Goal: Information Seeking & Learning: Learn about a topic

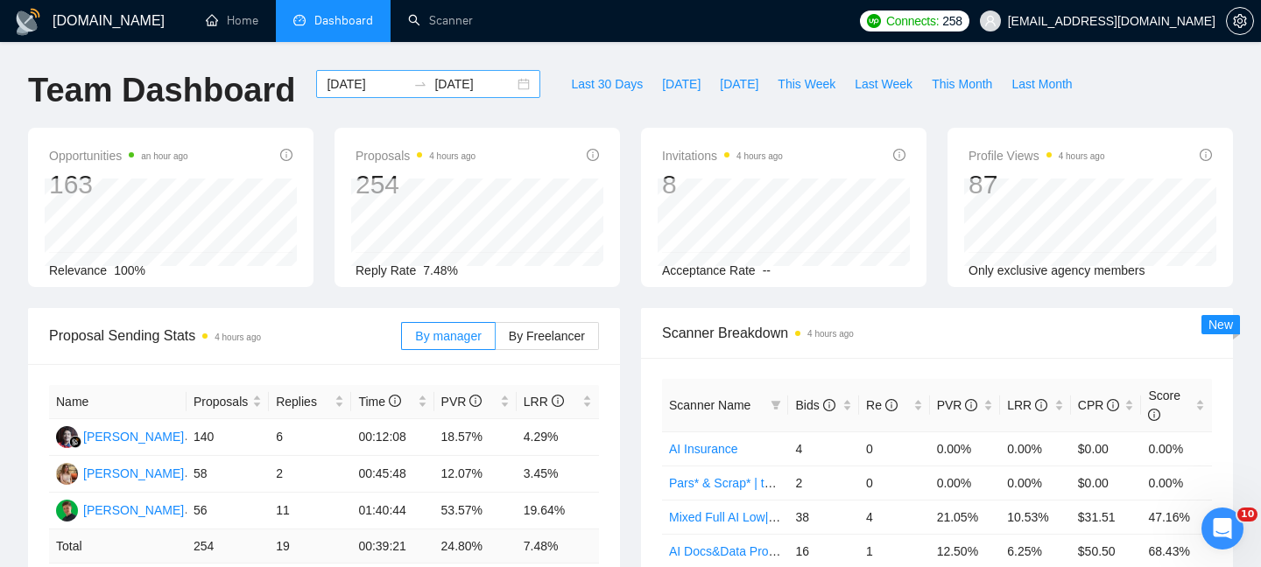
click at [358, 88] on input "[DATE]" at bounding box center [367, 83] width 80 height 19
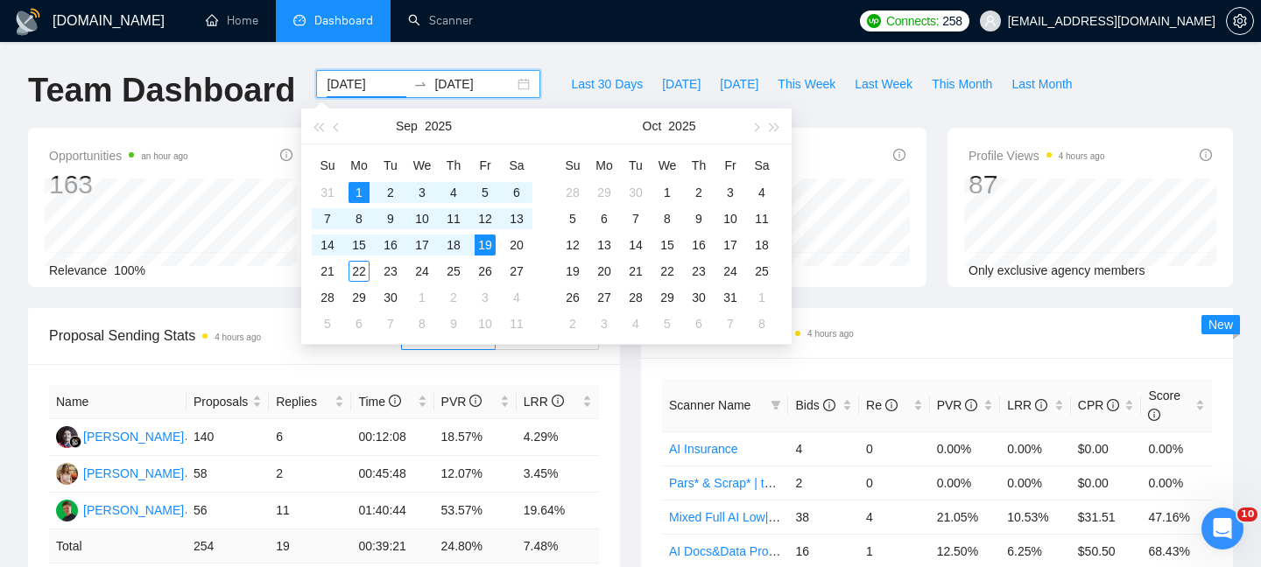
click at [512, 88] on div "2025-09-01 2025-09-19" at bounding box center [428, 84] width 224 height 28
click at [508, 85] on div "2025-09-01 2025-09-19" at bounding box center [428, 84] width 224 height 28
click at [474, 85] on input "2025-09-19" at bounding box center [474, 83] width 80 height 19
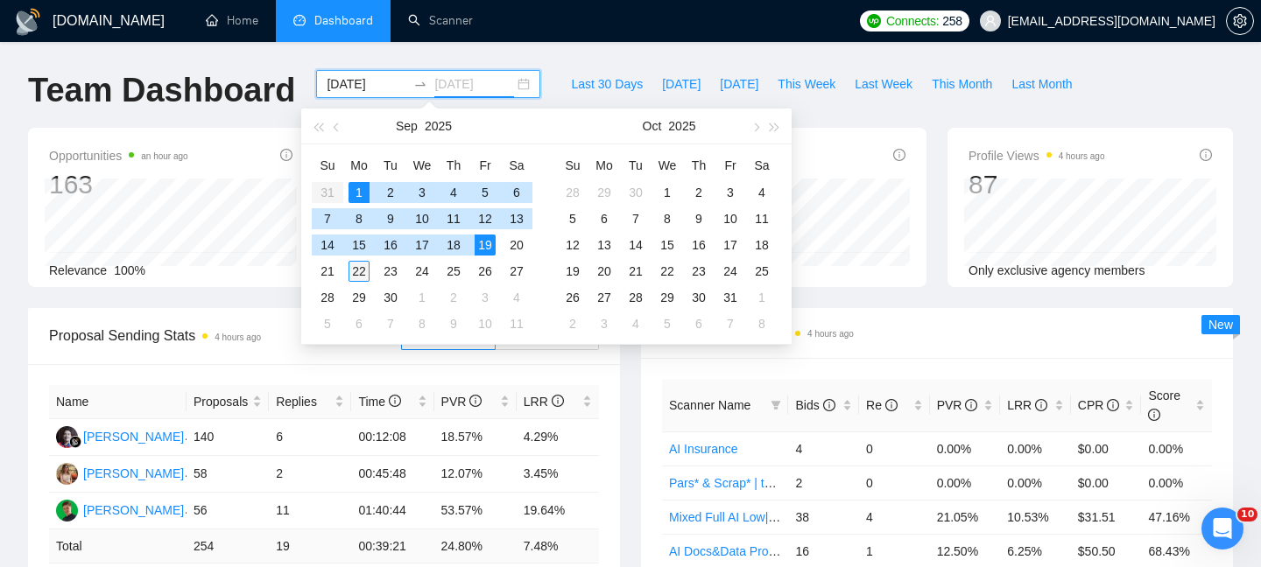
type input "[DATE]"
click at [358, 272] on div "22" at bounding box center [358, 271] width 21 height 21
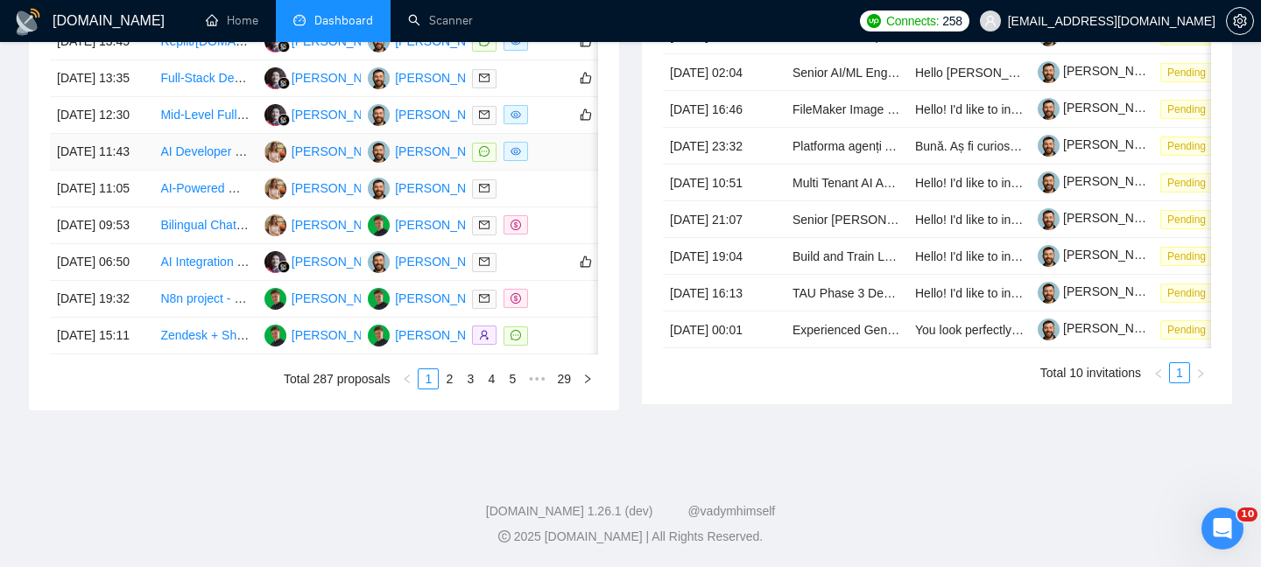
scroll to position [891, 0]
click at [454, 389] on link "2" at bounding box center [448, 378] width 19 height 19
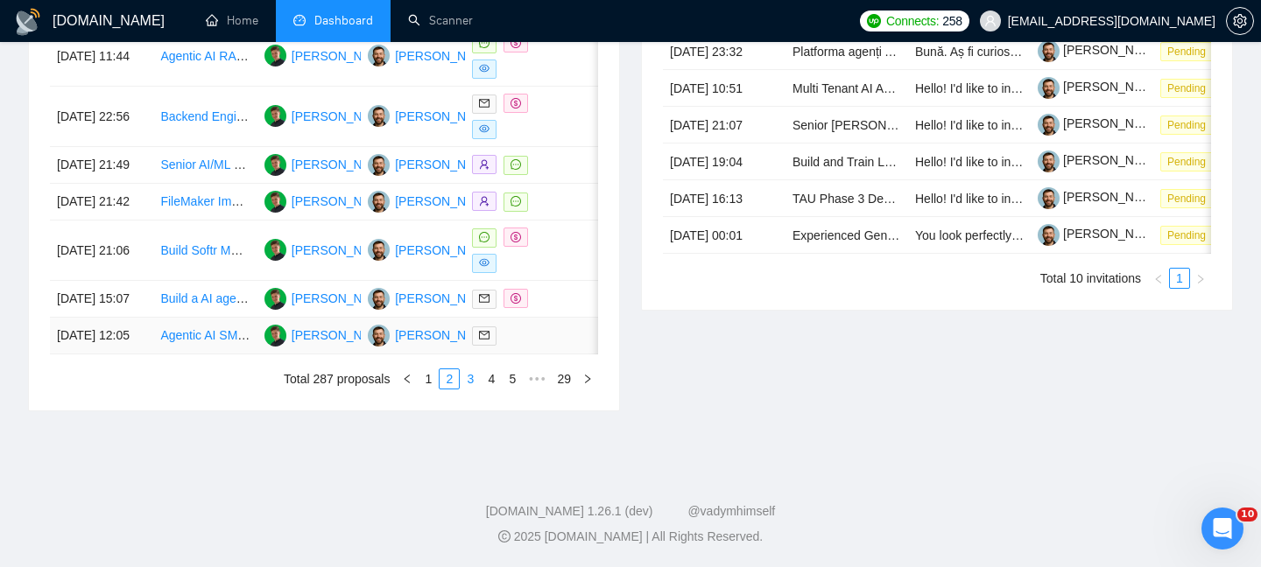
scroll to position [986, 0]
click at [467, 411] on div "Date Title Manager Freelancer Status 21 Sep, 2025 15:10 Zendesk + Shopify Plus …" at bounding box center [324, 123] width 590 height 573
click at [467, 389] on link "3" at bounding box center [469, 378] width 19 height 19
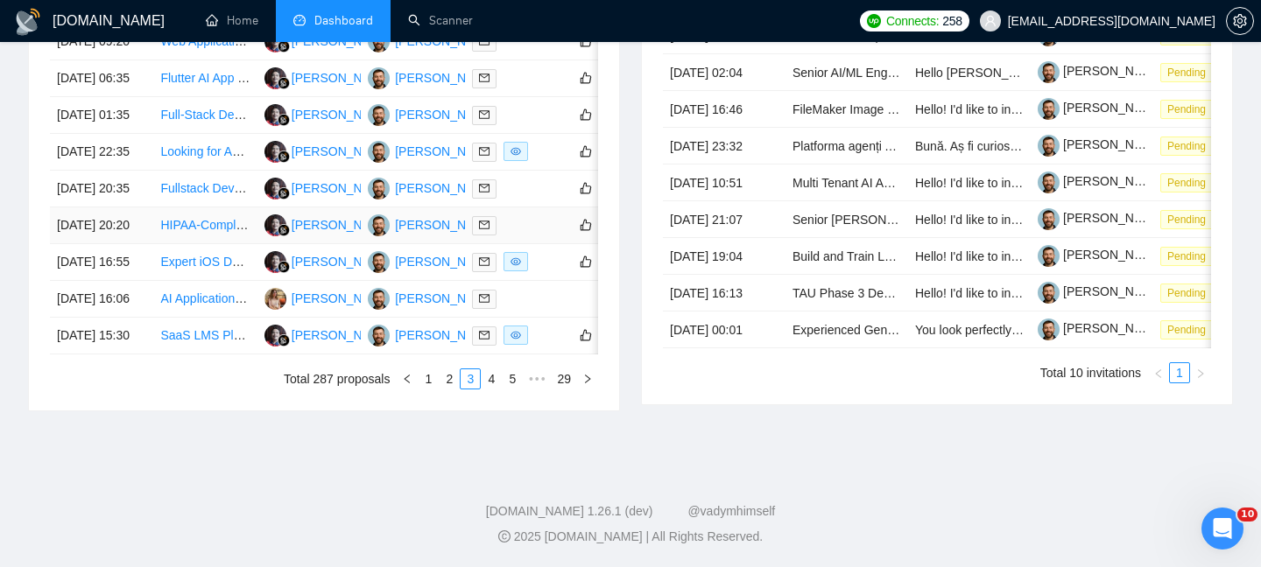
scroll to position [929, 0]
click at [144, 355] on td "19 Sep, 2025 15:30" at bounding box center [101, 336] width 103 height 37
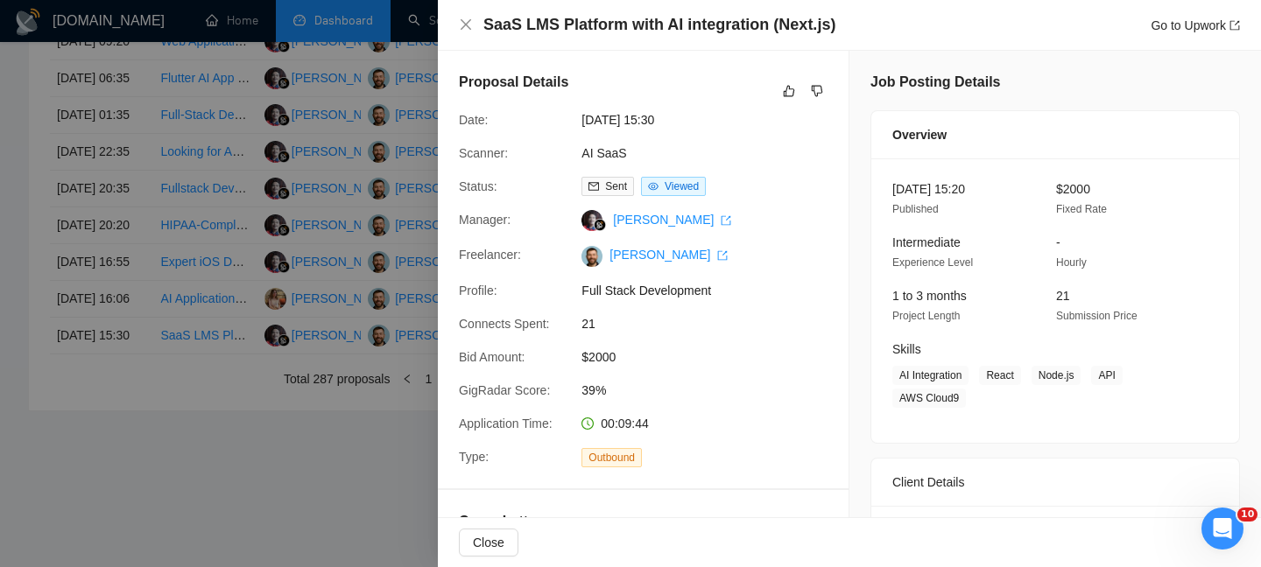
click at [547, 33] on h4 "SaaS LMS Platform with AI integration (Next.js)" at bounding box center [659, 25] width 352 height 22
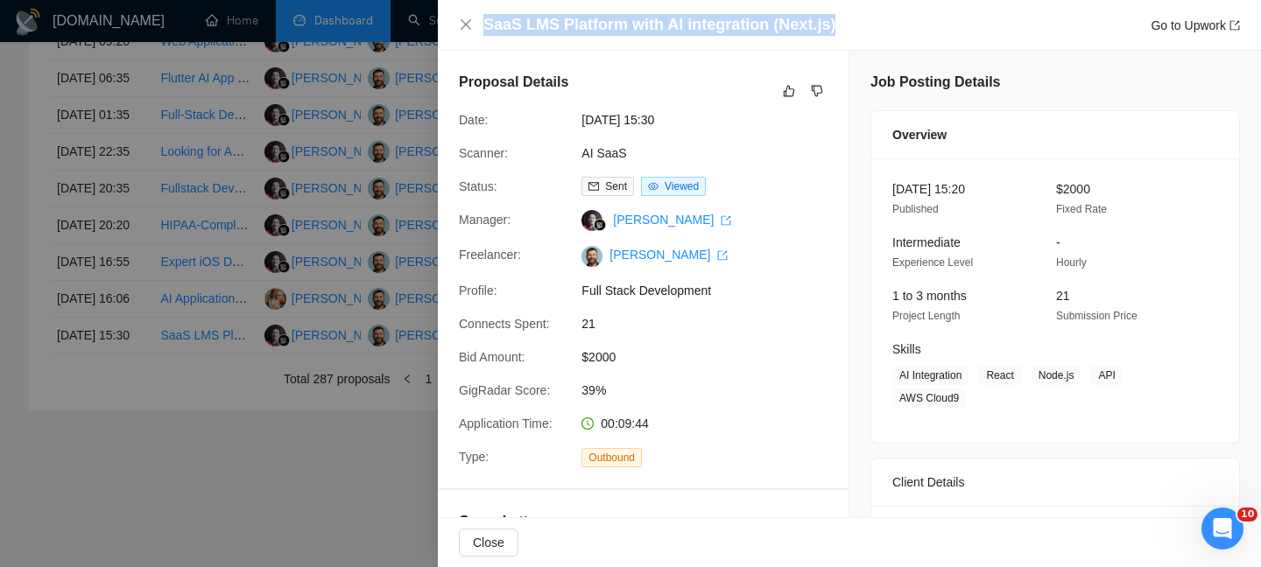
click at [547, 33] on h4 "SaaS LMS Platform with AI integration (Next.js)" at bounding box center [659, 25] width 352 height 22
copy h4 "SaaS LMS Platform with AI integration (Next.js)"
click at [466, 25] on icon "close" at bounding box center [465, 24] width 11 height 11
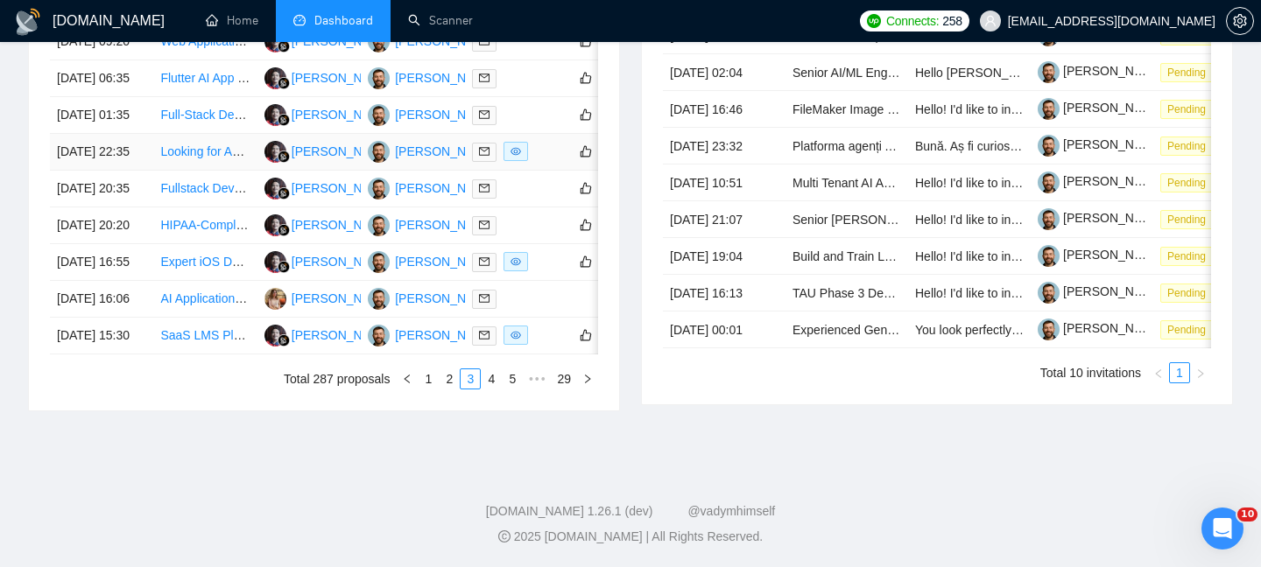
scroll to position [870, 0]
click at [151, 134] on td "20 Sep, 2025 01:35" at bounding box center [101, 115] width 103 height 37
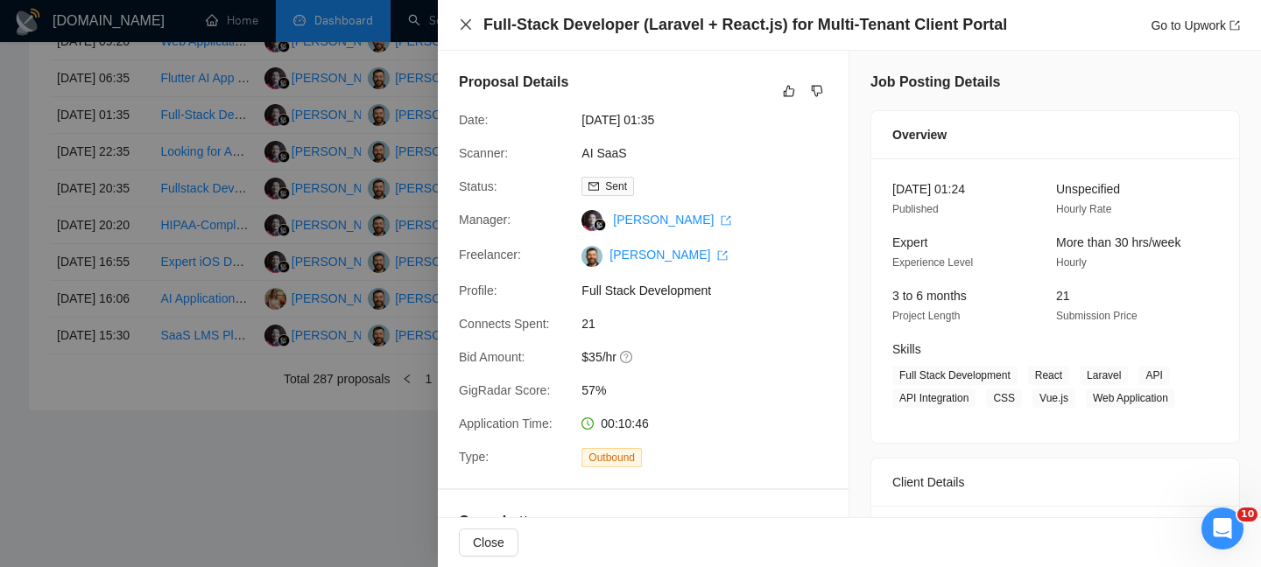
click at [462, 18] on div "Full-Stack Developer (Laravel + React.js) for Multi-Tenant Client Portal Go to …" at bounding box center [849, 25] width 781 height 22
click at [466, 24] on icon "close" at bounding box center [465, 24] width 11 height 11
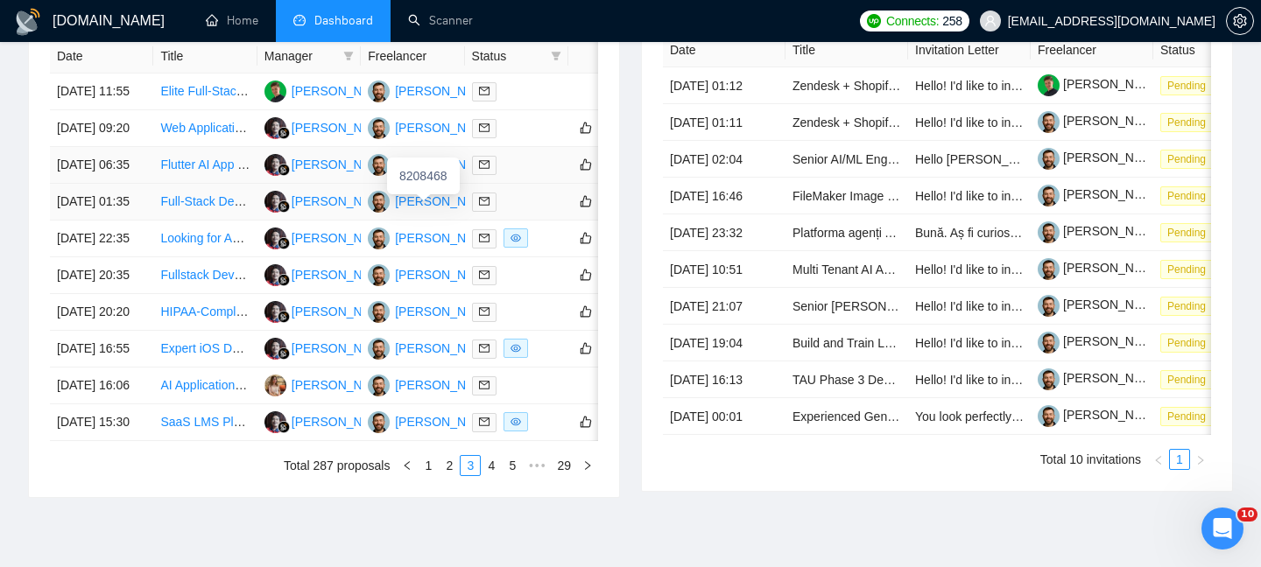
scroll to position [746, 0]
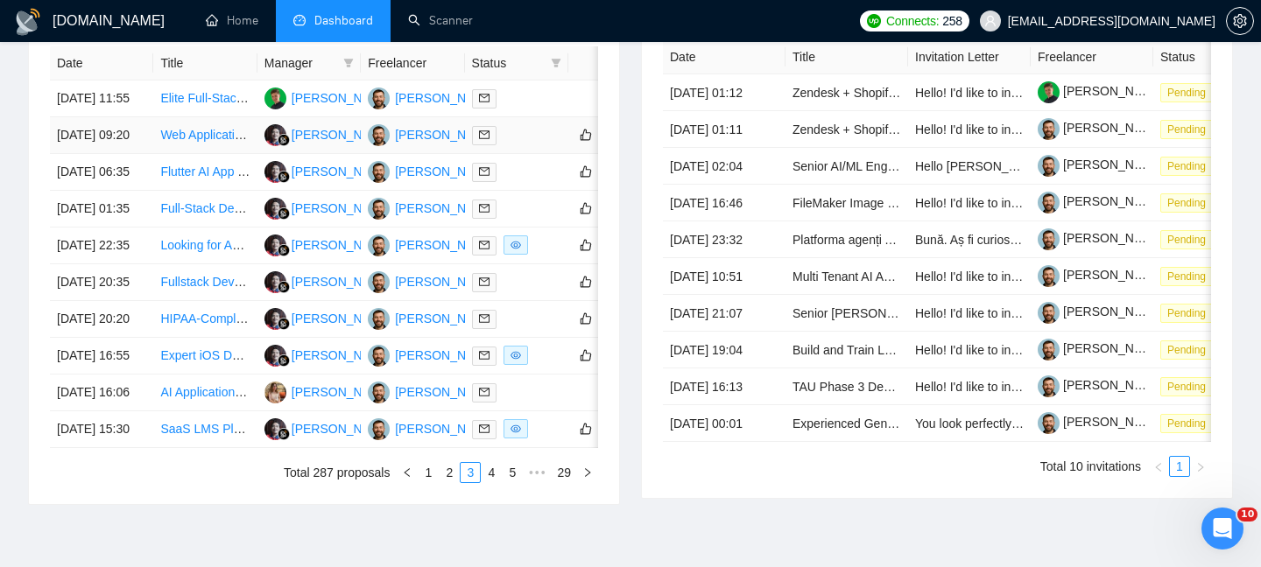
click at [117, 154] on td "20 Sep, 2025 09:20" at bounding box center [101, 135] width 103 height 37
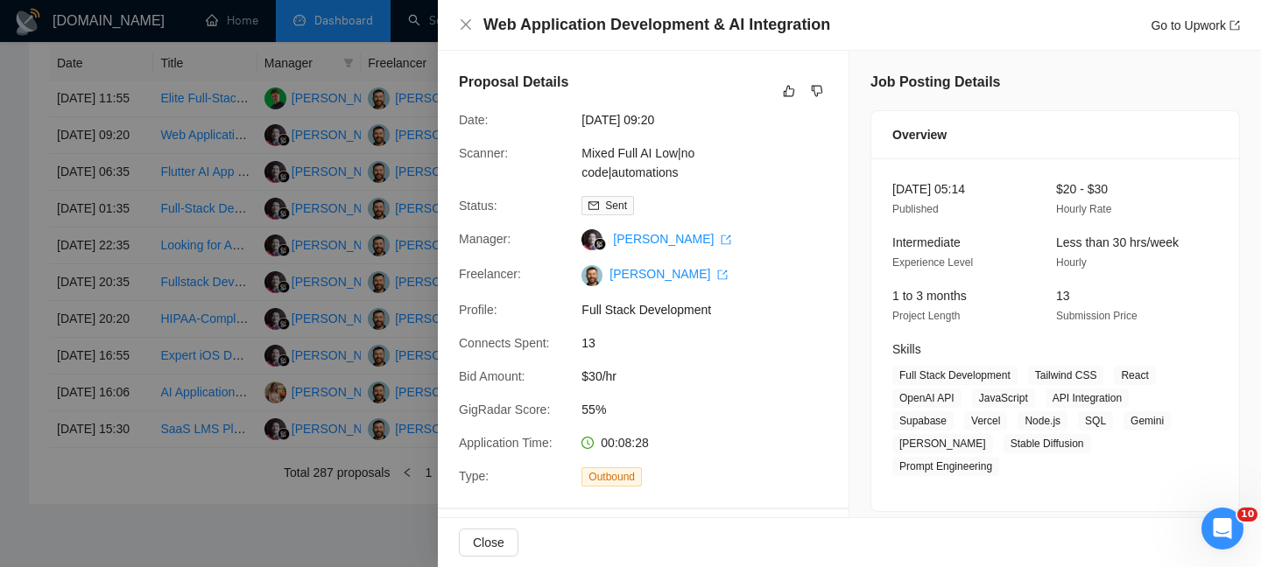
click at [459, 33] on div "Web Application Development & AI Integration Go to Upwork" at bounding box center [849, 25] width 781 height 22
click at [464, 32] on div "Web Application Development & AI Integration Go to Upwork" at bounding box center [849, 25] width 781 height 22
click at [472, 18] on icon "close" at bounding box center [466, 25] width 14 height 14
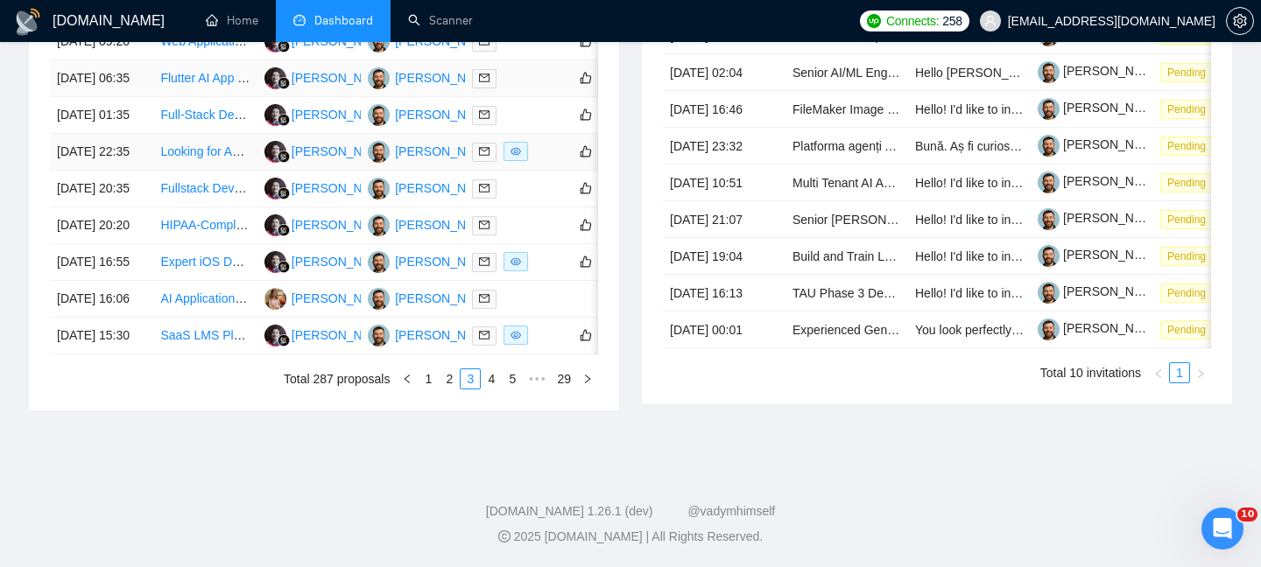
scroll to position [888, 0]
click at [450, 389] on link "2" at bounding box center [448, 378] width 19 height 19
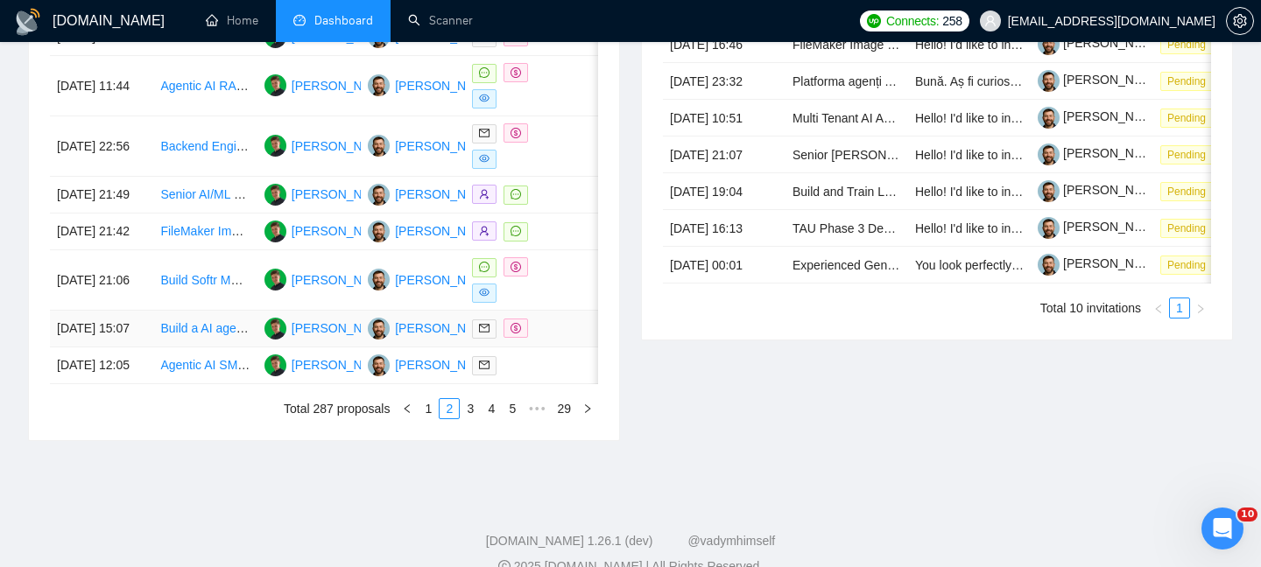
scroll to position [949, 0]
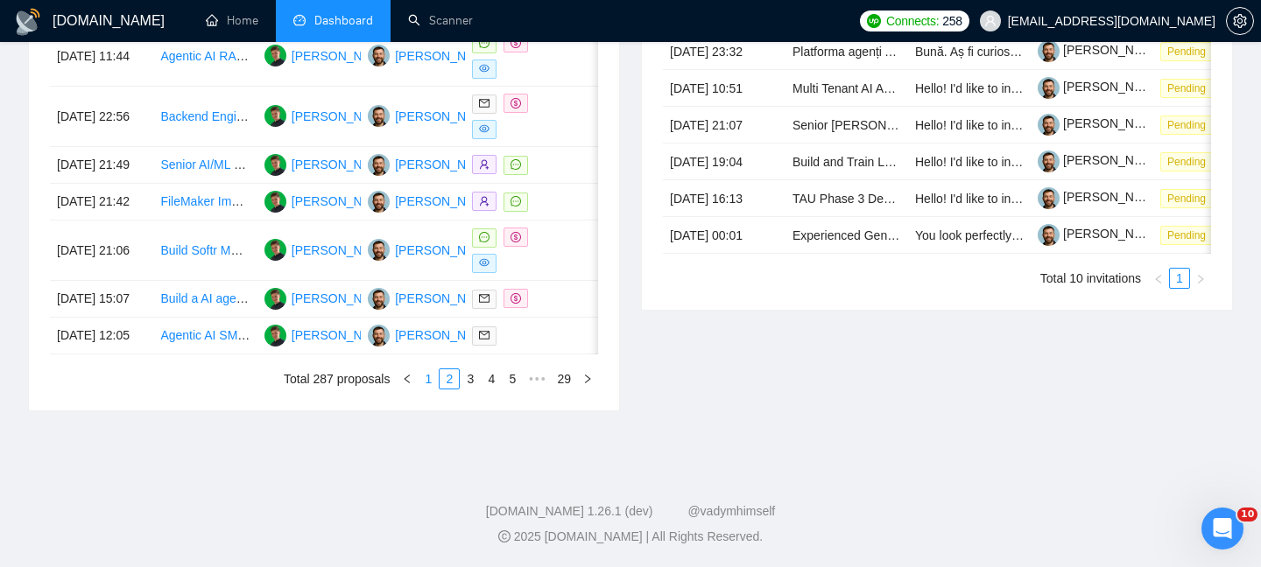
click at [423, 389] on link "1" at bounding box center [427, 378] width 19 height 19
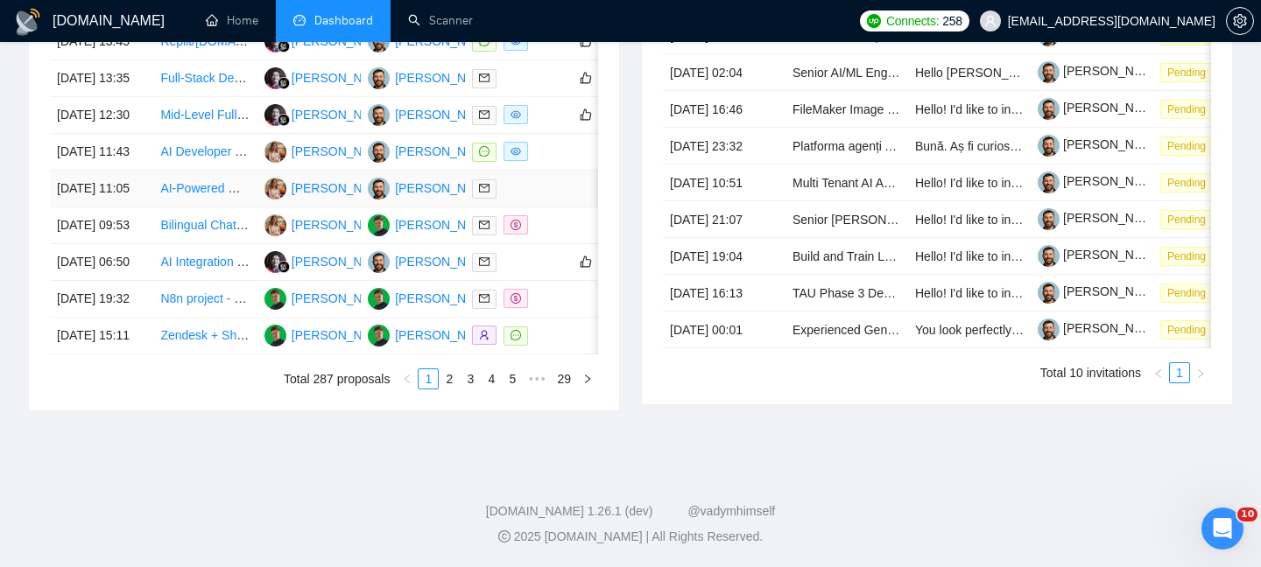
scroll to position [943, 0]
click at [454, 389] on link "2" at bounding box center [448, 378] width 19 height 19
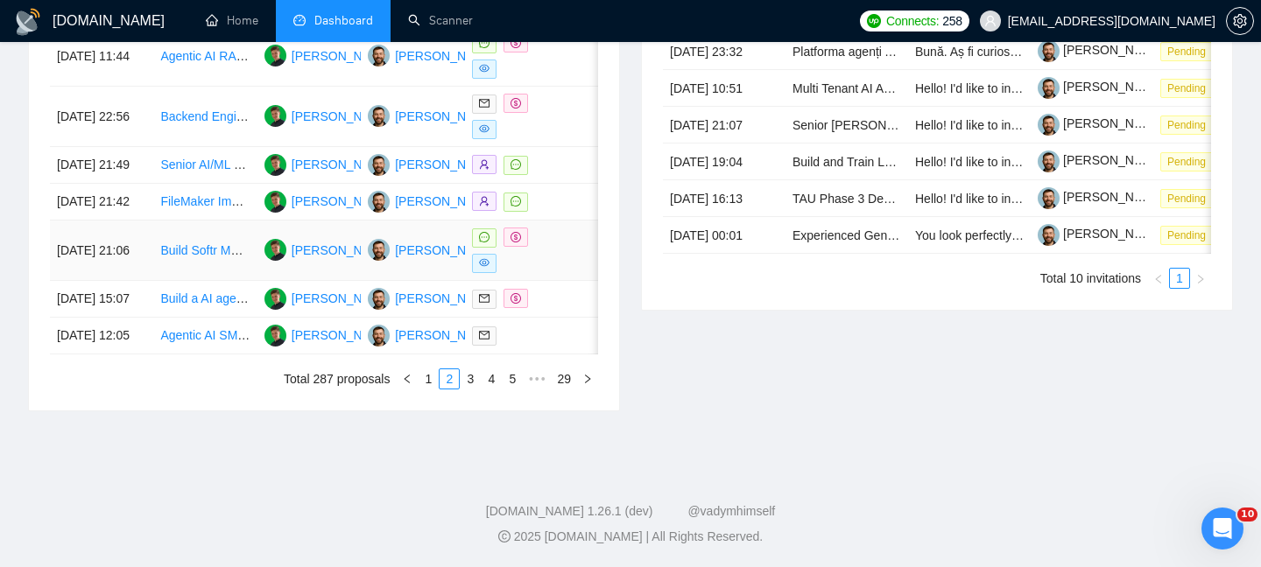
click at [181, 281] on td "Build Softr MVP Website (G2-Style Aviation Software Review Platform)" at bounding box center [204, 251] width 103 height 60
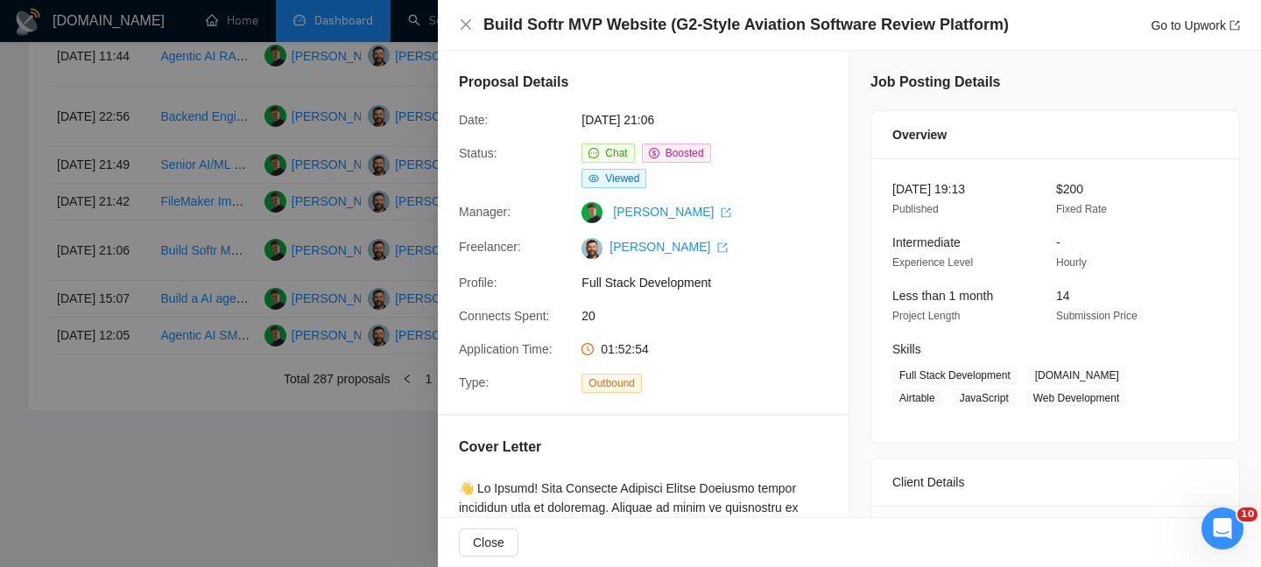
click at [660, 28] on h4 "Build Softr MVP Website (G2-Style Aviation Software Review Platform)" at bounding box center [745, 25] width 525 height 22
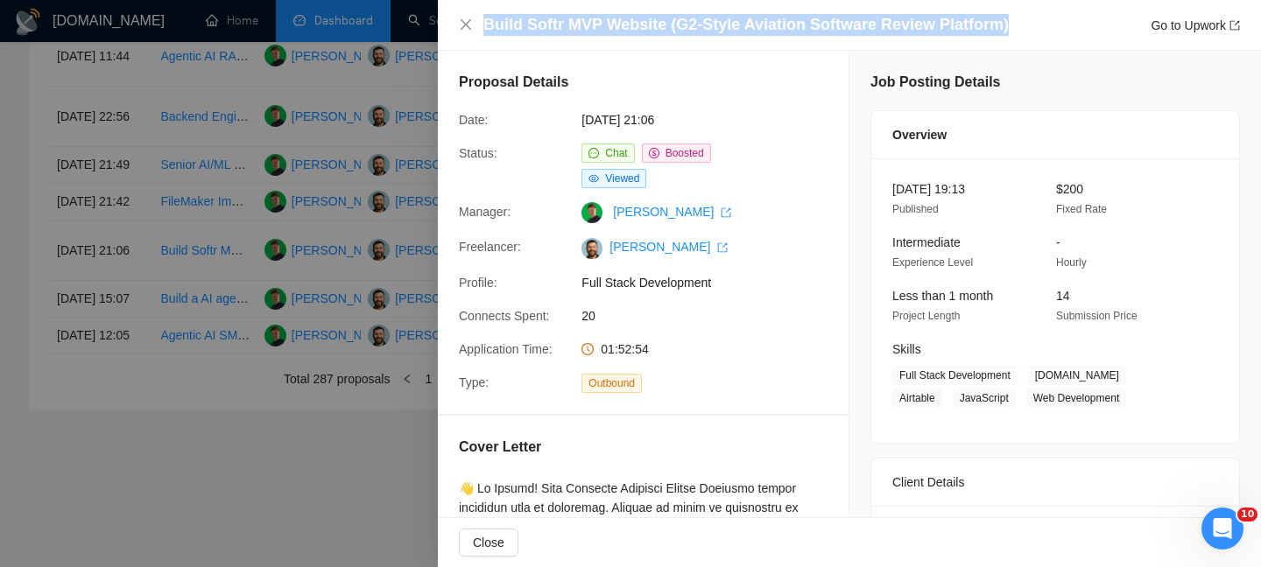
click at [660, 28] on h4 "Build Softr MVP Website (G2-Style Aviation Software Review Platform)" at bounding box center [745, 25] width 525 height 22
copy h4 "Build Softr MVP Website (G2-Style Aviation Software Review Platform)"
click at [472, 25] on icon "close" at bounding box center [466, 25] width 14 height 14
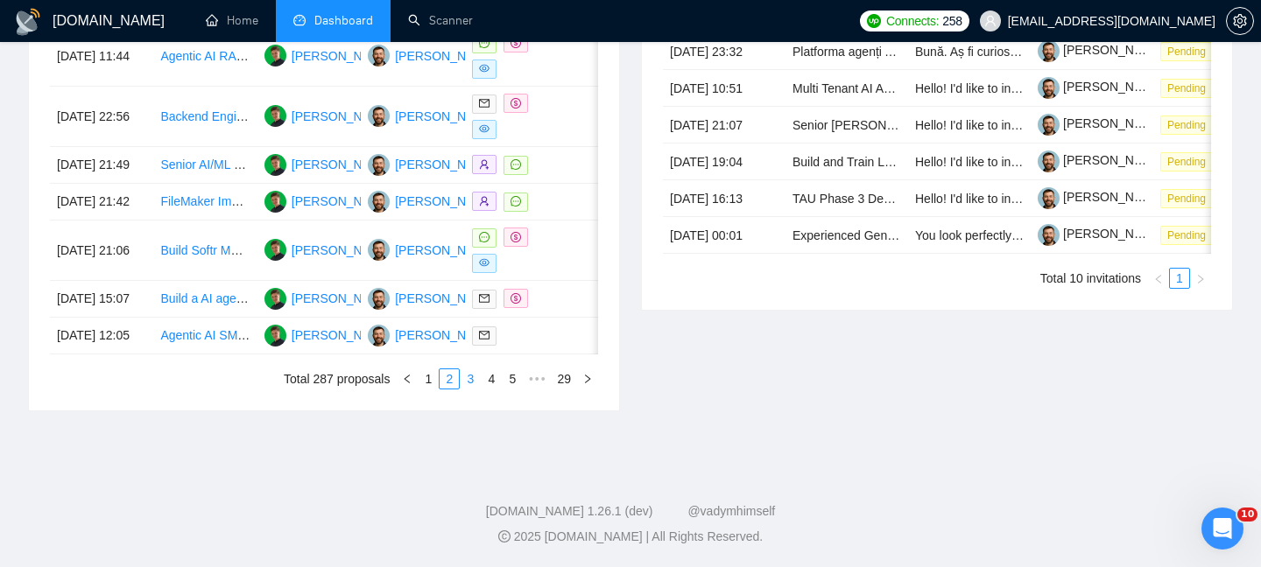
click at [474, 389] on link "3" at bounding box center [469, 378] width 19 height 19
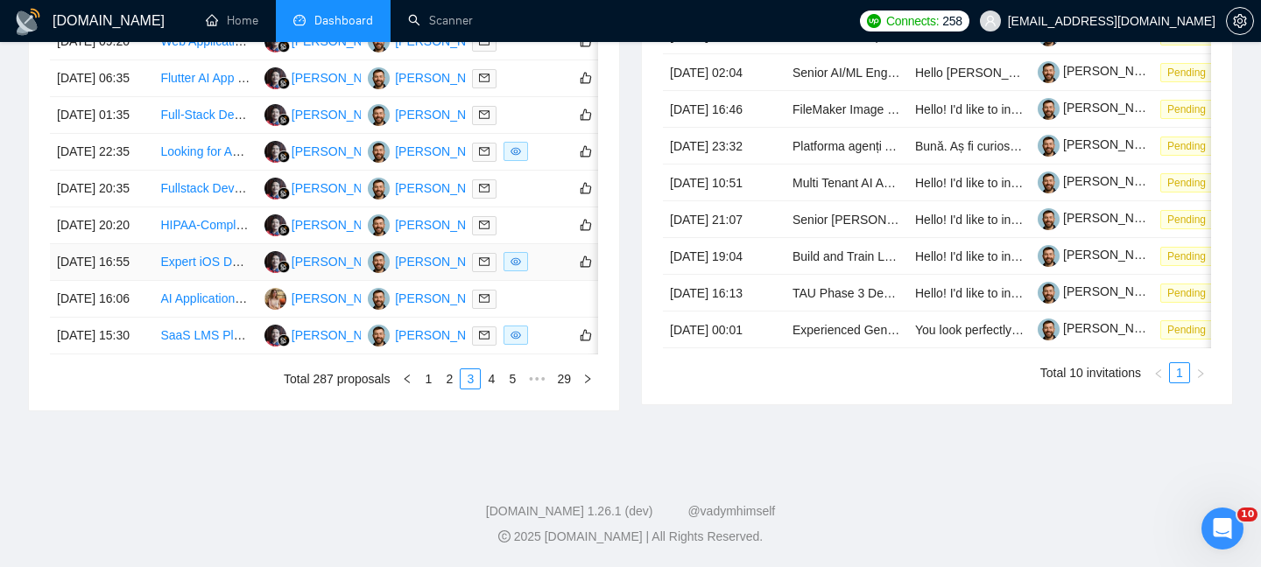
scroll to position [1006, 0]
click at [451, 382] on link "2" at bounding box center [448, 378] width 19 height 19
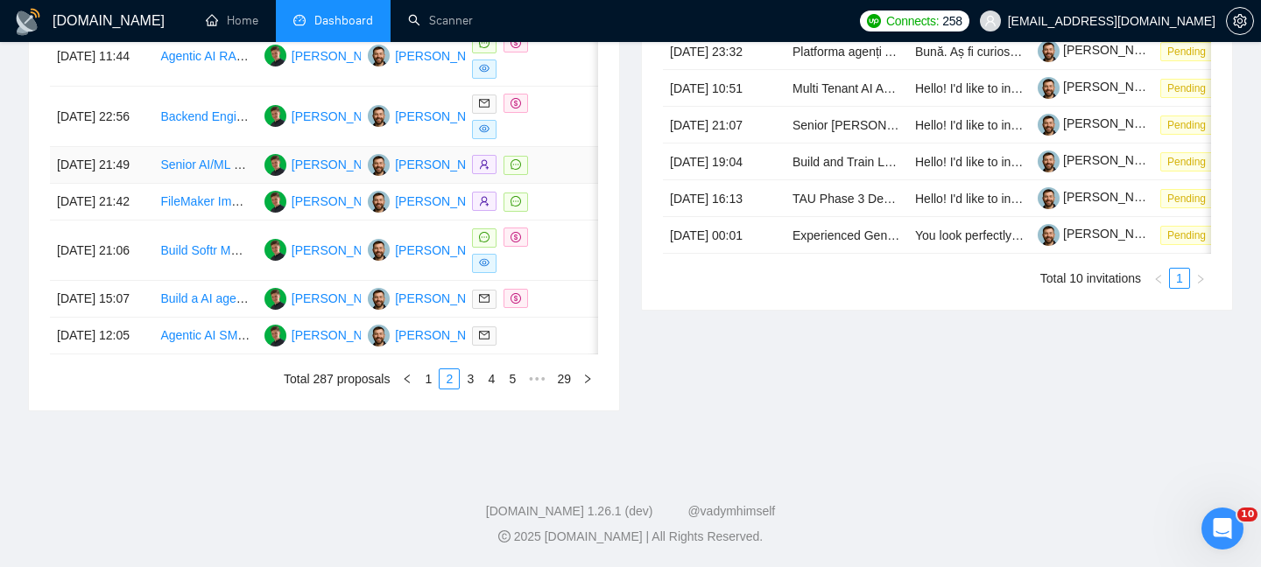
scroll to position [937, 0]
click at [137, 281] on td "20 Sep, 2025 21:06" at bounding box center [101, 251] width 103 height 60
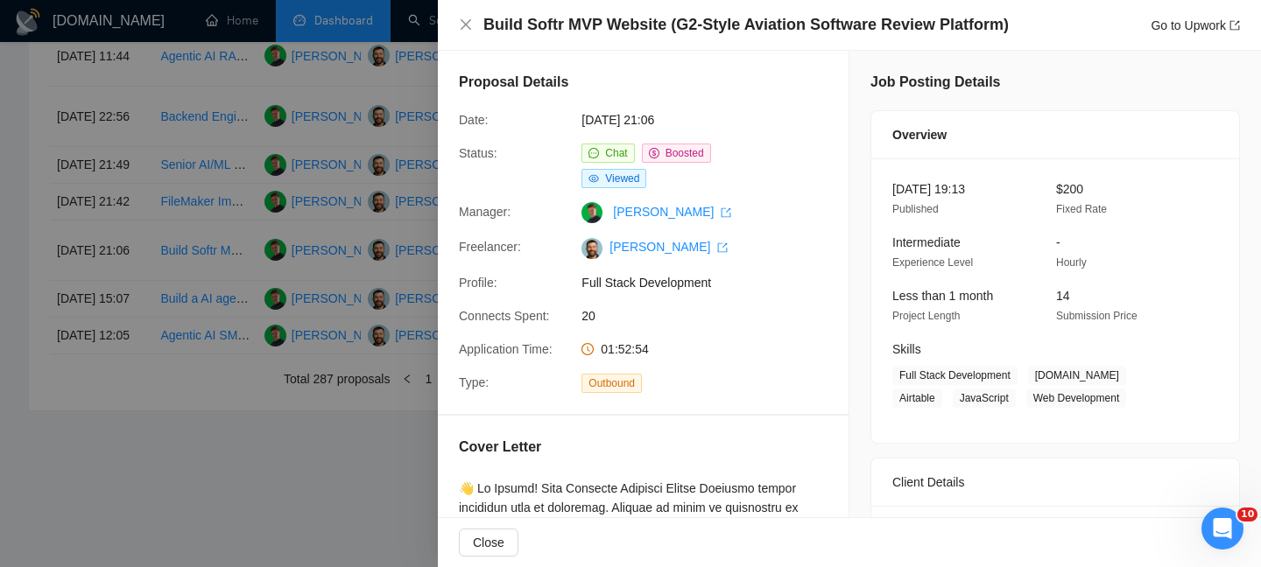
click at [613, 29] on h4 "Build Softr MVP Website (G2-Style Aviation Software Review Platform)" at bounding box center [745, 25] width 525 height 22
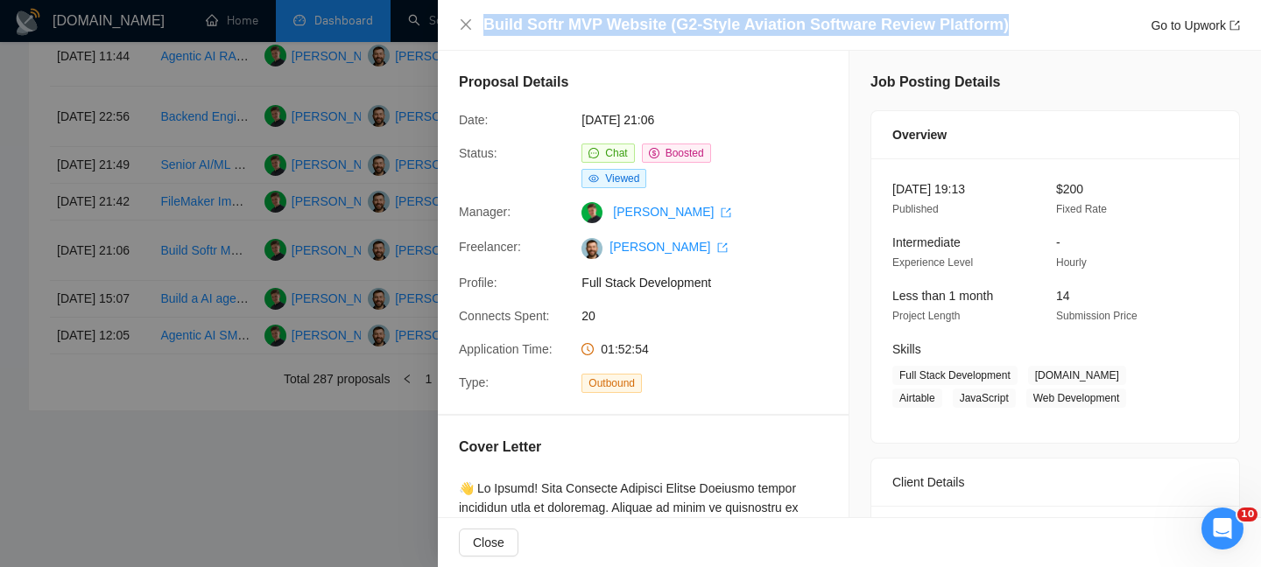
click at [613, 29] on h4 "Build Softr MVP Website (G2-Style Aviation Software Review Platform)" at bounding box center [745, 25] width 525 height 22
copy h4 "Build Softr MVP Website (G2-Style Aviation Software Review Platform)"
click at [460, 21] on icon "close" at bounding box center [466, 25] width 14 height 14
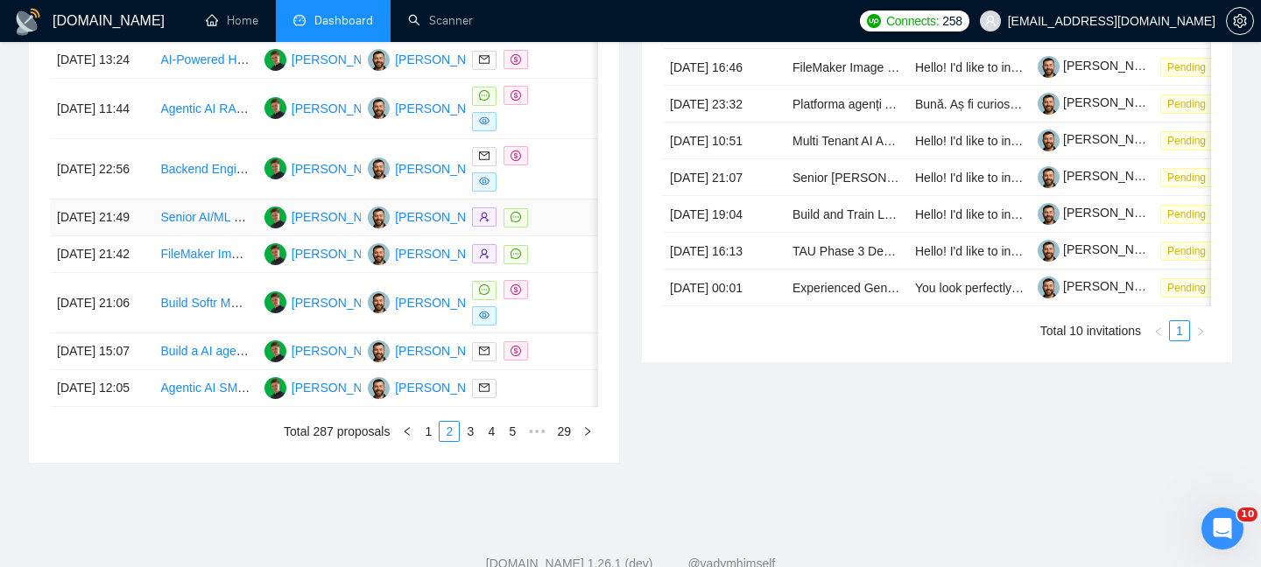
scroll to position [877, 0]
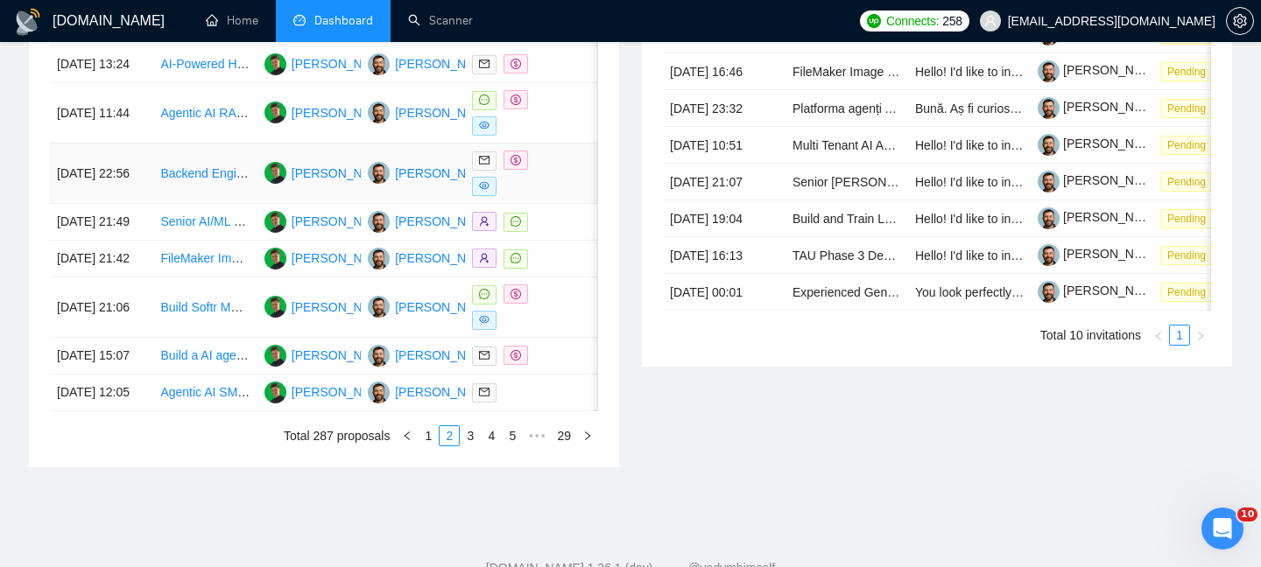
click at [147, 204] on td "20 Sep, 2025 22:56" at bounding box center [101, 174] width 103 height 60
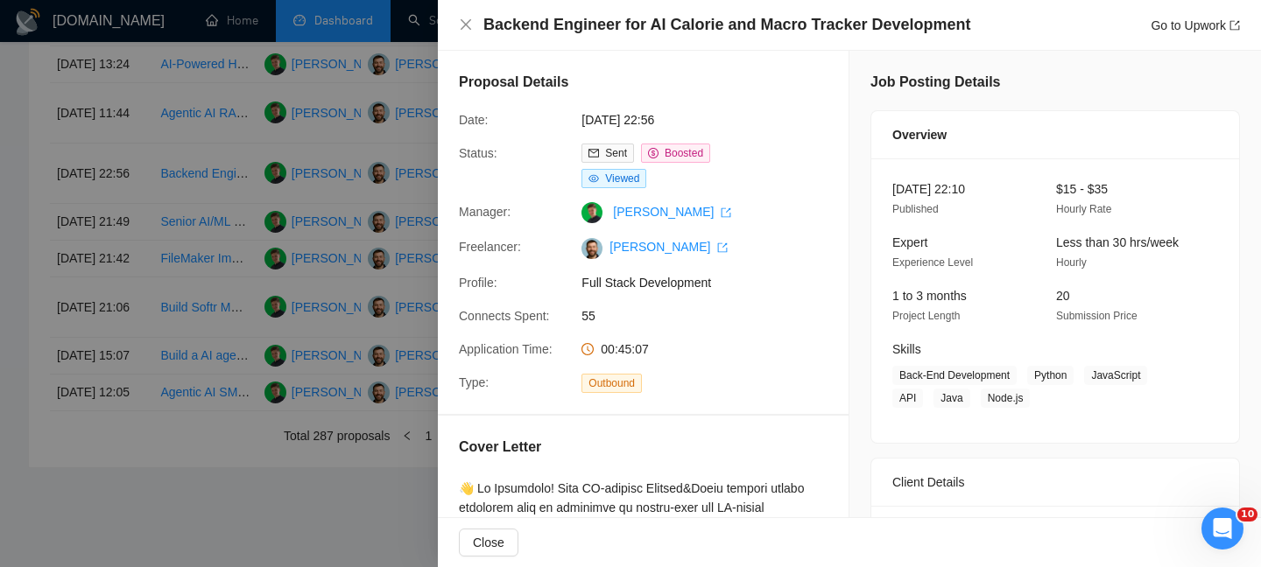
click at [644, 26] on h4 "Backend Engineer for AI Calorie and Macro Tracker Development" at bounding box center [727, 25] width 488 height 22
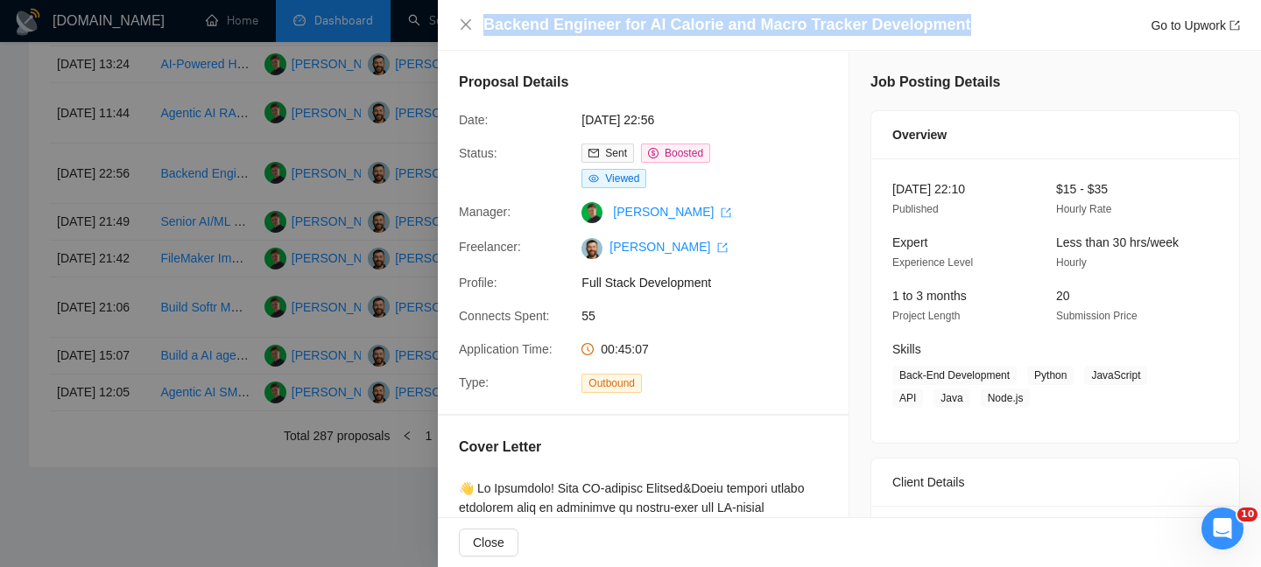
click at [644, 26] on h4 "Backend Engineer for AI Calorie and Macro Tracker Development" at bounding box center [727, 25] width 488 height 22
copy h4 "Backend Engineer for AI Calorie and Macro Tracker Development"
click at [467, 24] on icon "close" at bounding box center [466, 25] width 14 height 14
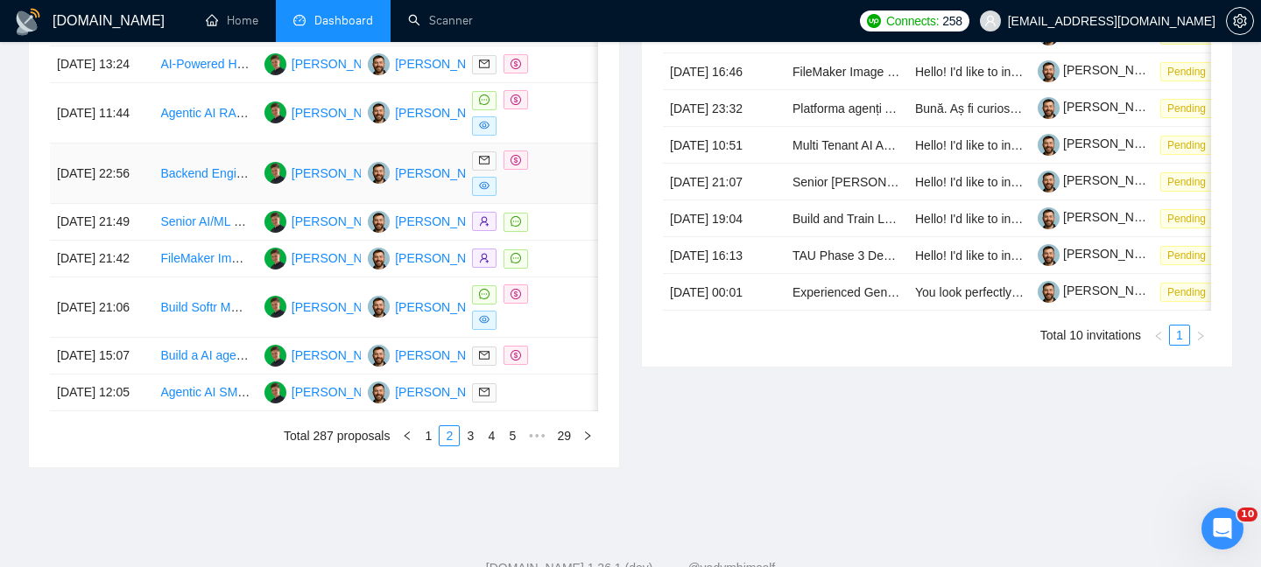
scroll to position [867, 0]
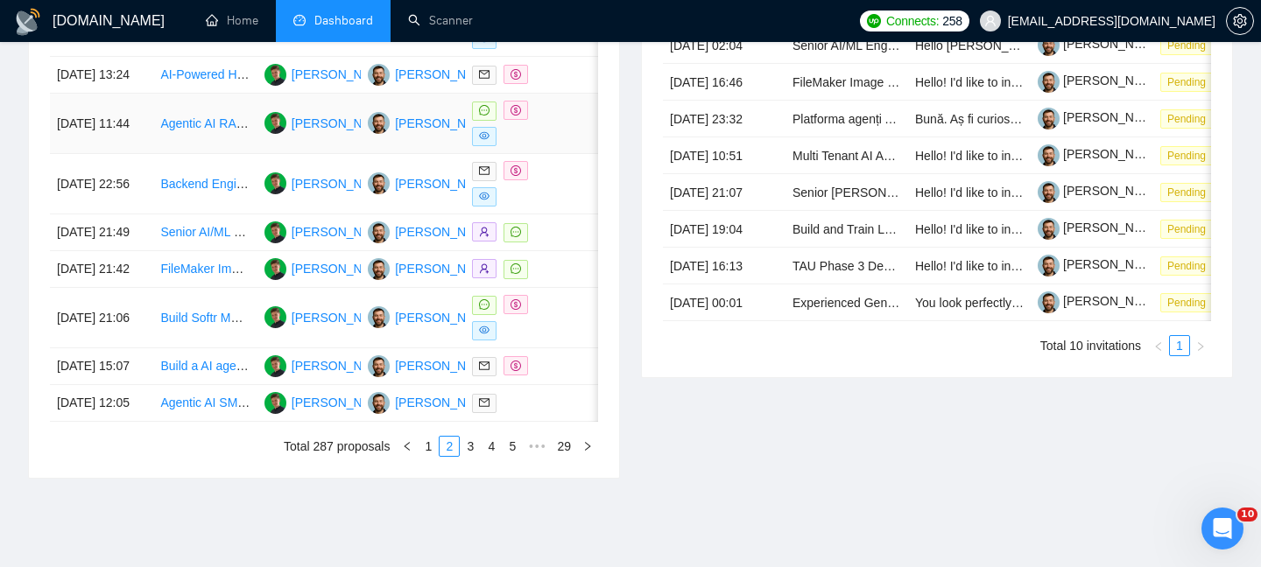
click at [159, 154] on td "Agentic AI RAG for Report Generation" at bounding box center [204, 124] width 103 height 60
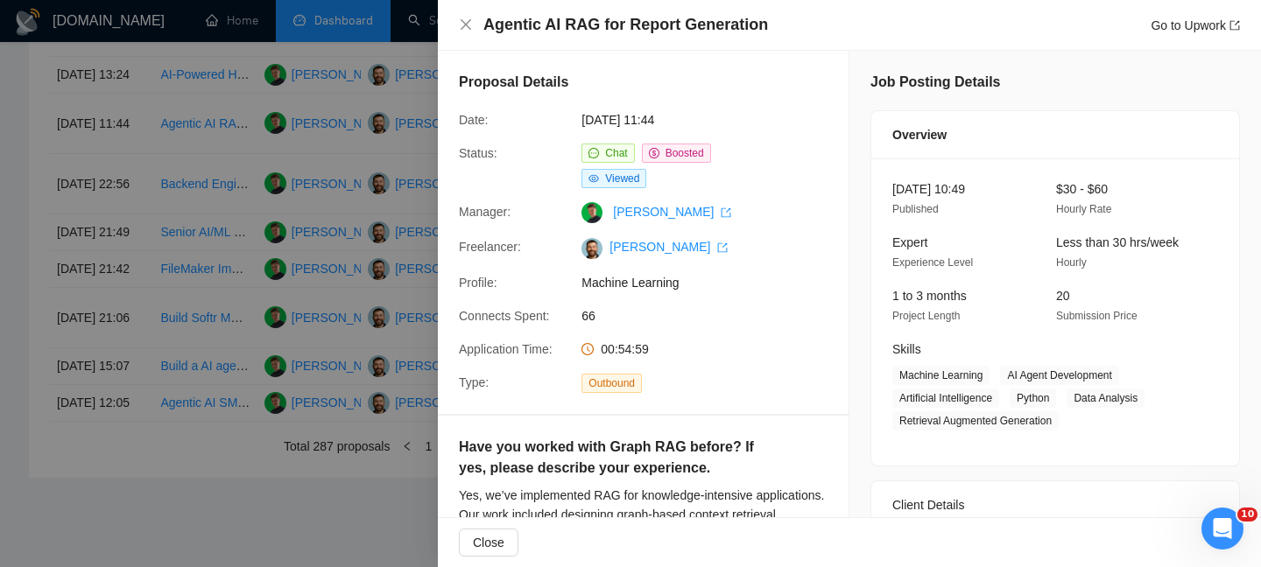
click at [692, 17] on h4 "Agentic AI RAG for Report Generation" at bounding box center [625, 25] width 285 height 22
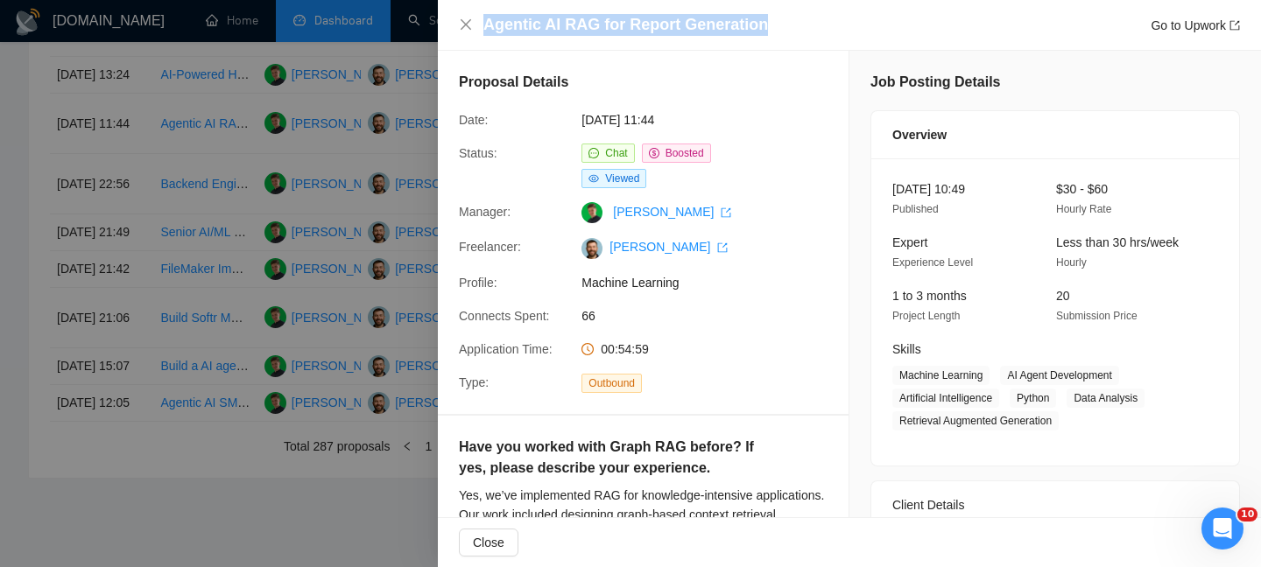
click at [692, 17] on h4 "Agentic AI RAG for Report Generation" at bounding box center [625, 25] width 285 height 22
copy h4 "Agentic AI RAG for Report Generation"
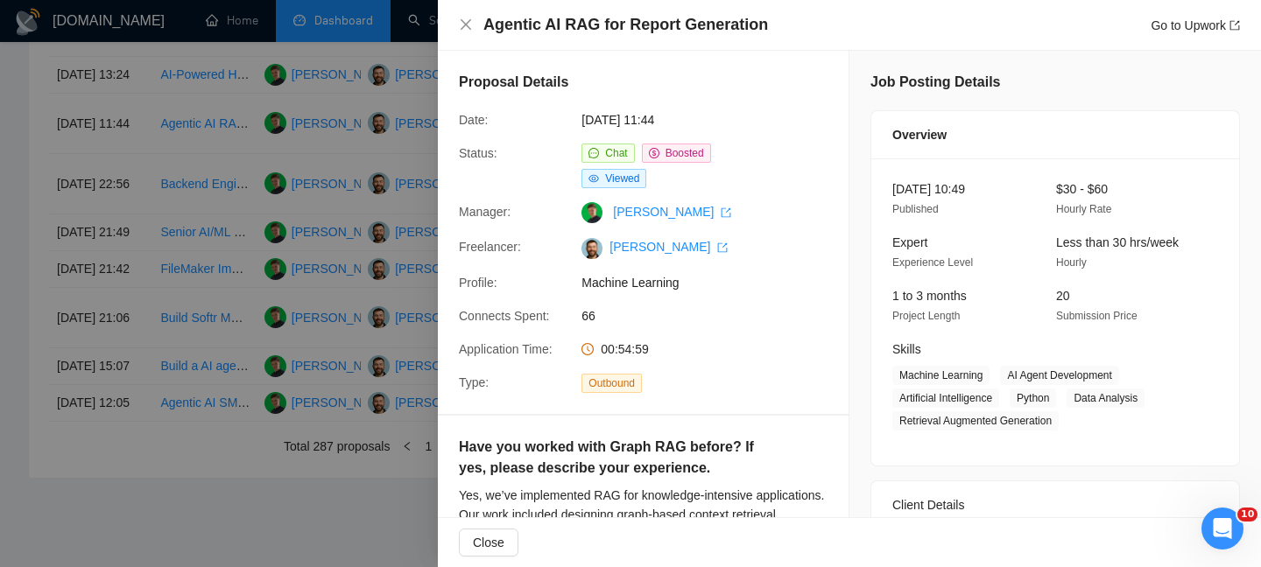
click at [453, 24] on div "Agentic AI RAG for Report Generation Go to Upwork" at bounding box center [849, 25] width 823 height 51
click at [464, 29] on icon "close" at bounding box center [466, 25] width 14 height 14
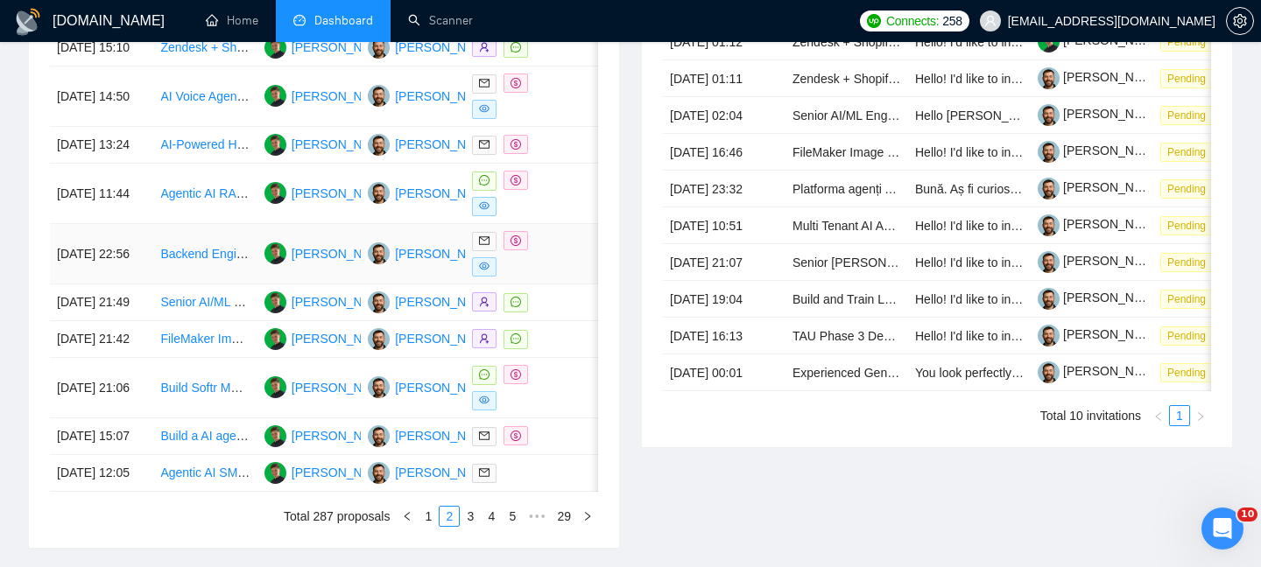
scroll to position [790, 0]
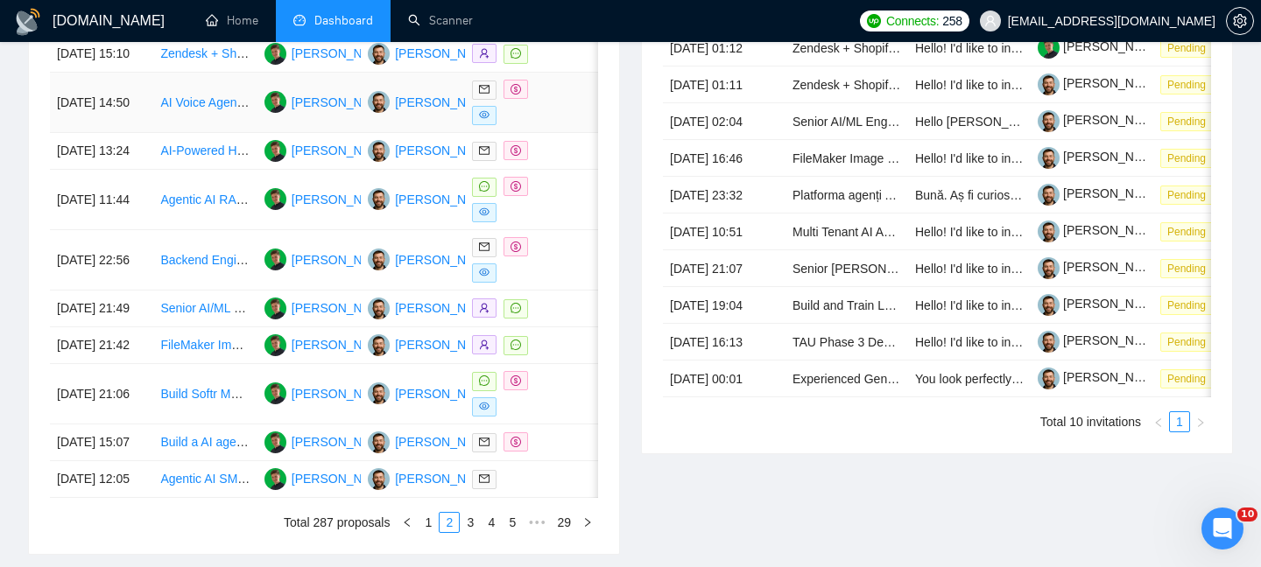
click at [152, 123] on td "21 Sep, 2025 14:50" at bounding box center [101, 103] width 103 height 60
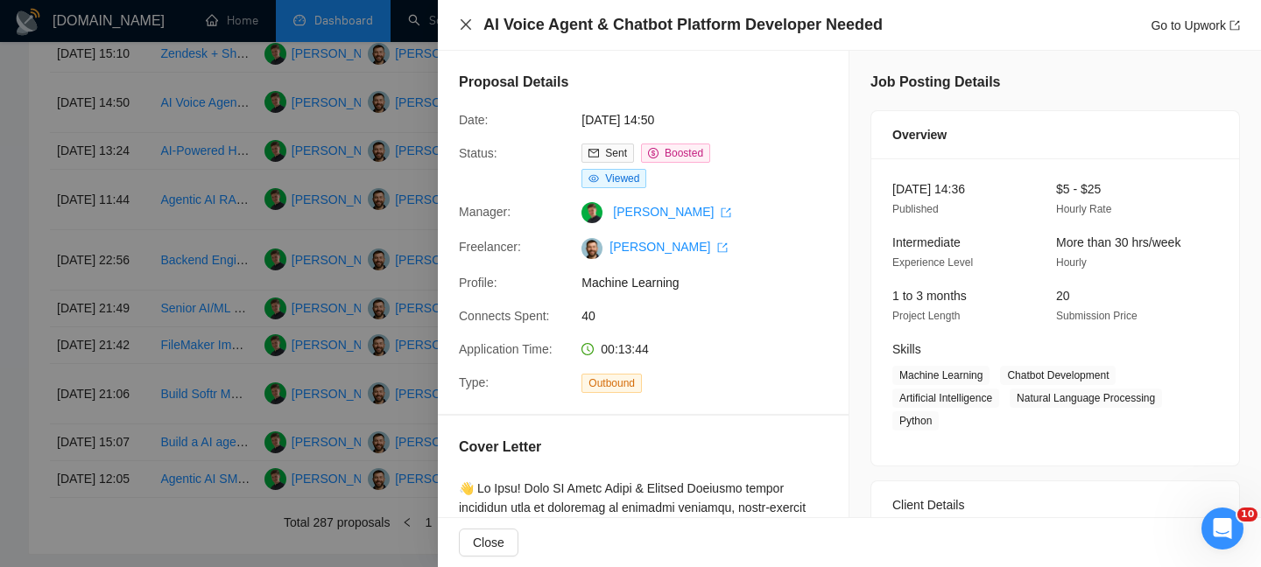
click at [463, 18] on icon "close" at bounding box center [466, 25] width 14 height 14
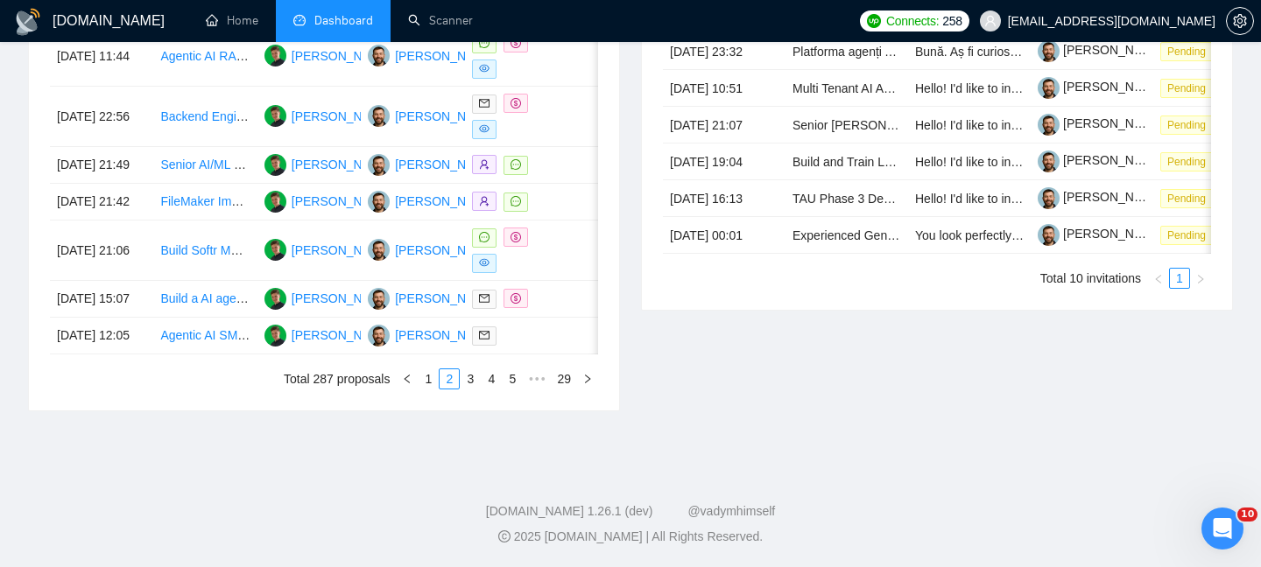
scroll to position [1032, 0]
click at [432, 376] on link "1" at bounding box center [427, 378] width 19 height 19
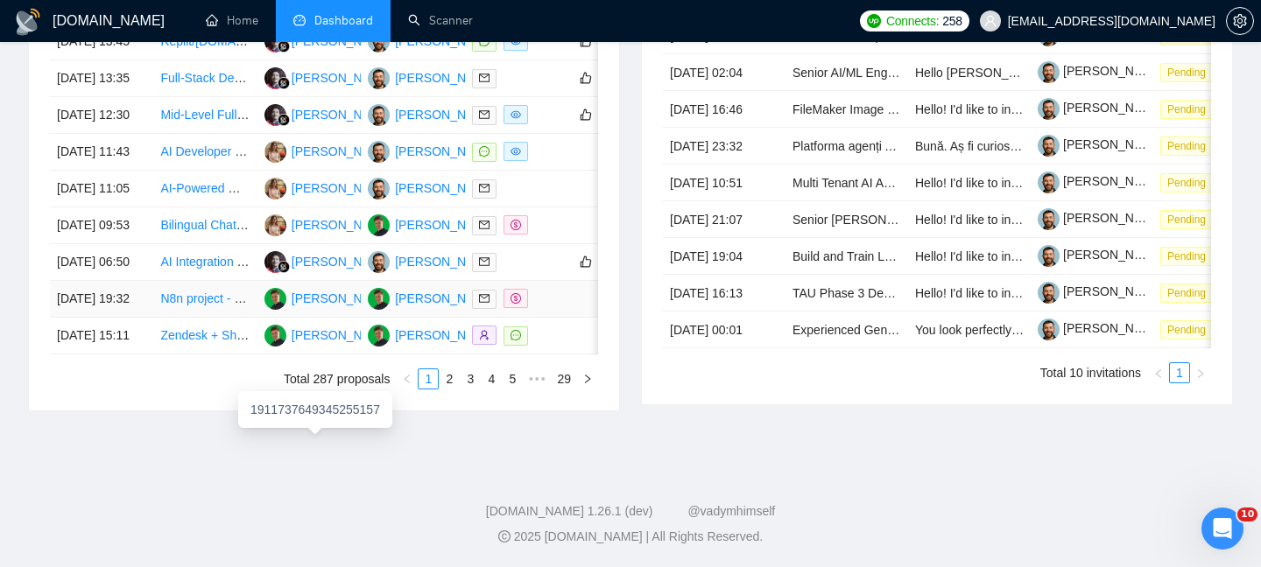
scroll to position [942, 0]
click at [139, 138] on td "[DATE] 11:43" at bounding box center [101, 152] width 103 height 37
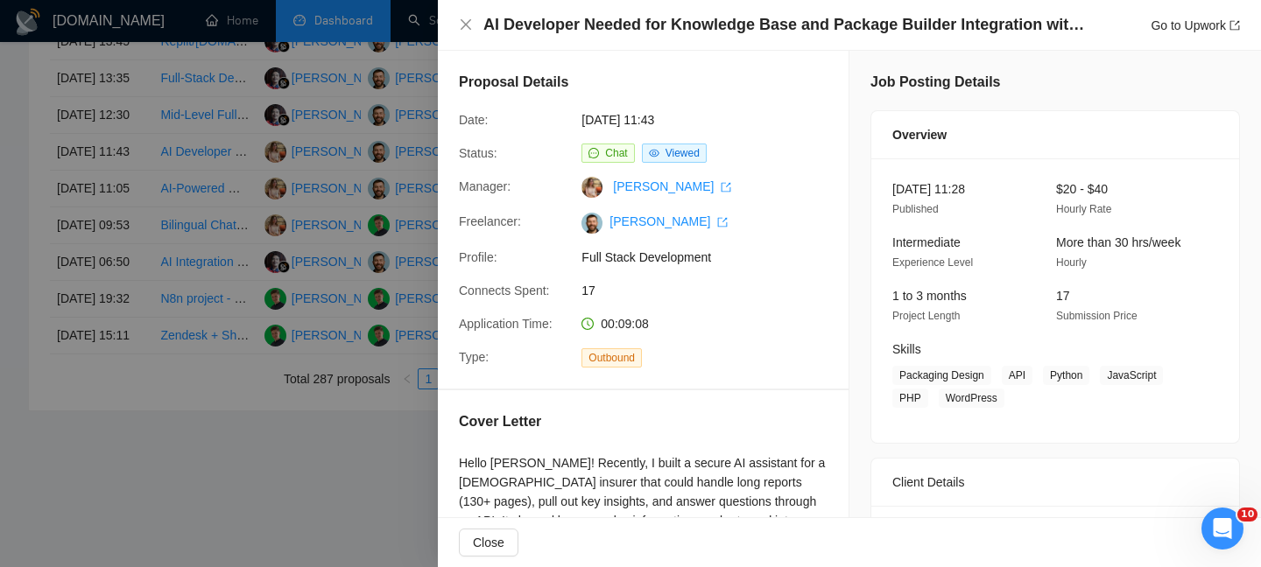
click at [598, 14] on h4 "AI Developer Needed for Knowledge Base and Package Builder Integration with Str…" at bounding box center [785, 25] width 604 height 22
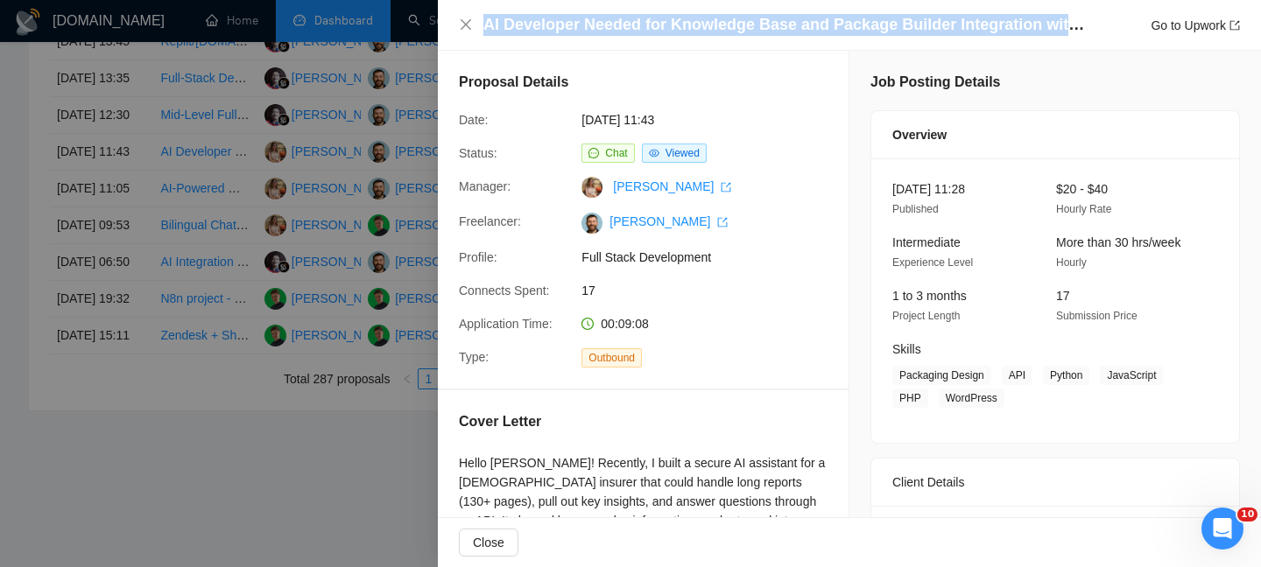
click at [598, 14] on h4 "AI Developer Needed for Knowledge Base and Package Builder Integration with Str…" at bounding box center [785, 25] width 604 height 22
copy h4 "AI Developer Needed for Knowledge Base and Package Builder Integration with Str…"
click at [460, 21] on icon "close" at bounding box center [466, 25] width 14 height 14
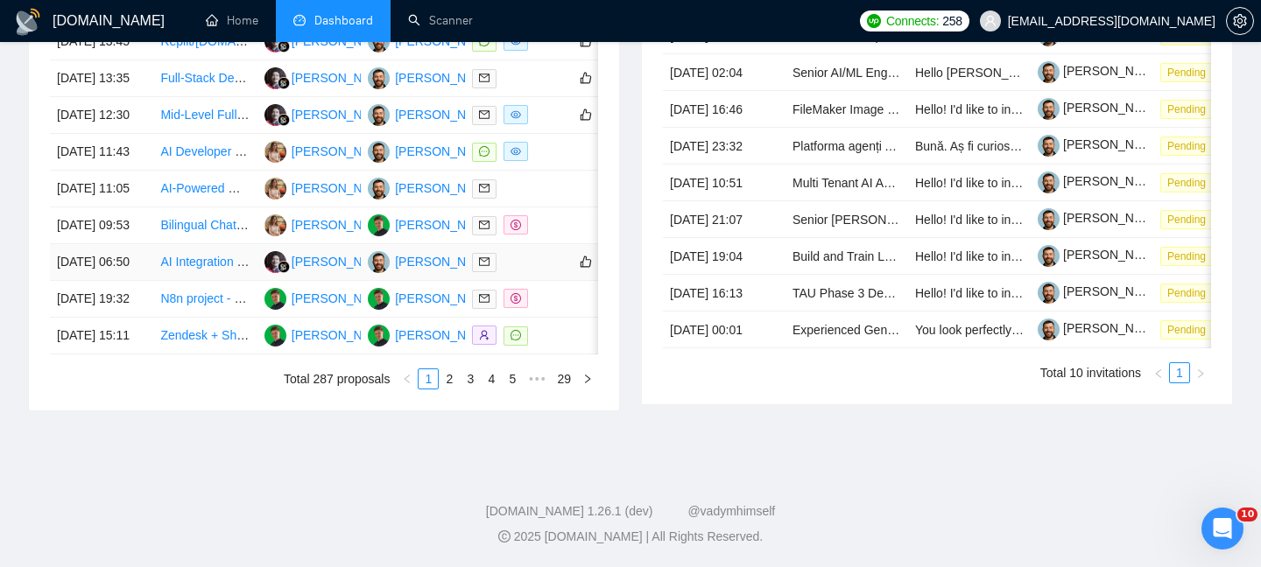
click at [137, 281] on td "[DATE] 06:50" at bounding box center [101, 262] width 103 height 37
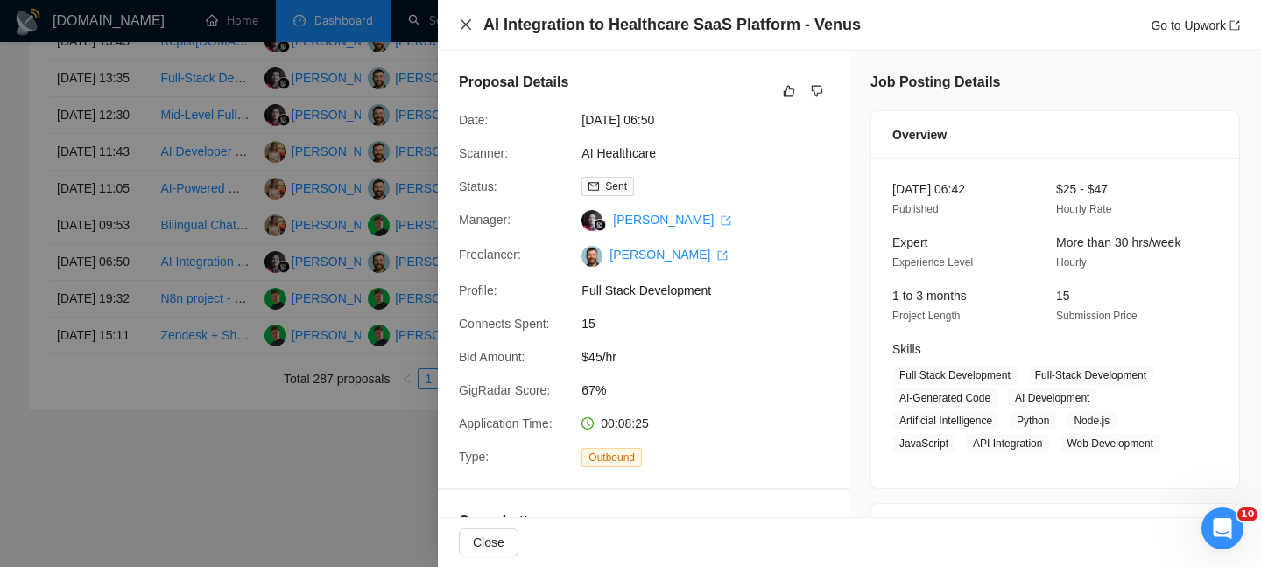
click at [466, 25] on icon "close" at bounding box center [465, 24] width 11 height 11
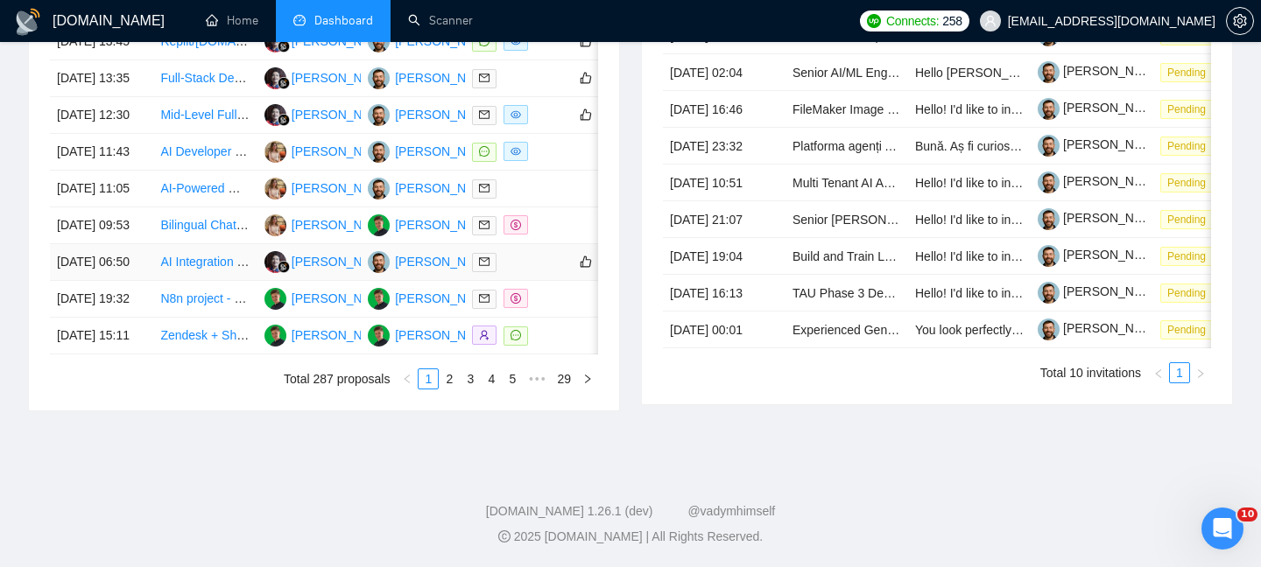
click at [154, 278] on td "AI Integration to Healthcare SaaS Platform - Venus" at bounding box center [204, 262] width 103 height 37
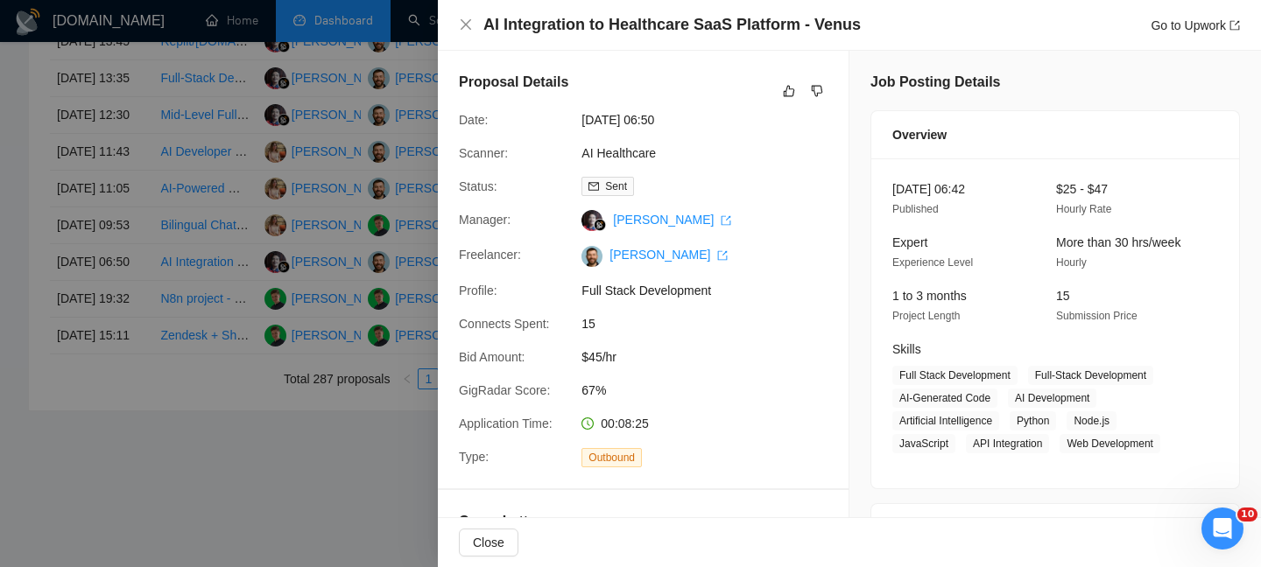
click at [639, 11] on div "AI Integration to Healthcare SaaS Platform - Venus Go to Upwork" at bounding box center [849, 25] width 823 height 51
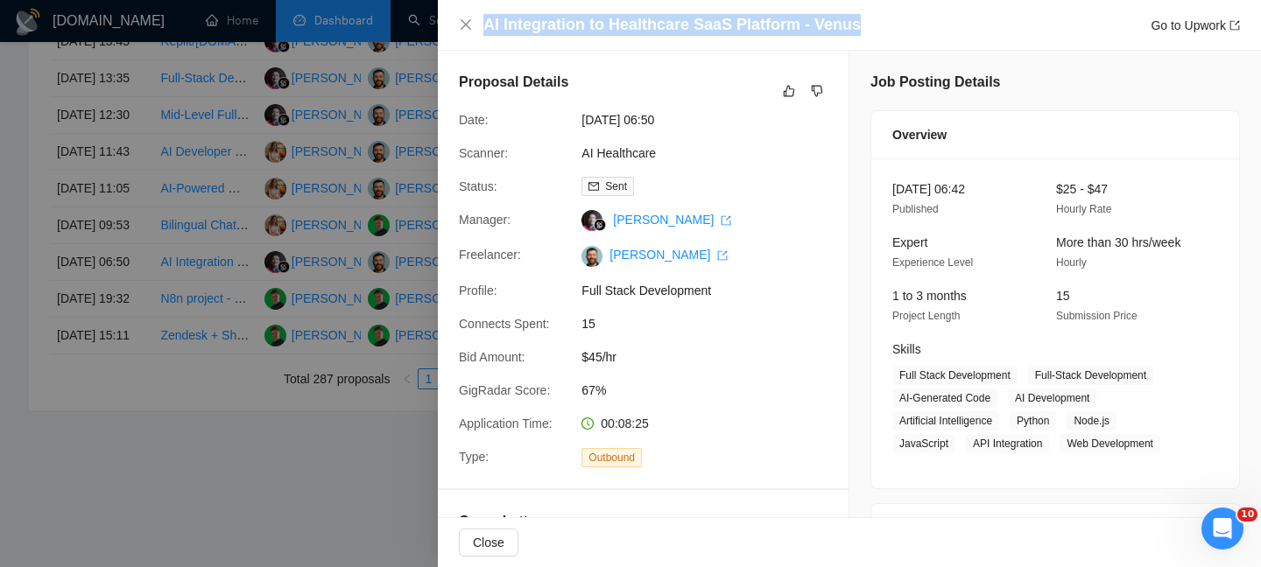
click at [639, 11] on div "AI Integration to Healthcare SaaS Platform - Venus Go to Upwork" at bounding box center [849, 25] width 823 height 51
copy h4 "AI Integration to Healthcare SaaS Platform - Venus"
click at [464, 26] on icon "close" at bounding box center [465, 24] width 11 height 11
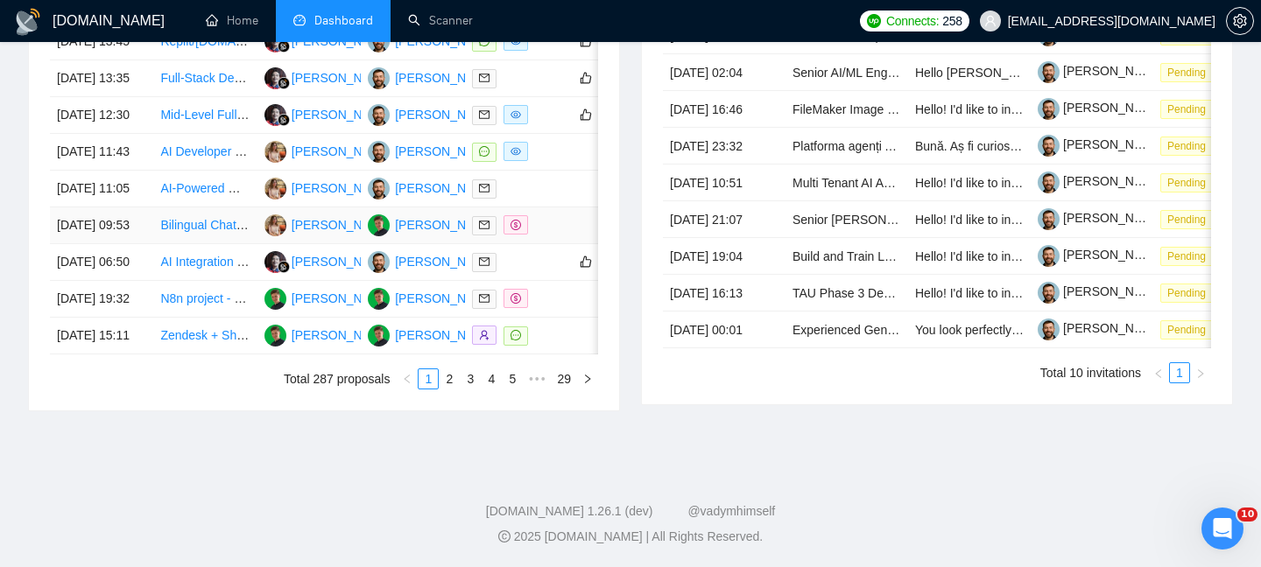
scroll to position [916, 0]
click at [139, 281] on td "[DATE] 06:50" at bounding box center [101, 262] width 103 height 37
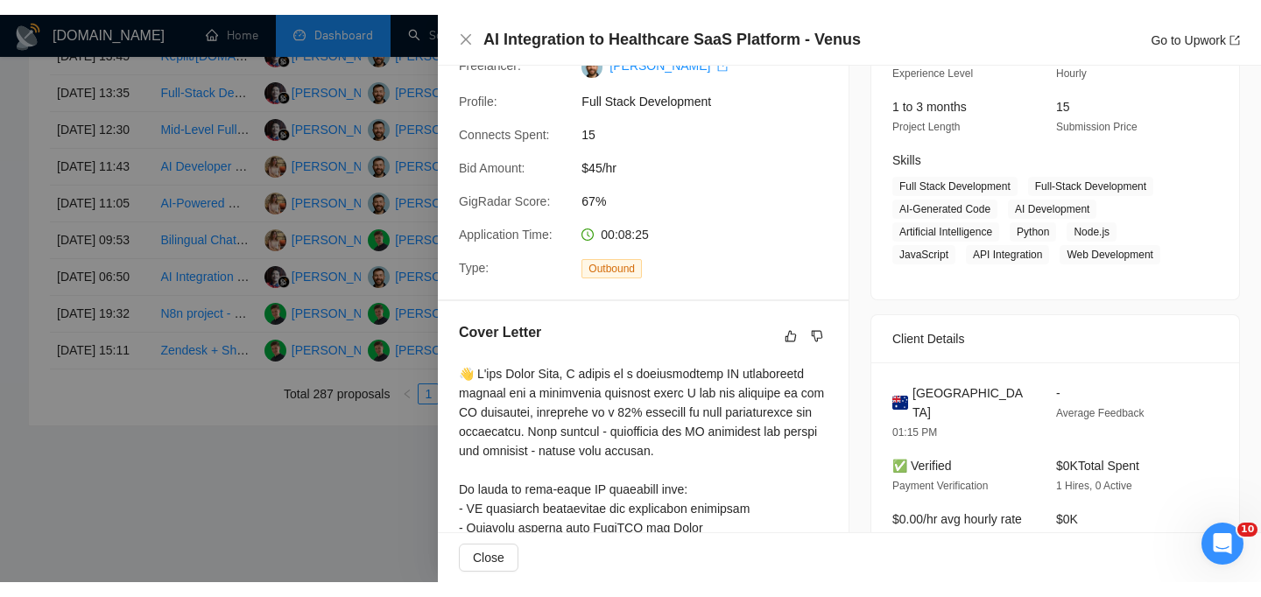
scroll to position [254, 0]
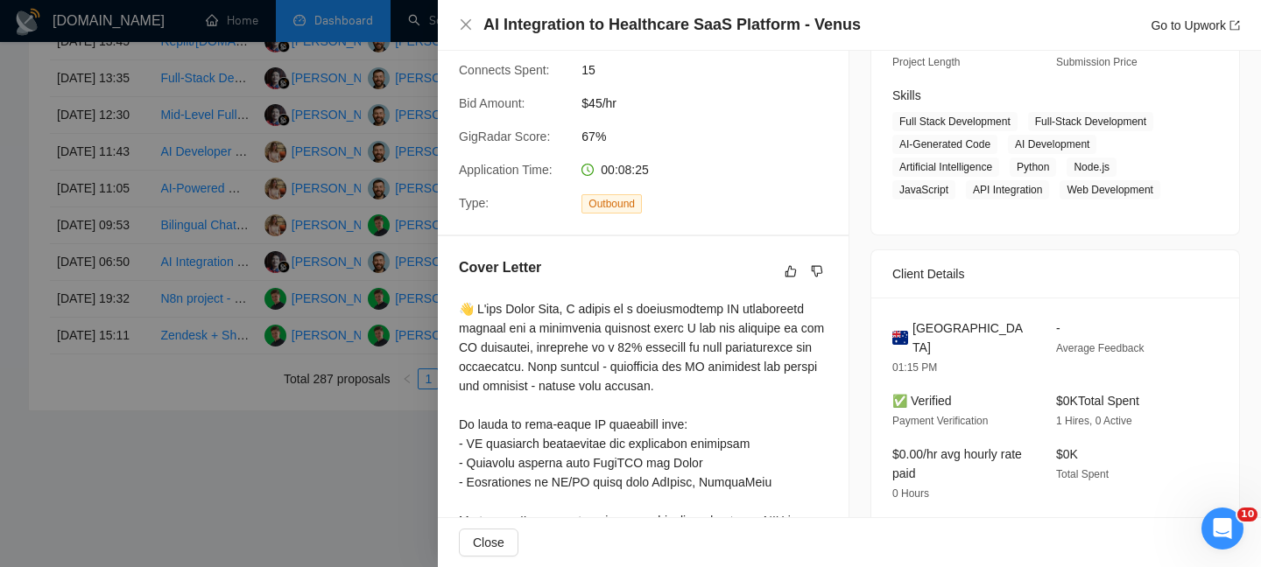
click at [941, 314] on div "Australia 01:15 PM - Average Feedback ✅ Verified Payment Verification $0K Total…" at bounding box center [1055, 418] width 368 height 241
click at [941, 319] on span "Australia" at bounding box center [970, 338] width 116 height 39
copy span "Australia"
click at [463, 25] on icon "close" at bounding box center [466, 25] width 14 height 14
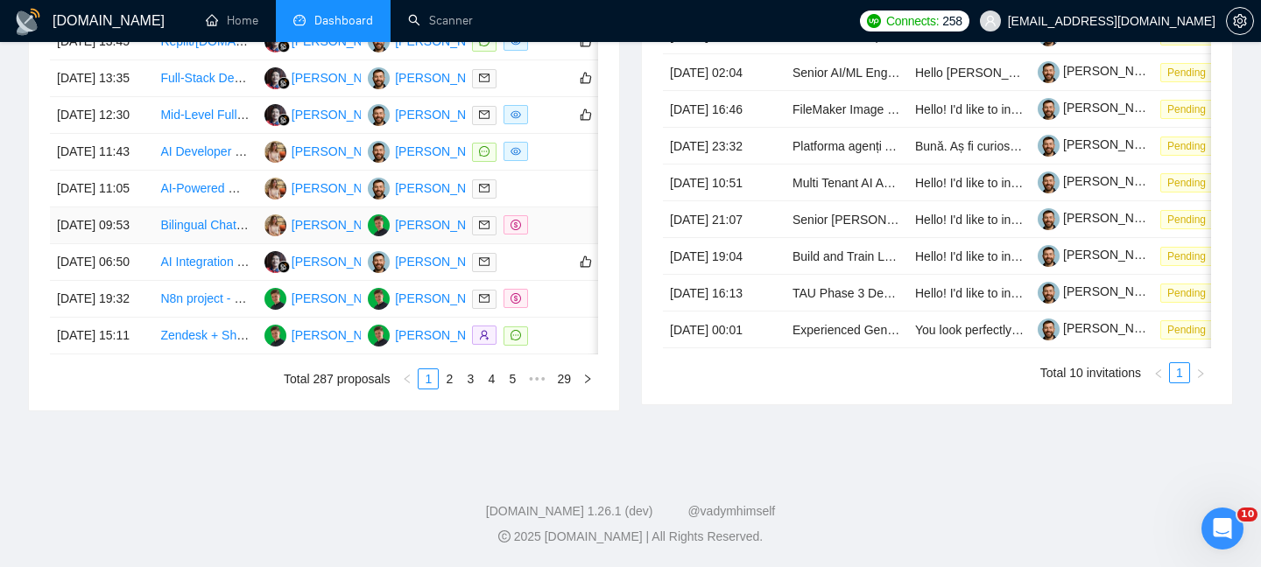
click at [145, 244] on td "[DATE] 09:53" at bounding box center [101, 225] width 103 height 37
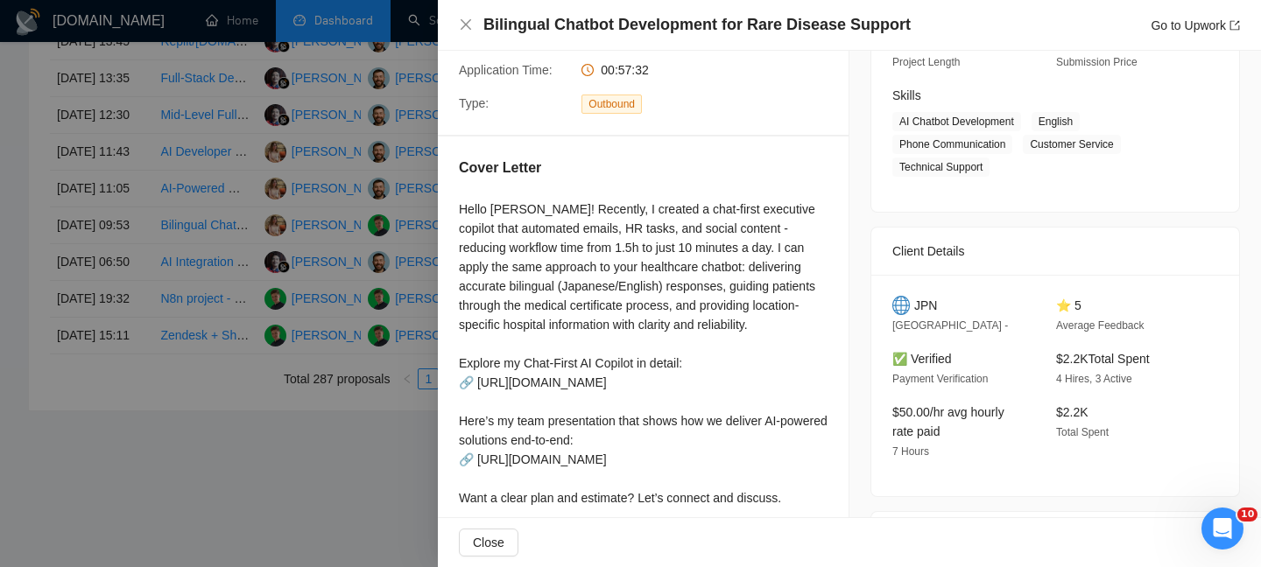
click at [537, 32] on h4 "Bilingual Chatbot Development for Rare Disease Support" at bounding box center [696, 25] width 427 height 22
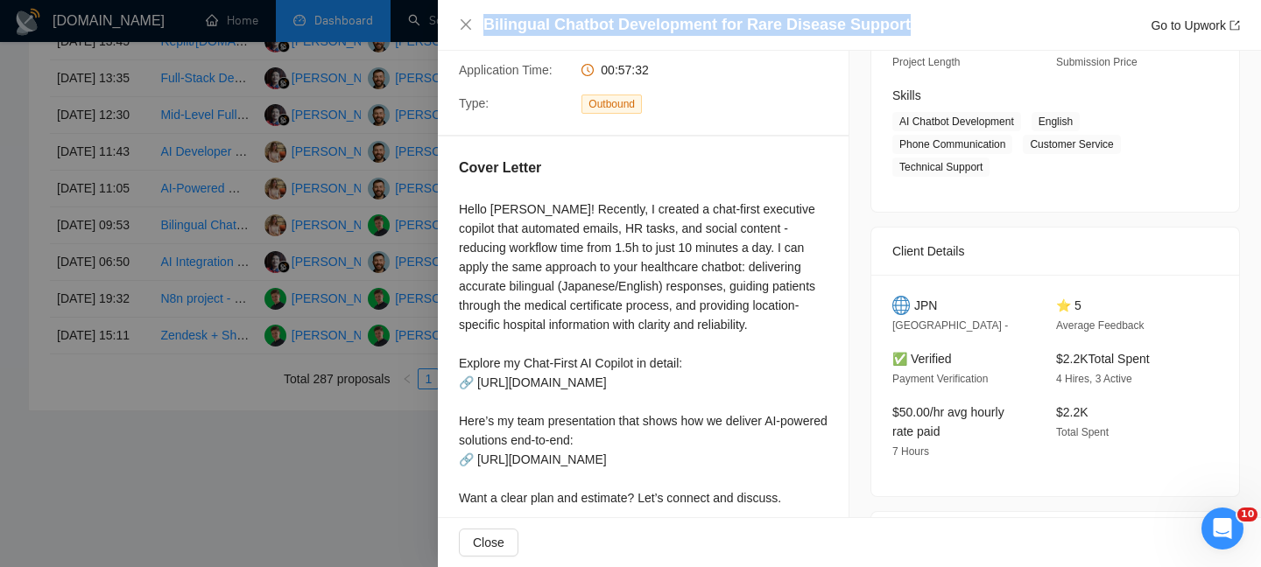
click at [537, 32] on h4 "Bilingual Chatbot Development for Rare Disease Support" at bounding box center [696, 25] width 427 height 22
copy h4 "Bilingual Chatbot Development for Rare Disease Support"
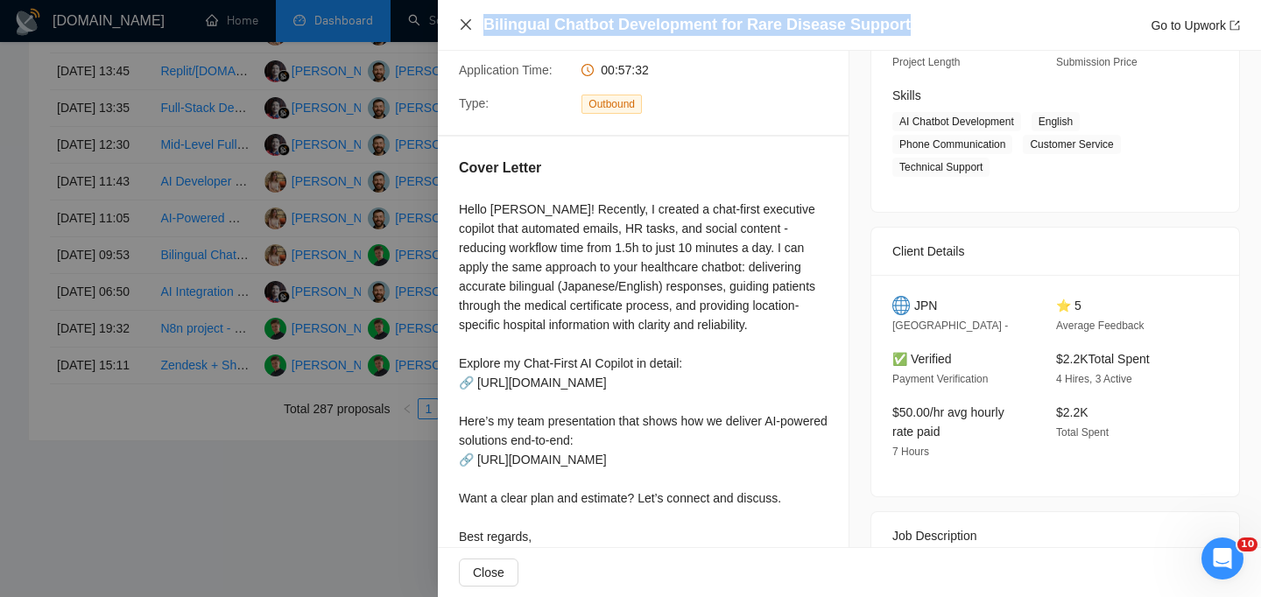
click at [459, 24] on icon "close" at bounding box center [466, 25] width 14 height 14
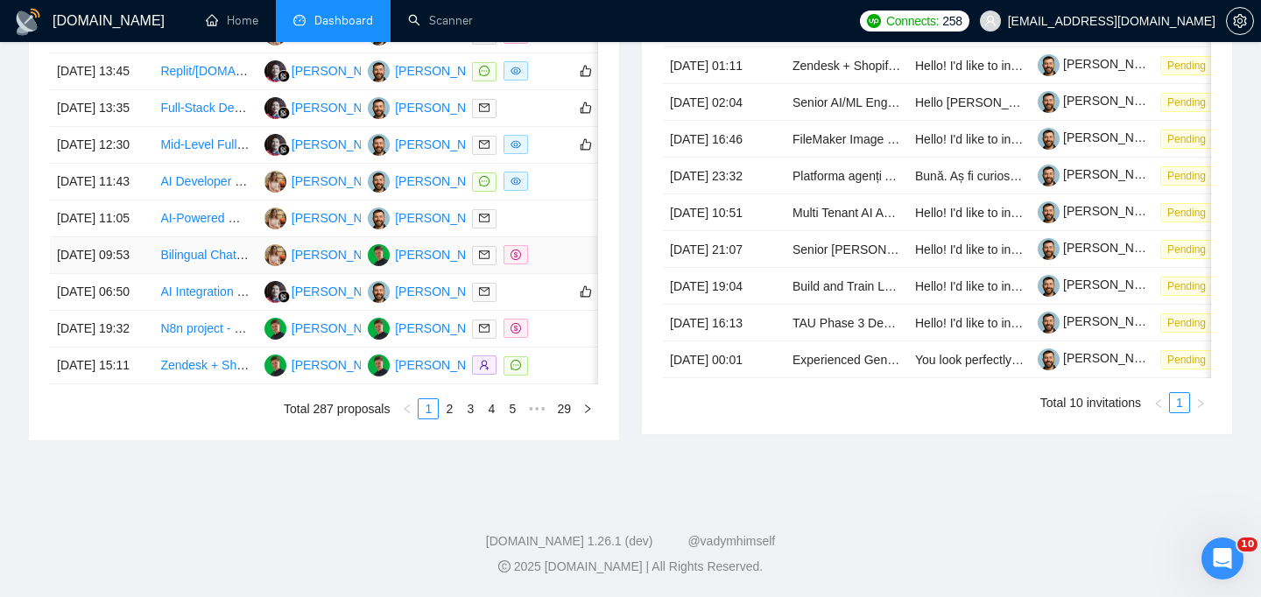
click at [140, 271] on td "[DATE] 09:53" at bounding box center [101, 255] width 103 height 37
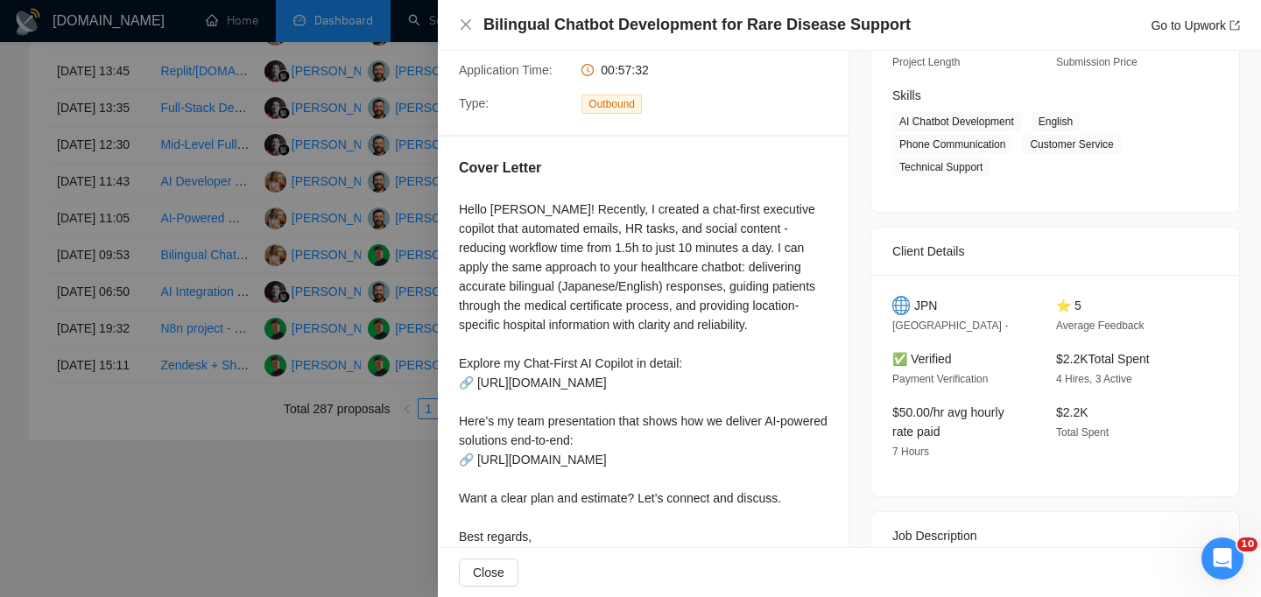
click at [928, 300] on span "JPN" at bounding box center [925, 305] width 23 height 19
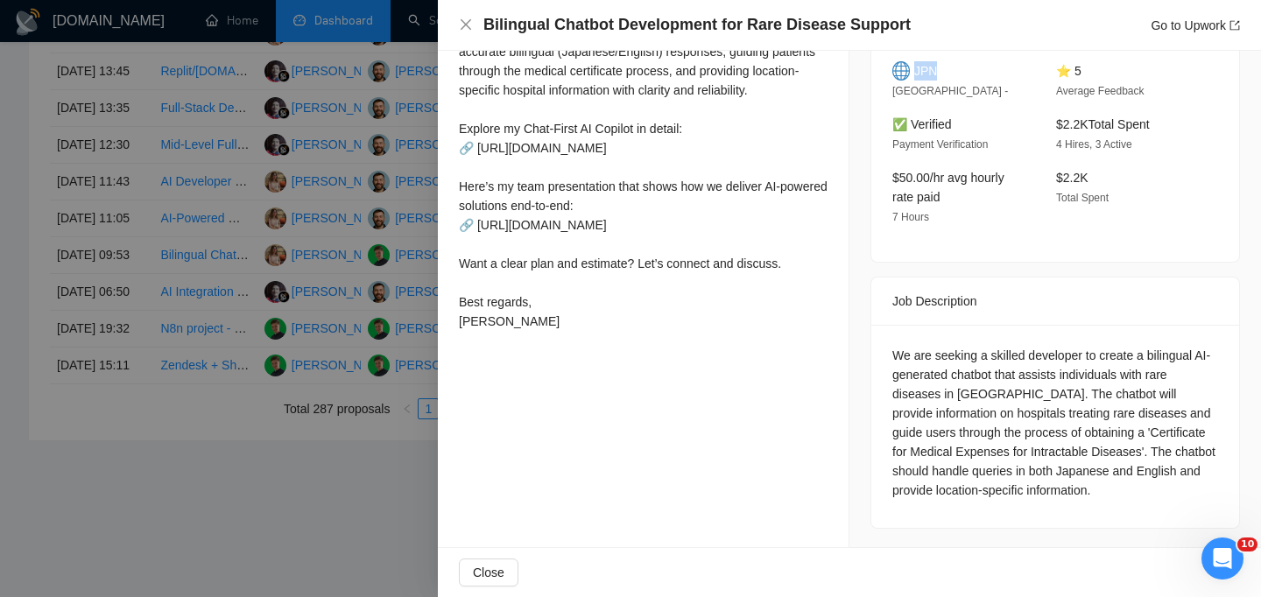
scroll to position [413, 0]
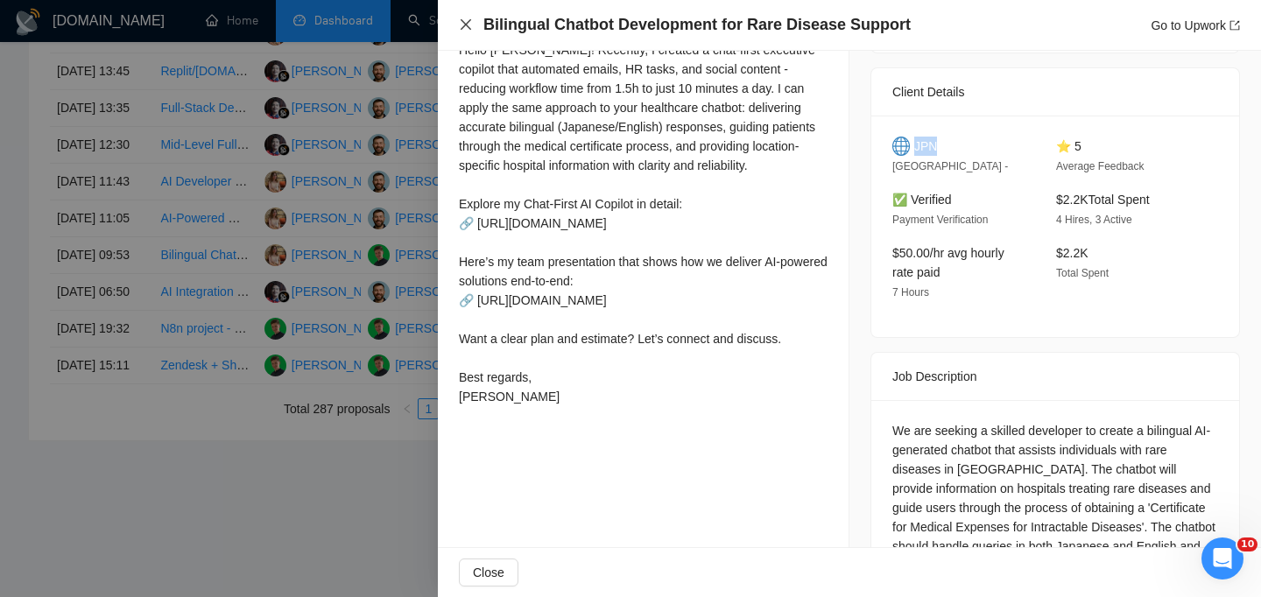
click at [465, 26] on icon "close" at bounding box center [466, 25] width 14 height 14
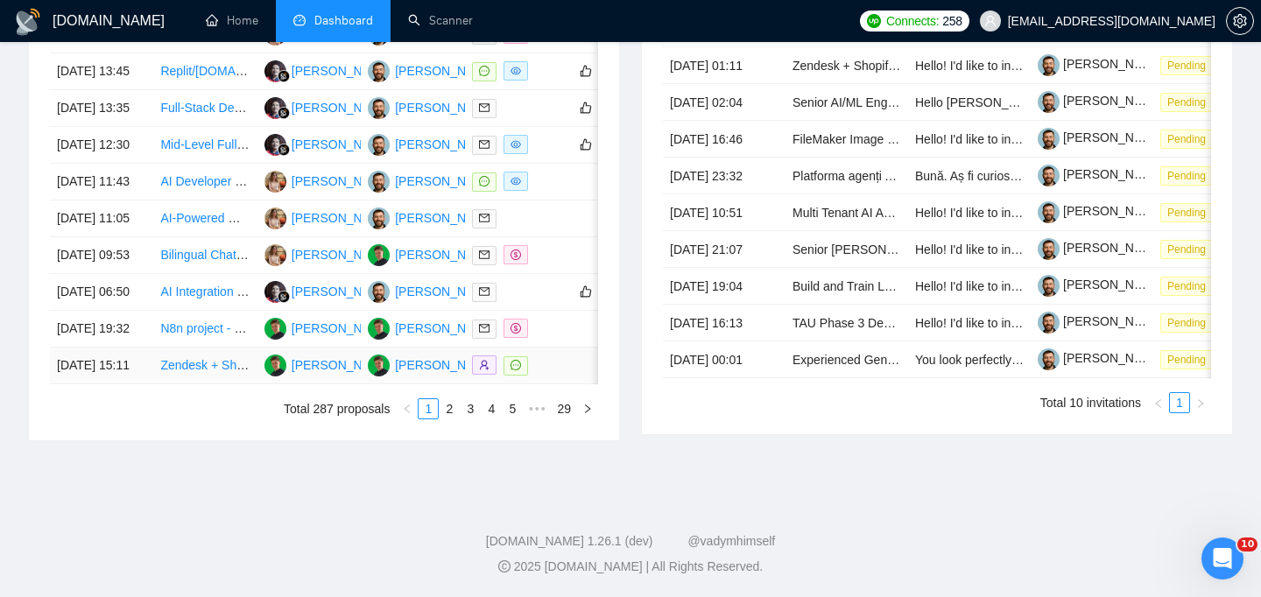
scroll to position [904, 0]
click at [143, 228] on td "[DATE] 11:05" at bounding box center [101, 218] width 103 height 37
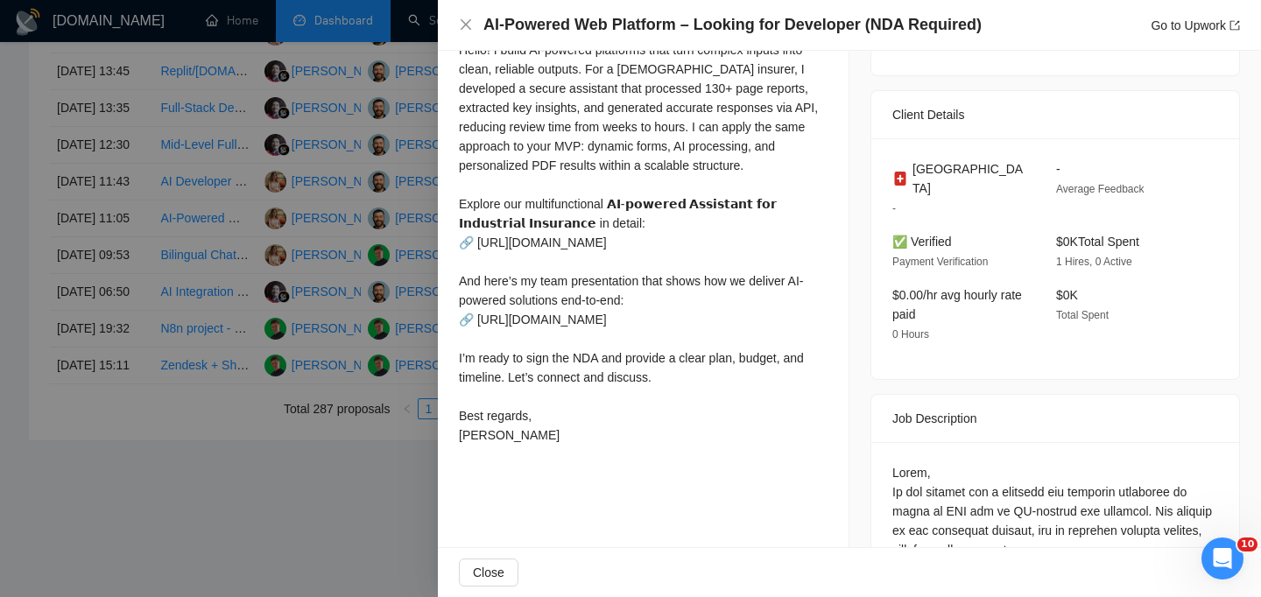
click at [520, 32] on h4 "AI-Powered Web Platform – Looking for Developer (NDA Required)" at bounding box center [732, 25] width 498 height 22
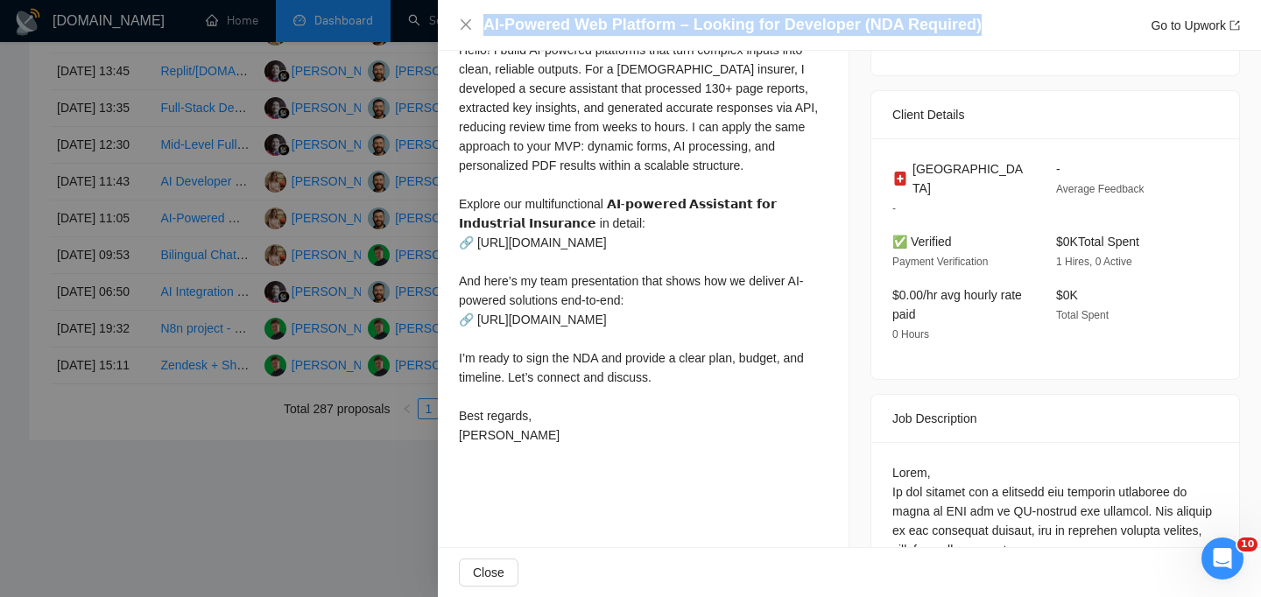
click at [520, 32] on h4 "AI-Powered Web Platform – Looking for Developer (NDA Required)" at bounding box center [732, 25] width 498 height 22
copy h4 "AI-Powered Web Platform – Looking for Developer (NDA Required)"
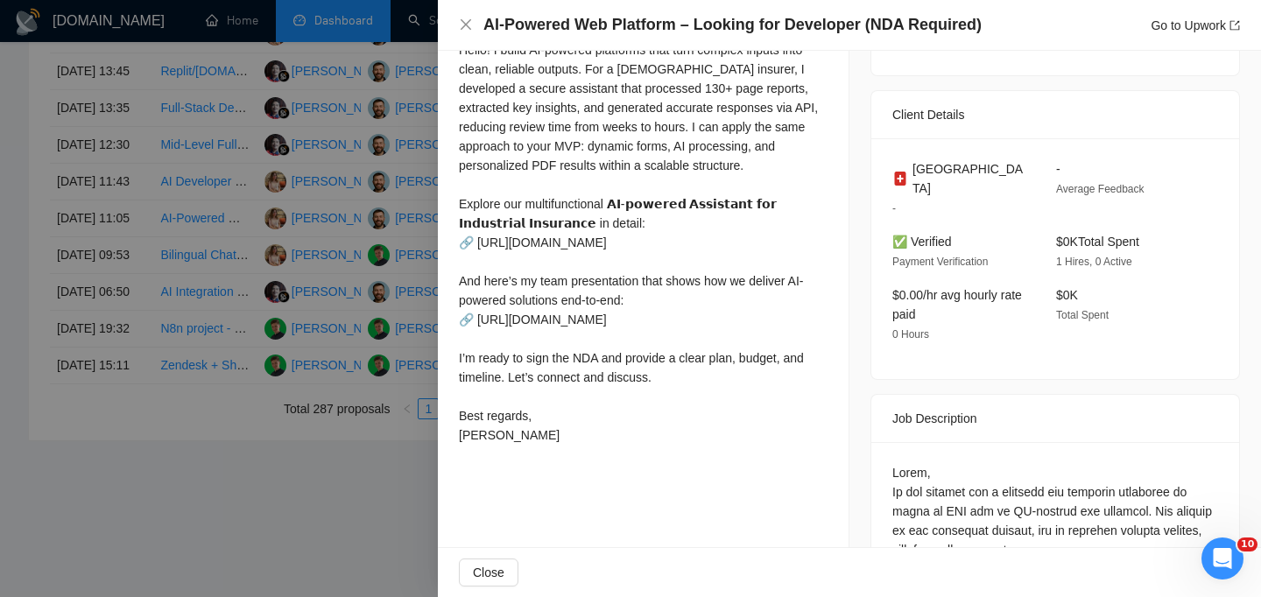
click at [474, 25] on div "AI-Powered Web Platform – Looking for Developer (NDA Required) Go to Upwork" at bounding box center [849, 25] width 781 height 22
click at [137, 220] on div at bounding box center [630, 298] width 1261 height 597
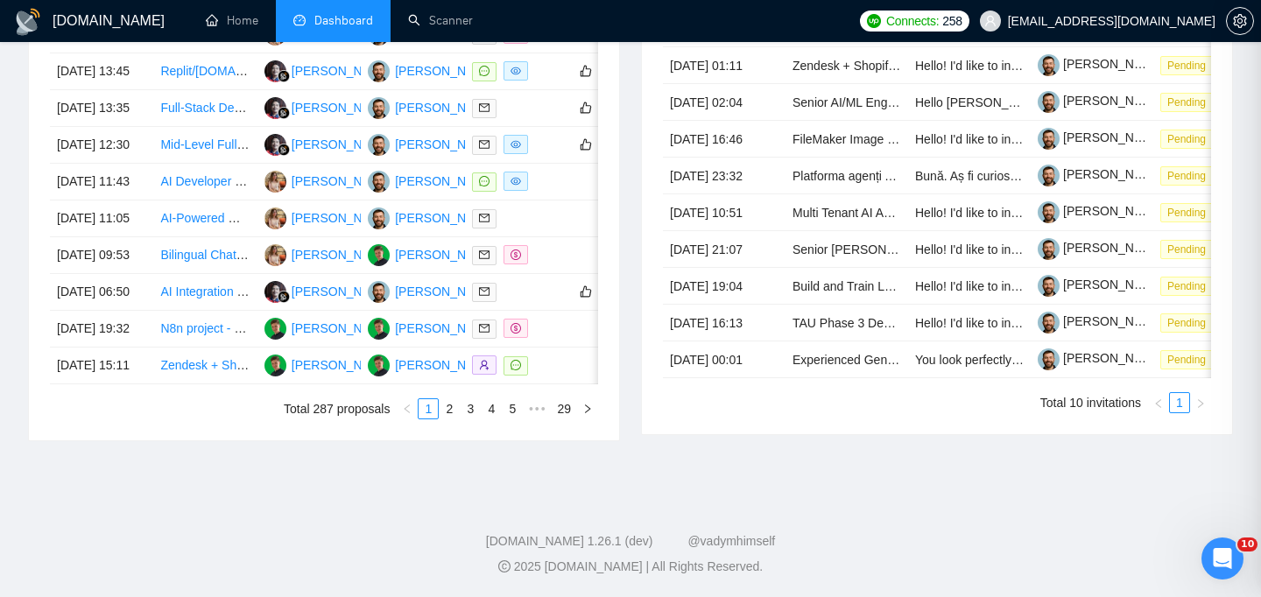
click at [135, 220] on div at bounding box center [630, 298] width 1261 height 597
click at [135, 220] on td "[DATE] 11:05" at bounding box center [101, 218] width 103 height 37
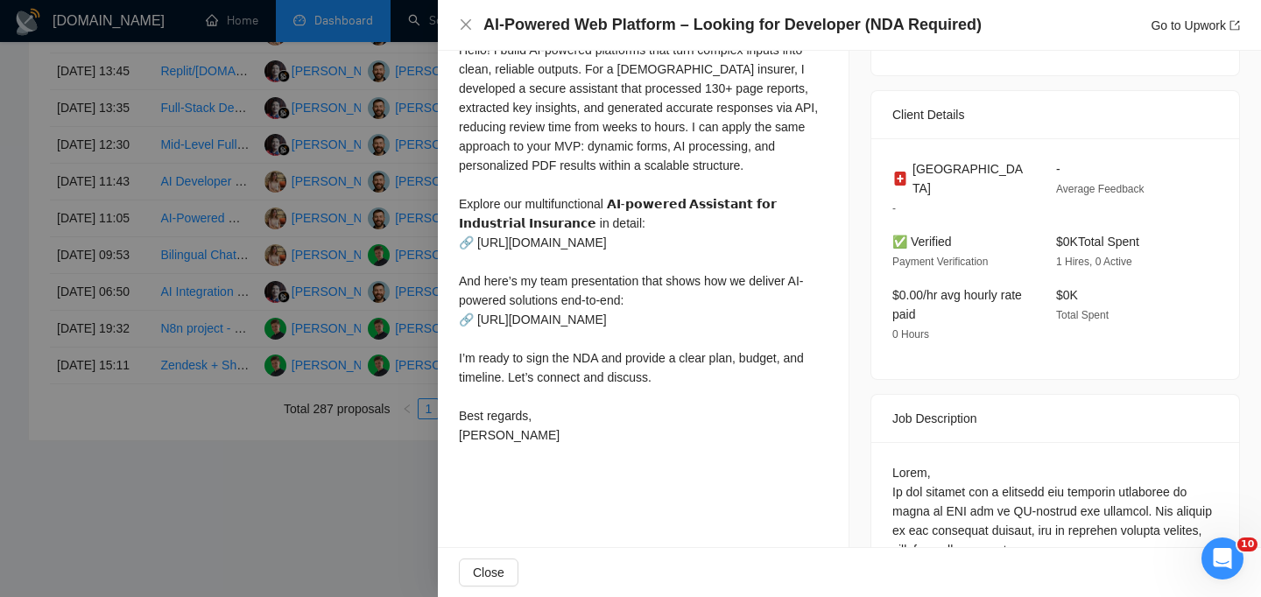
click at [972, 165] on span "Switzerland" at bounding box center [970, 178] width 116 height 39
click at [457, 31] on div "AI-Powered Web Platform – Looking for Developer (NDA Required) Go to Upwork" at bounding box center [849, 25] width 823 height 51
click at [459, 25] on icon "close" at bounding box center [466, 25] width 14 height 14
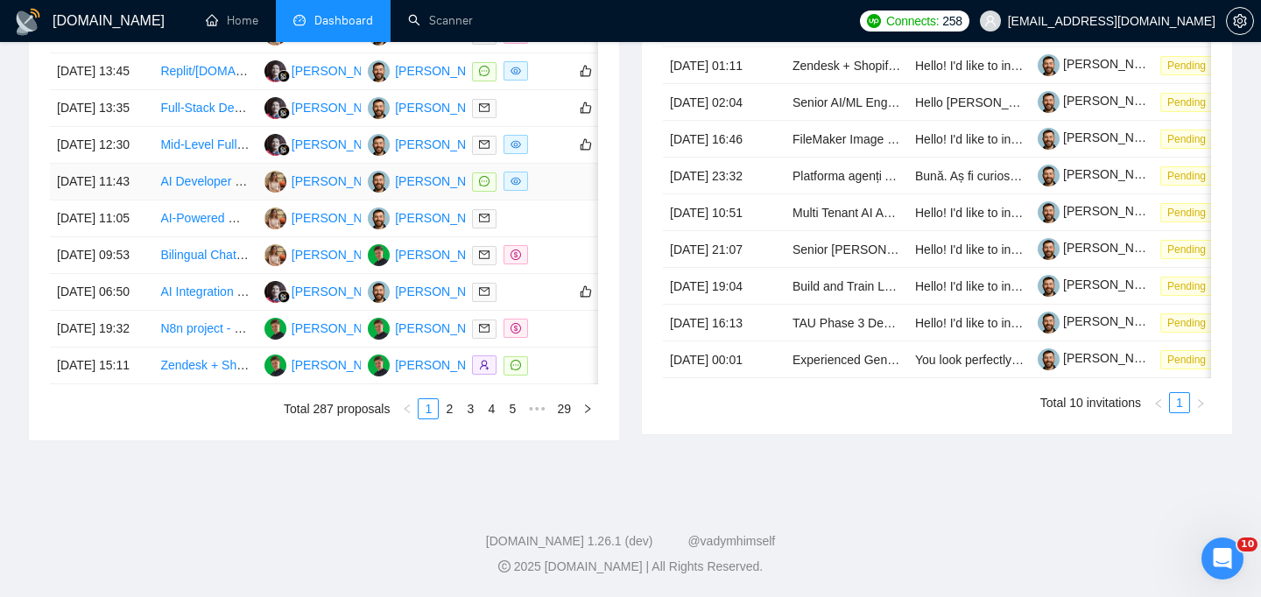
click at [139, 170] on td "[DATE] 11:43" at bounding box center [101, 182] width 103 height 37
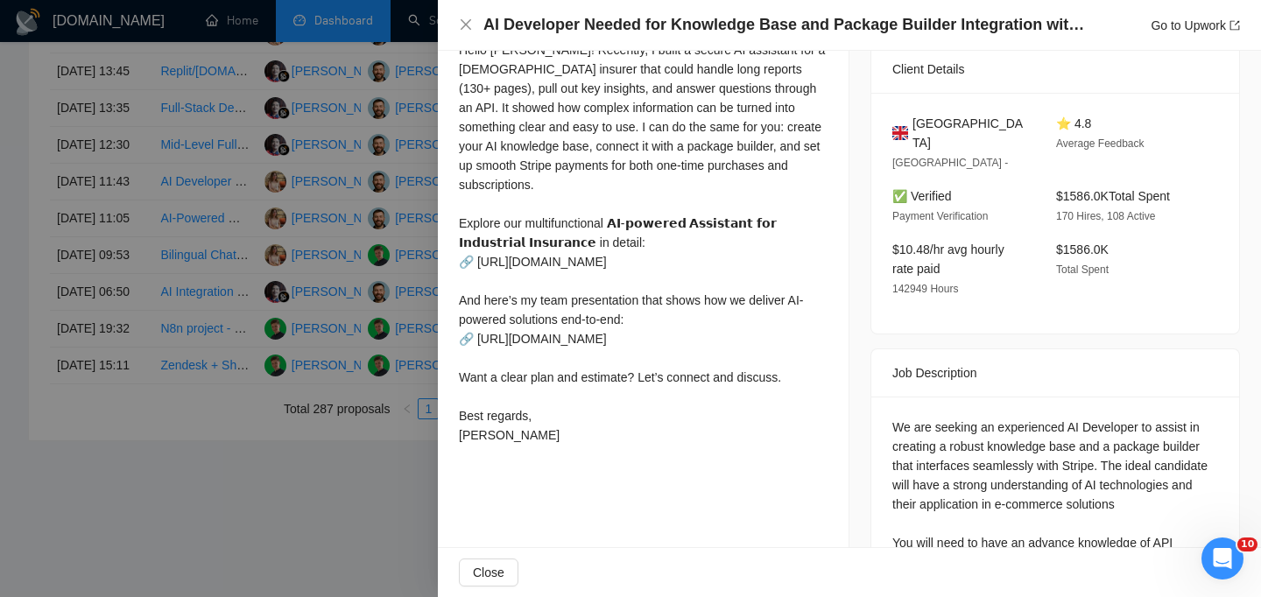
click at [508, 25] on h4 "AI Developer Needed for Knowledge Base and Package Builder Integration with Str…" at bounding box center [785, 25] width 604 height 22
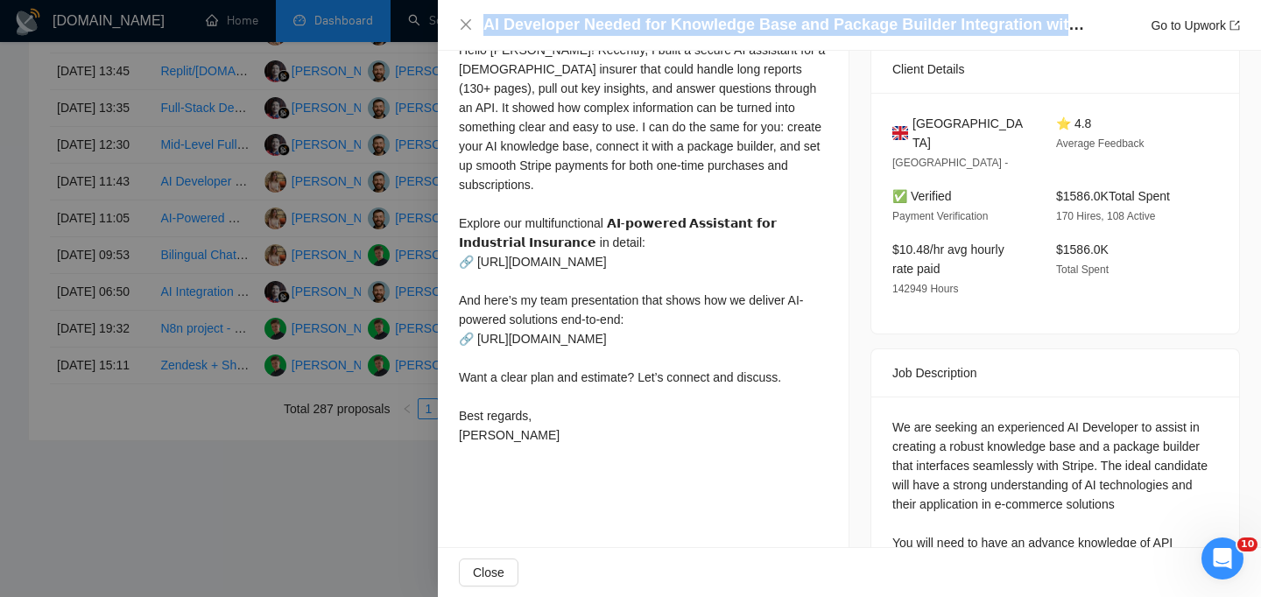
click at [508, 25] on h4 "AI Developer Needed for Knowledge Base and Package Builder Integration with Str…" at bounding box center [785, 25] width 604 height 22
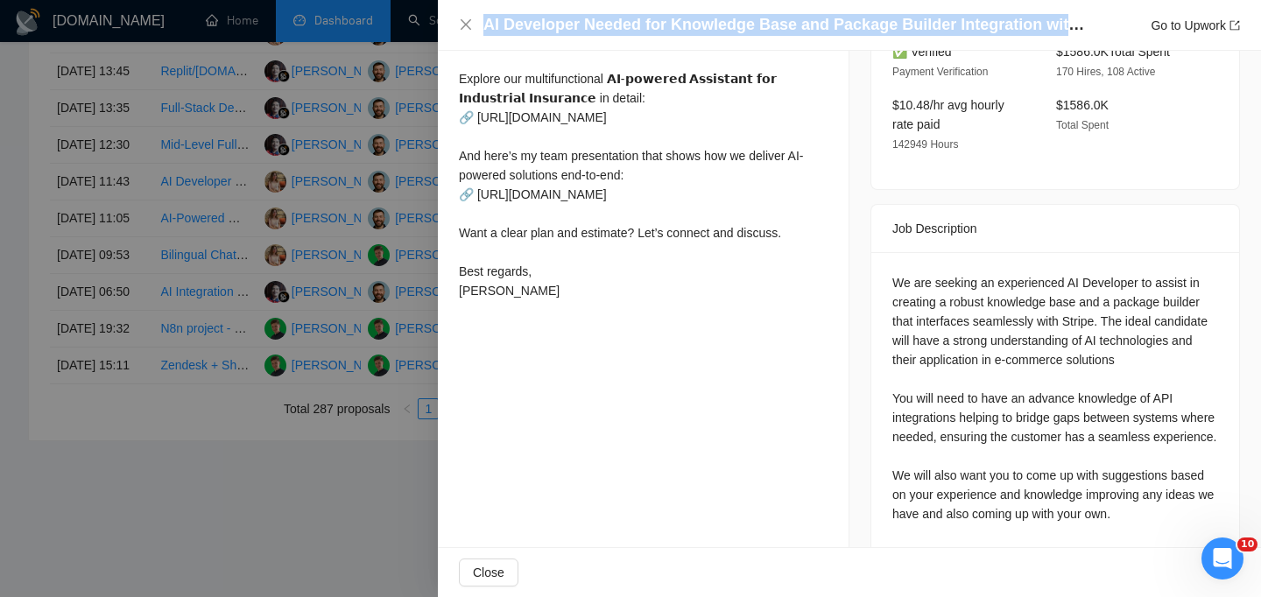
scroll to position [335, 0]
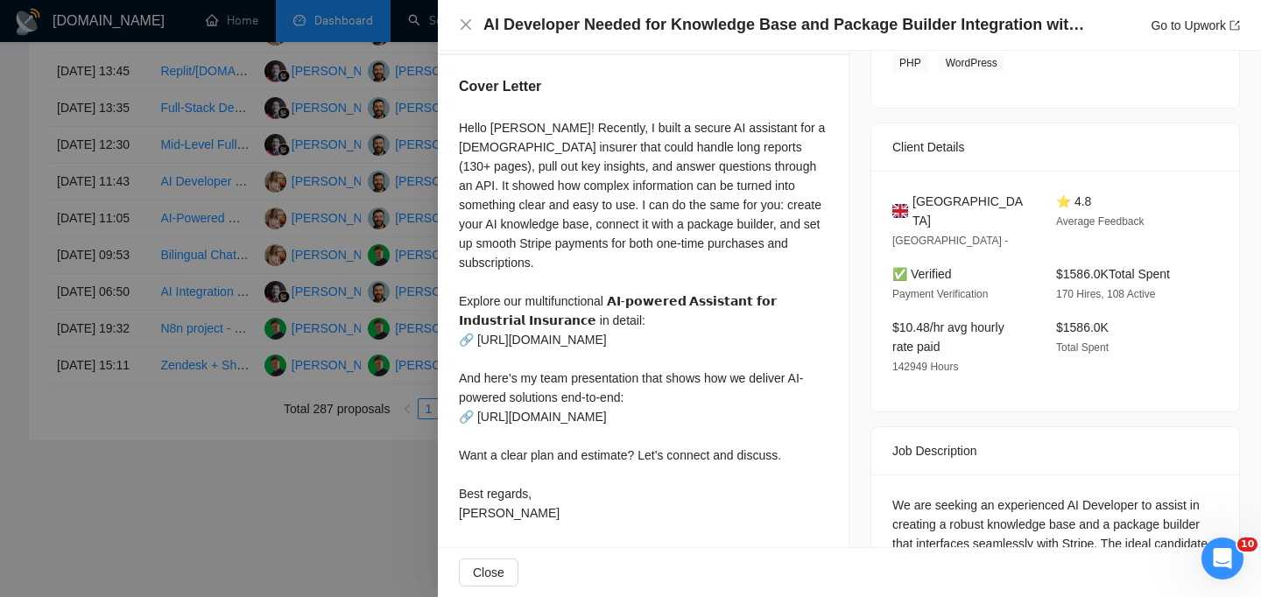
click at [939, 206] on span "United Kingdom" at bounding box center [970, 211] width 116 height 39
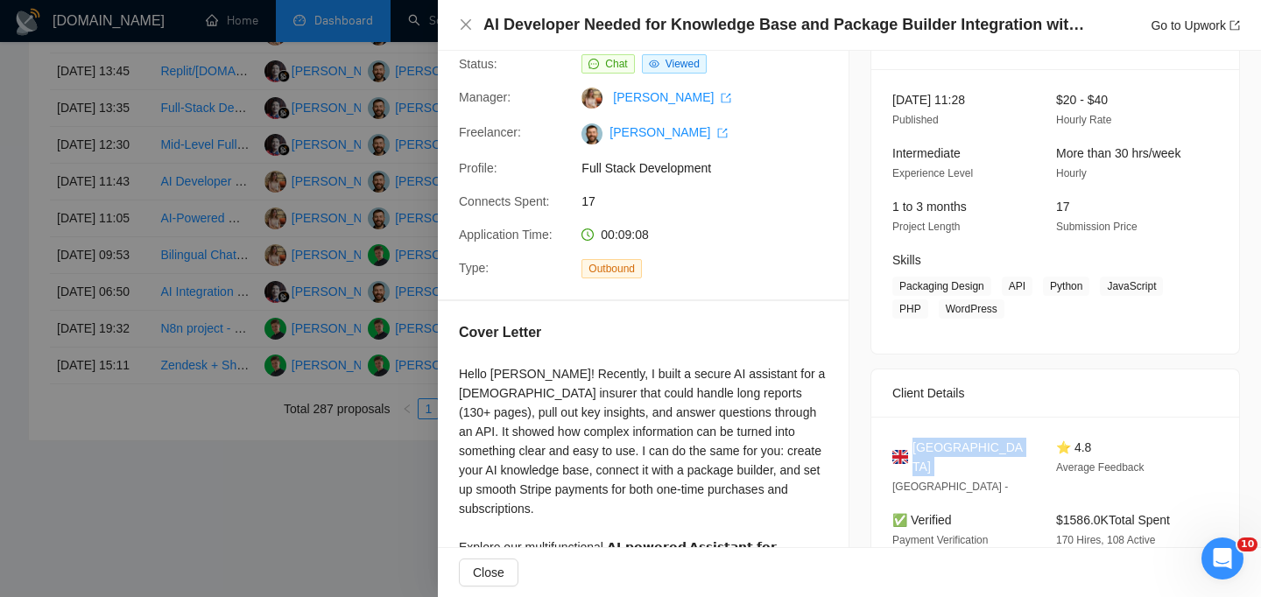
scroll to position [0, 0]
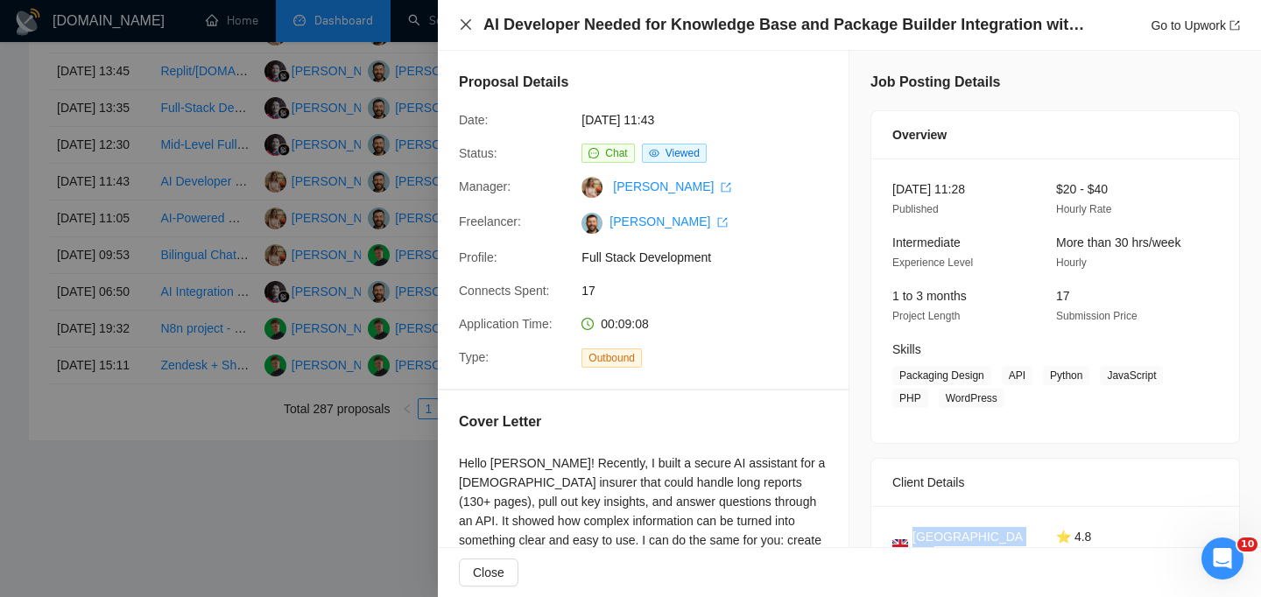
click at [459, 22] on icon "close" at bounding box center [466, 25] width 14 height 14
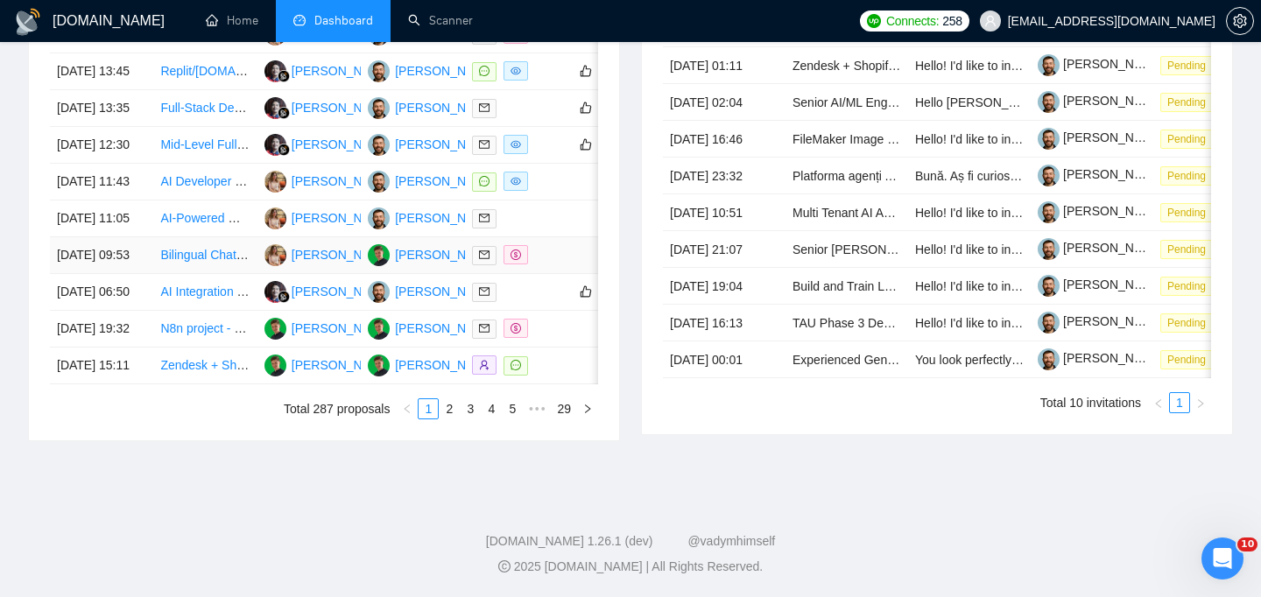
scroll to position [829, 0]
click at [137, 200] on td "[DATE] 11:43" at bounding box center [101, 182] width 103 height 37
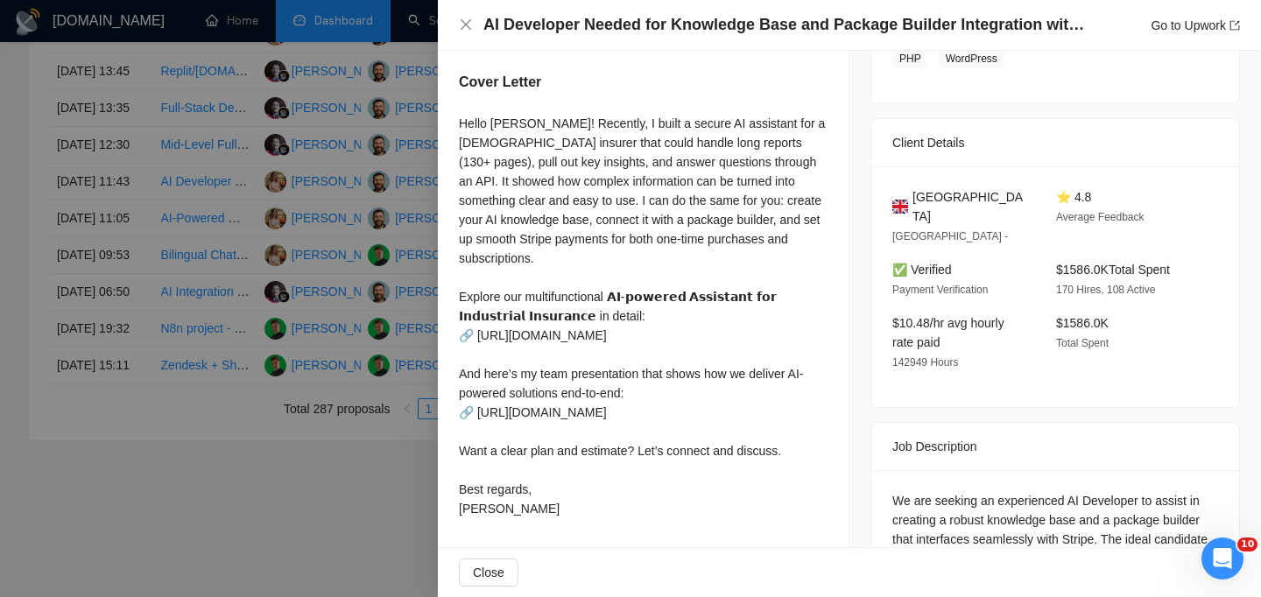
scroll to position [490, 0]
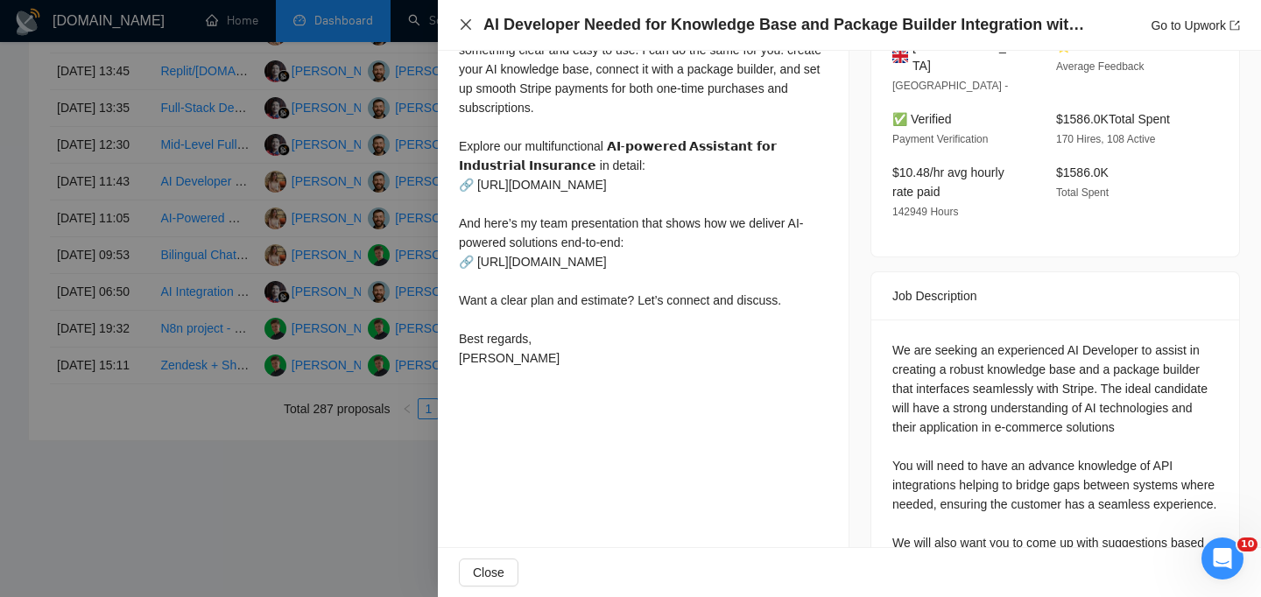
click at [464, 23] on icon "close" at bounding box center [465, 24] width 11 height 11
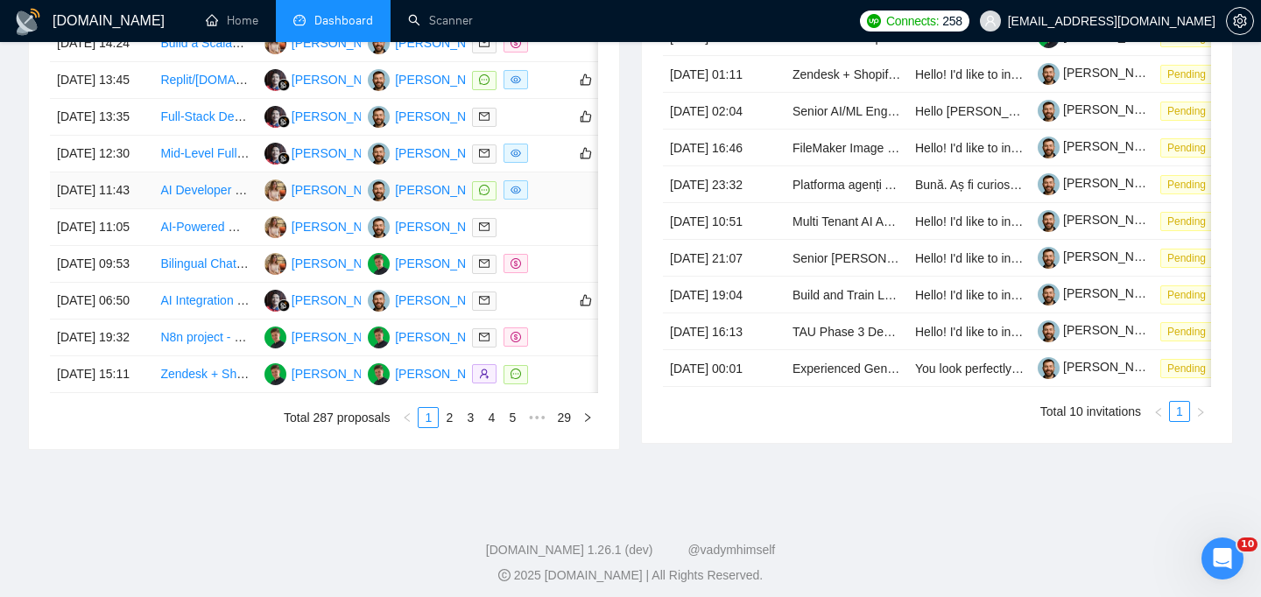
scroll to position [788, 0]
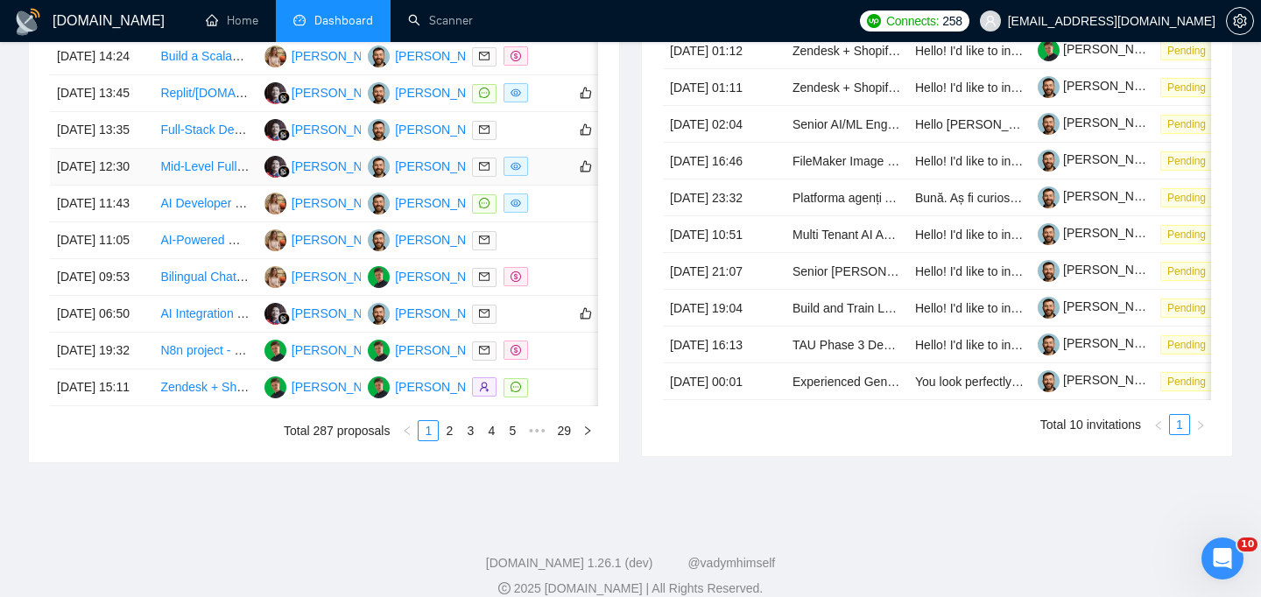
click at [96, 186] on td "[DATE] 12:30" at bounding box center [101, 167] width 103 height 37
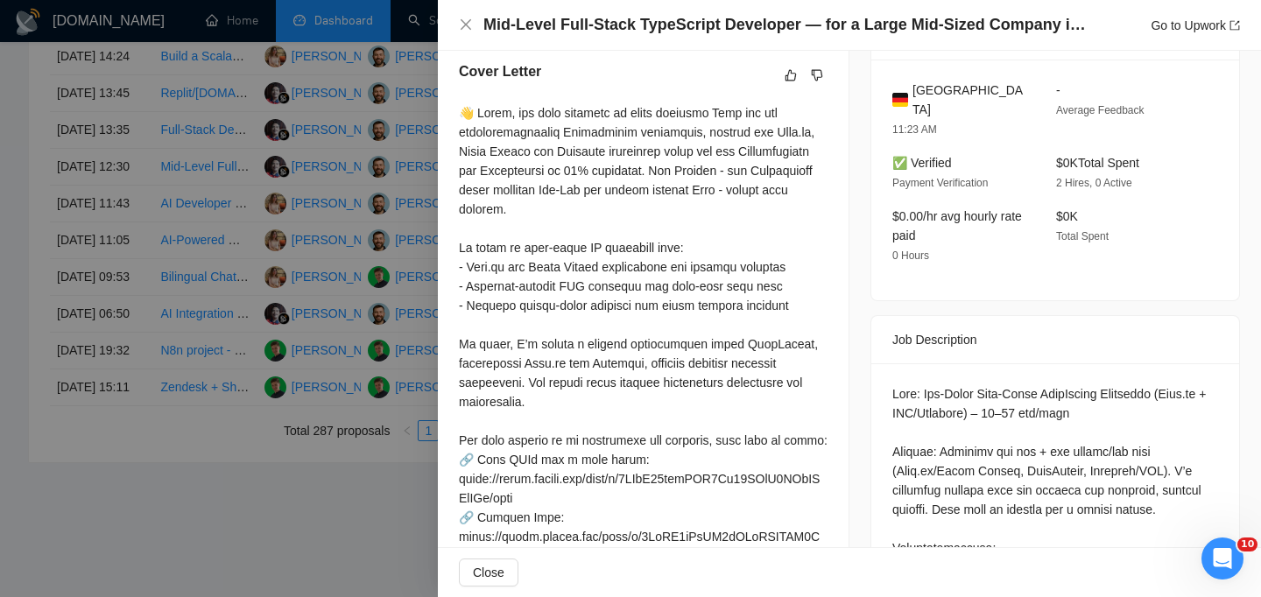
click at [550, 29] on h4 "Mid-Level Full-Stack TypeScript Developer — for a Large Mid-Sized Company in [G…" at bounding box center [785, 25] width 604 height 22
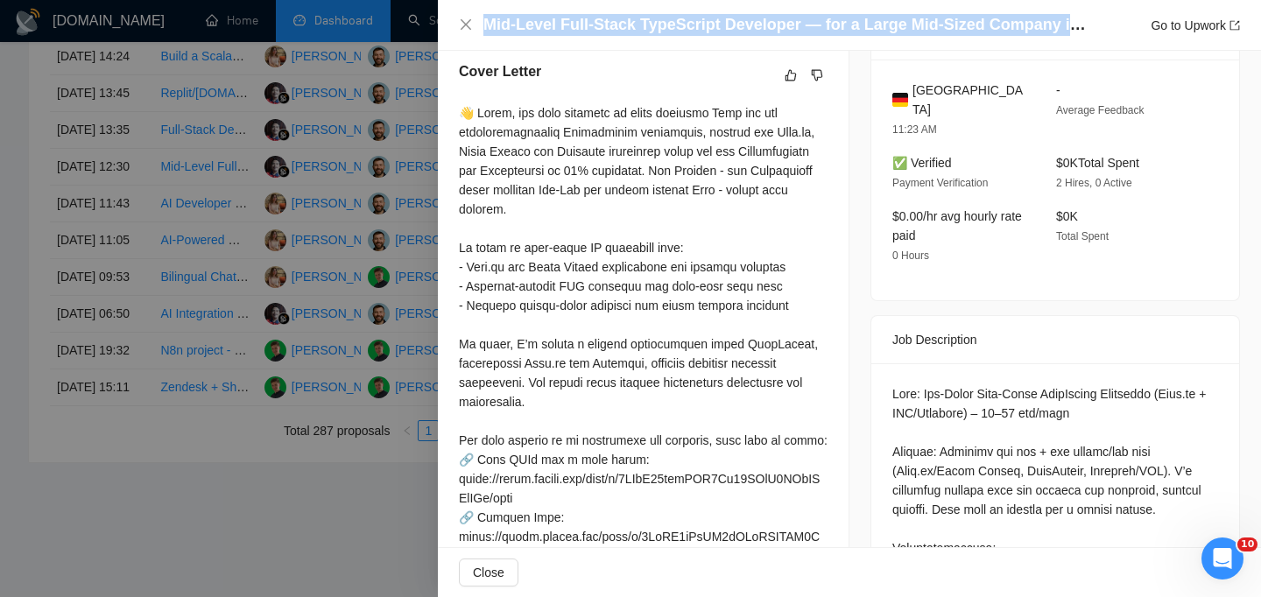
click at [550, 29] on h4 "Mid-Level Full-Stack TypeScript Developer — for a Large Mid-Sized Company in [G…" at bounding box center [785, 25] width 604 height 22
click at [460, 25] on icon "close" at bounding box center [466, 25] width 14 height 14
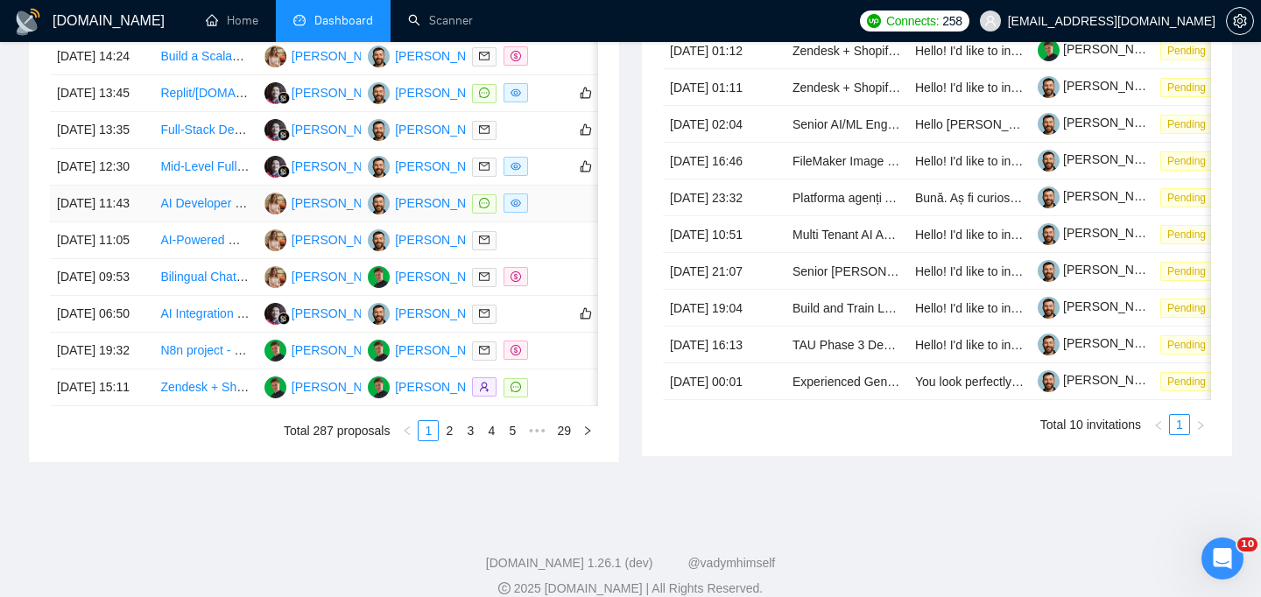
click at [137, 222] on td "[DATE] 11:43" at bounding box center [101, 204] width 103 height 37
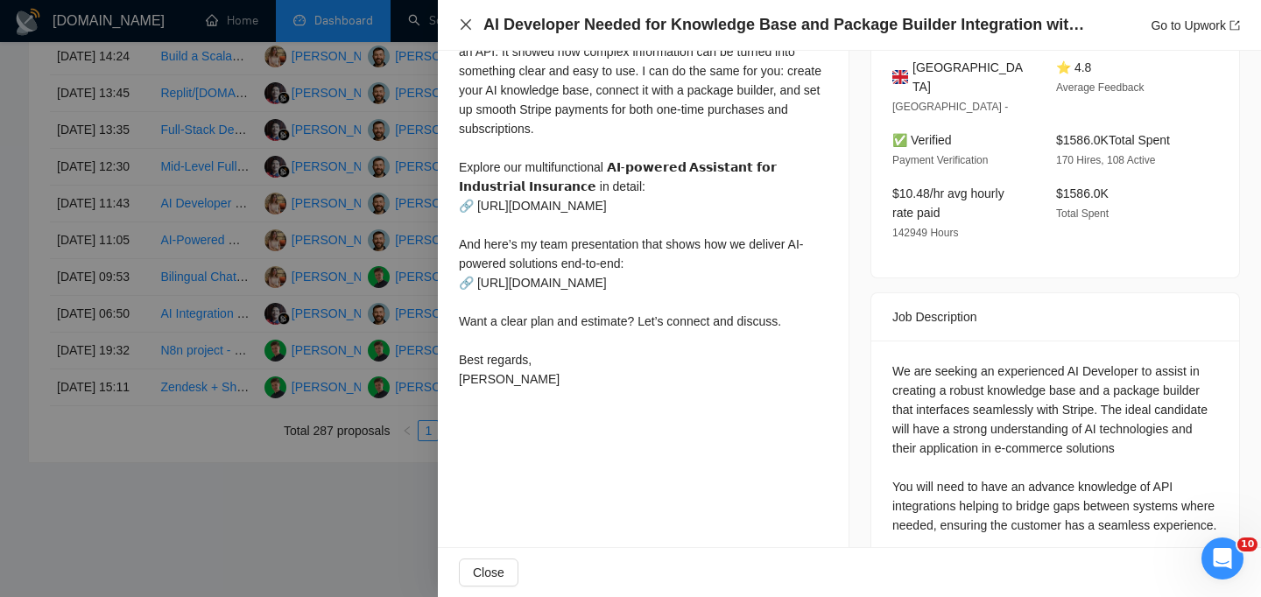
click at [465, 24] on icon "close" at bounding box center [465, 24] width 11 height 11
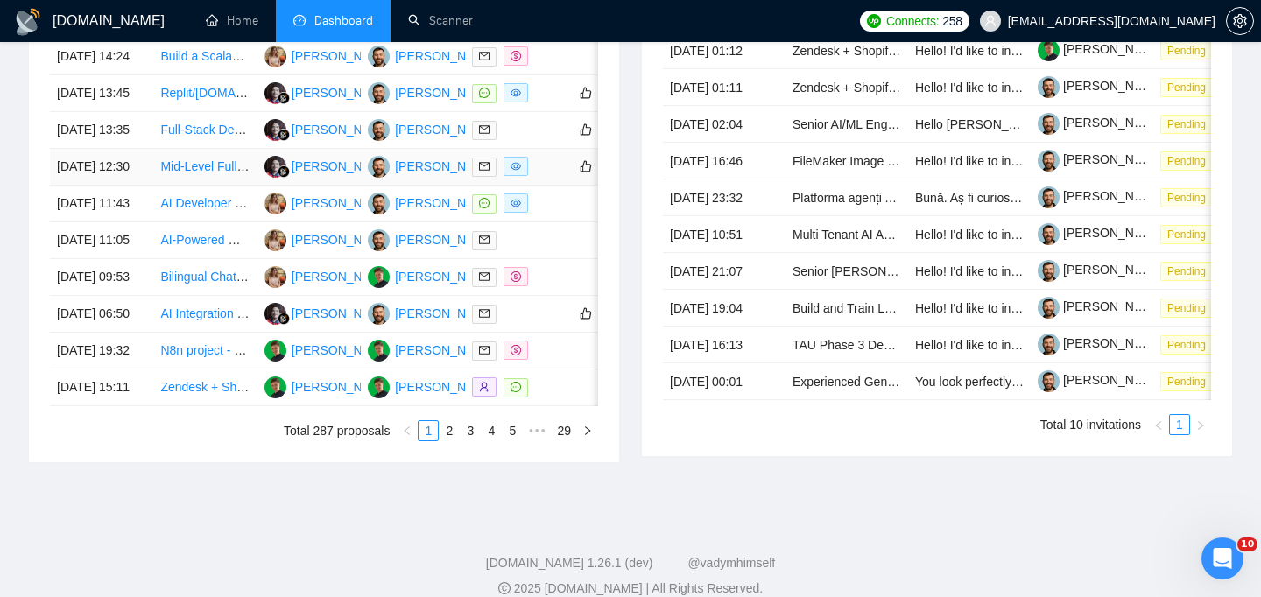
click at [140, 186] on td "[DATE] 12:30" at bounding box center [101, 167] width 103 height 37
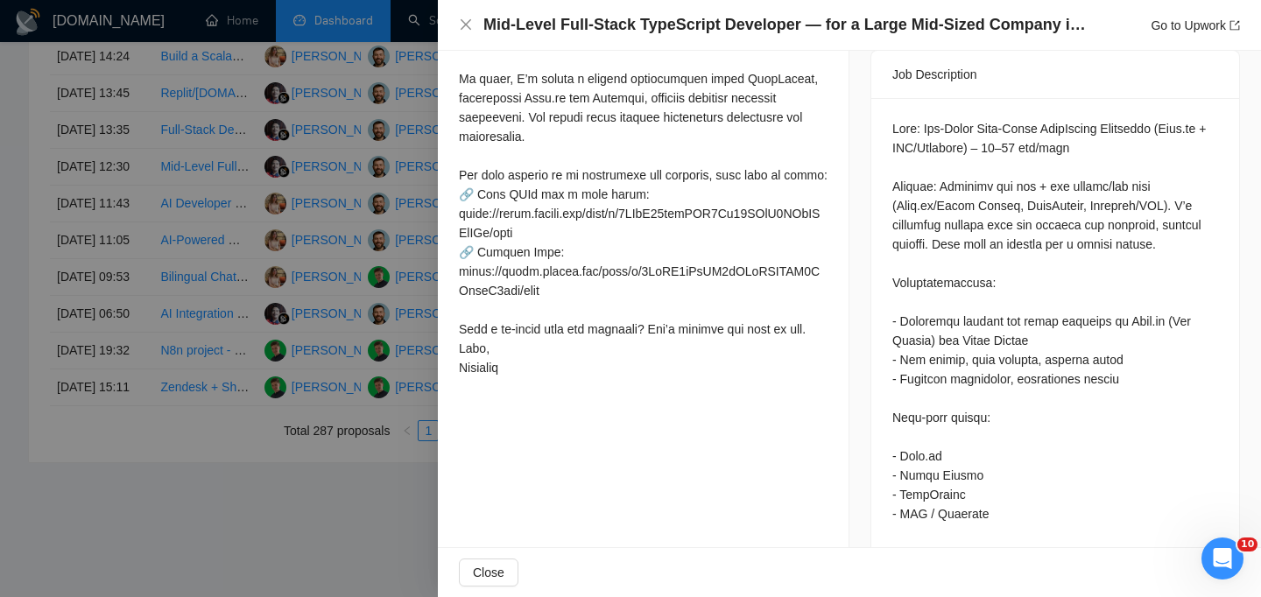
scroll to position [731, 0]
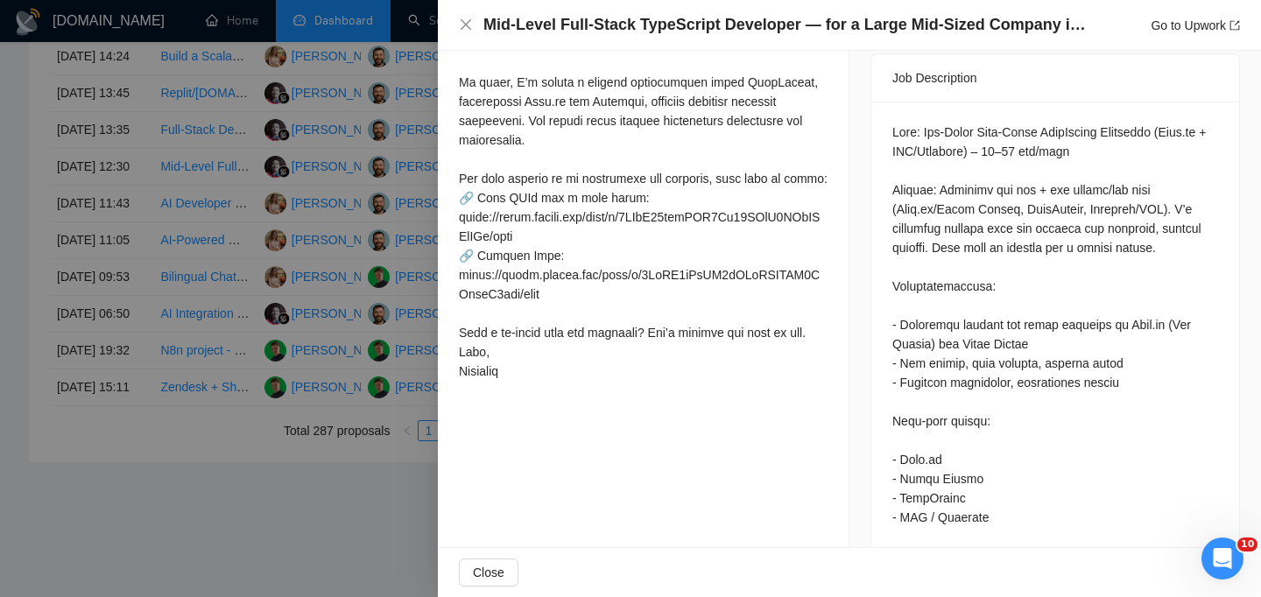
click at [1079, 210] on div at bounding box center [1055, 537] width 326 height 828
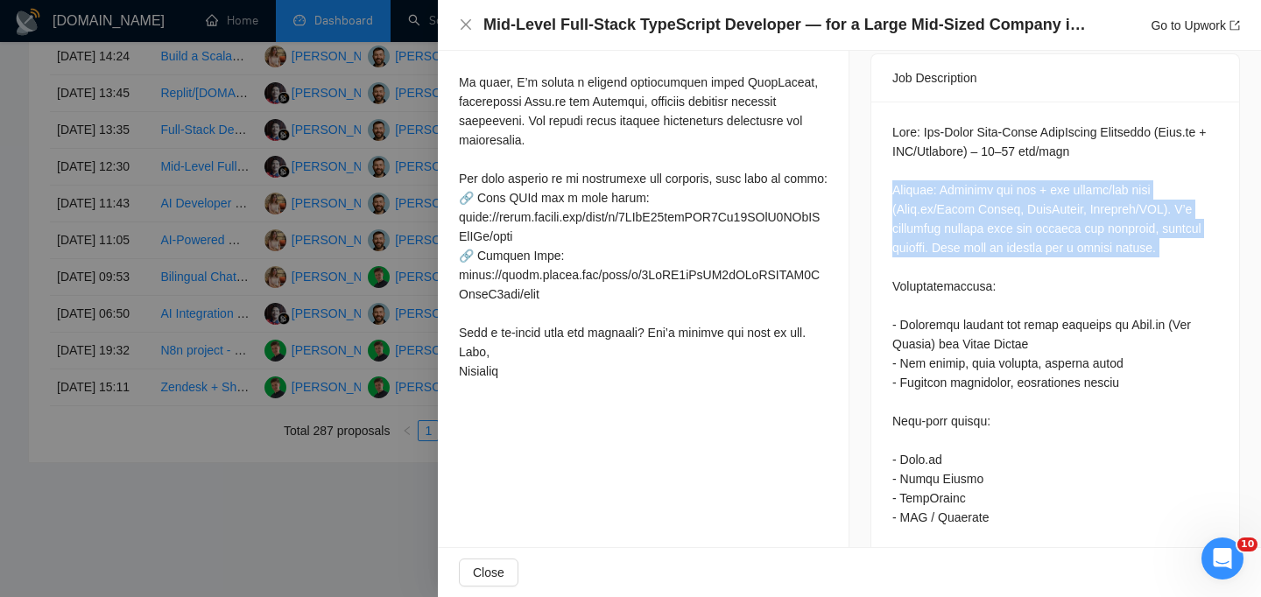
click at [1079, 210] on div at bounding box center [1055, 537] width 326 height 828
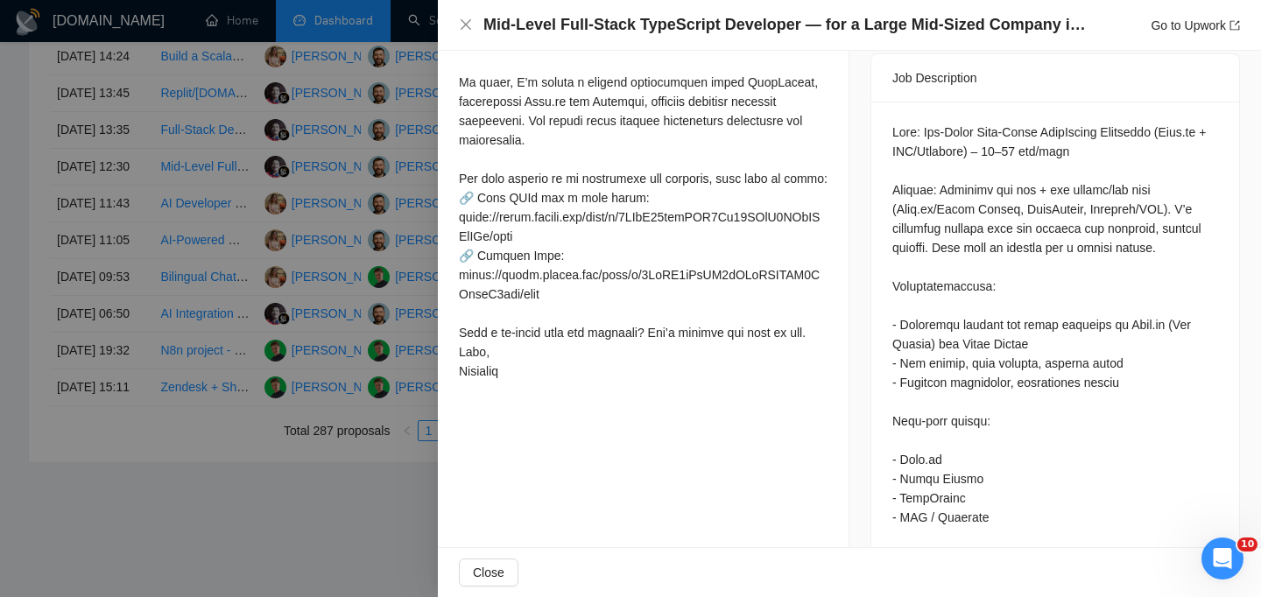
click at [966, 234] on div at bounding box center [1055, 537] width 326 height 828
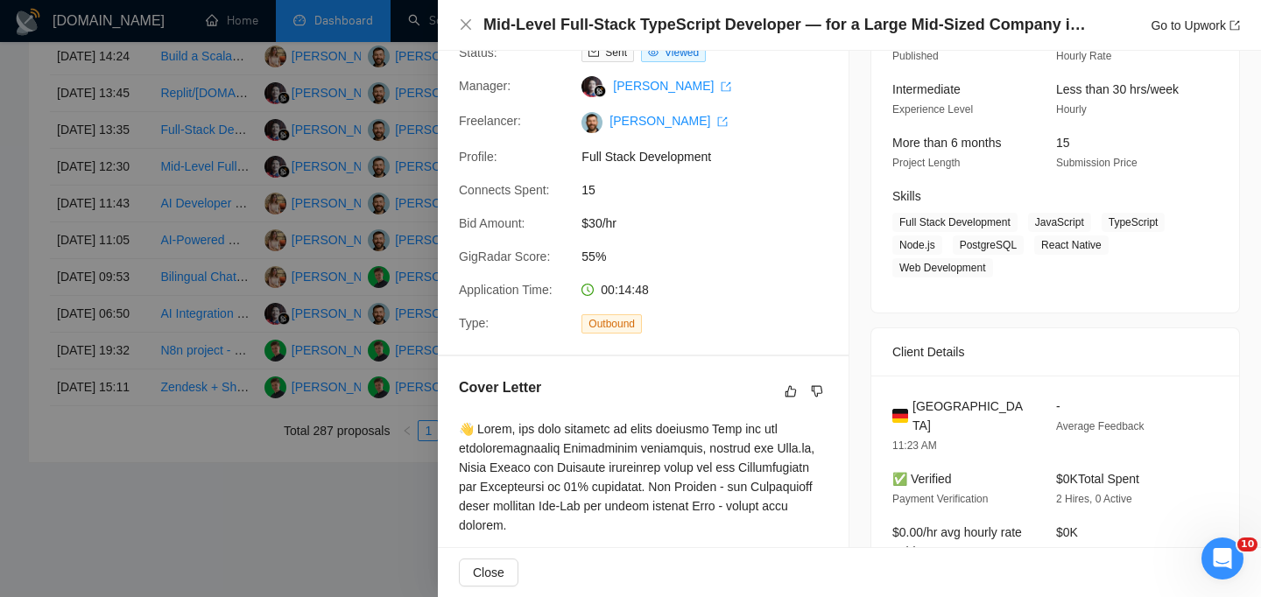
scroll to position [107, 0]
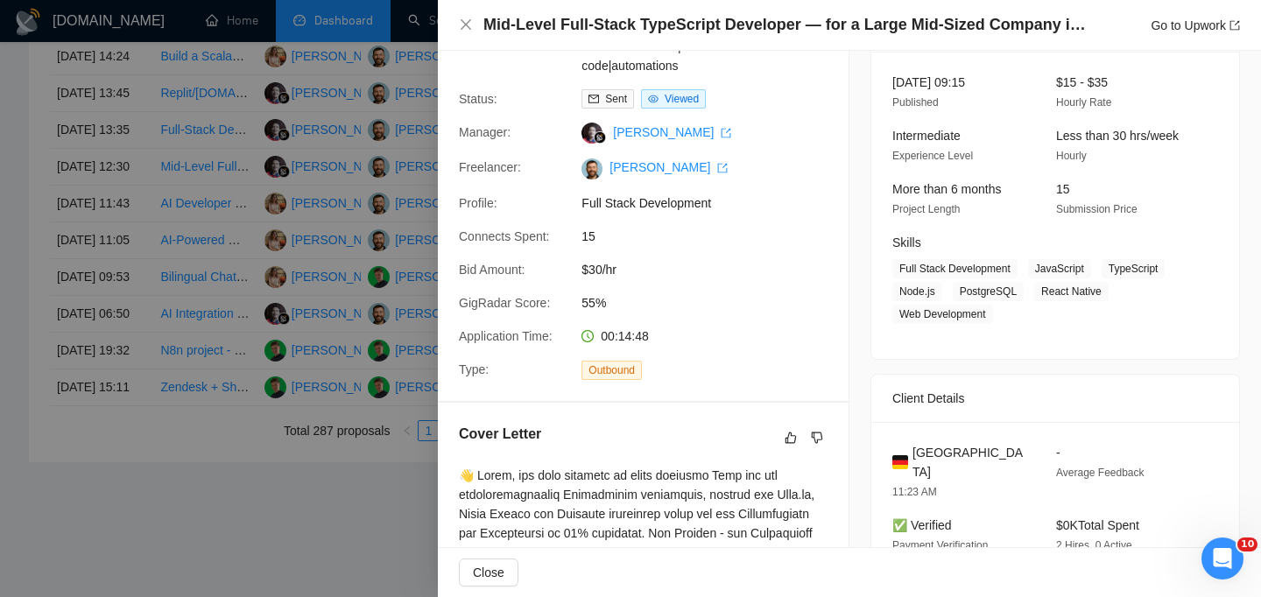
click at [937, 453] on span "Germany" at bounding box center [970, 462] width 116 height 39
click at [464, 19] on icon "close" at bounding box center [466, 25] width 14 height 14
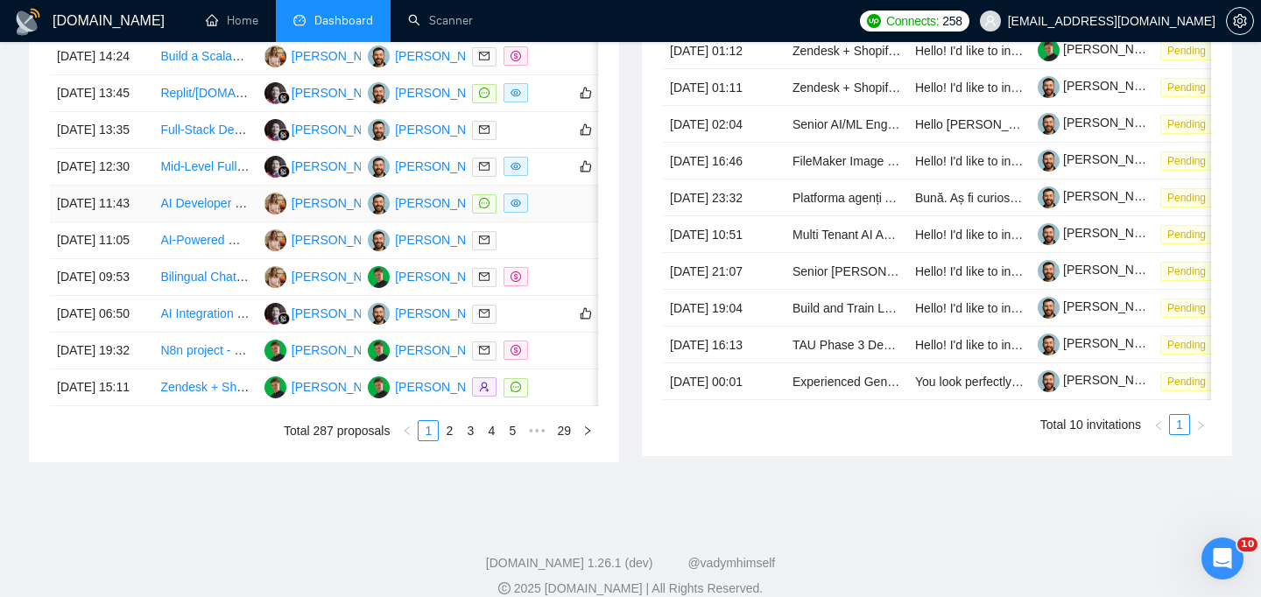
scroll to position [784, 0]
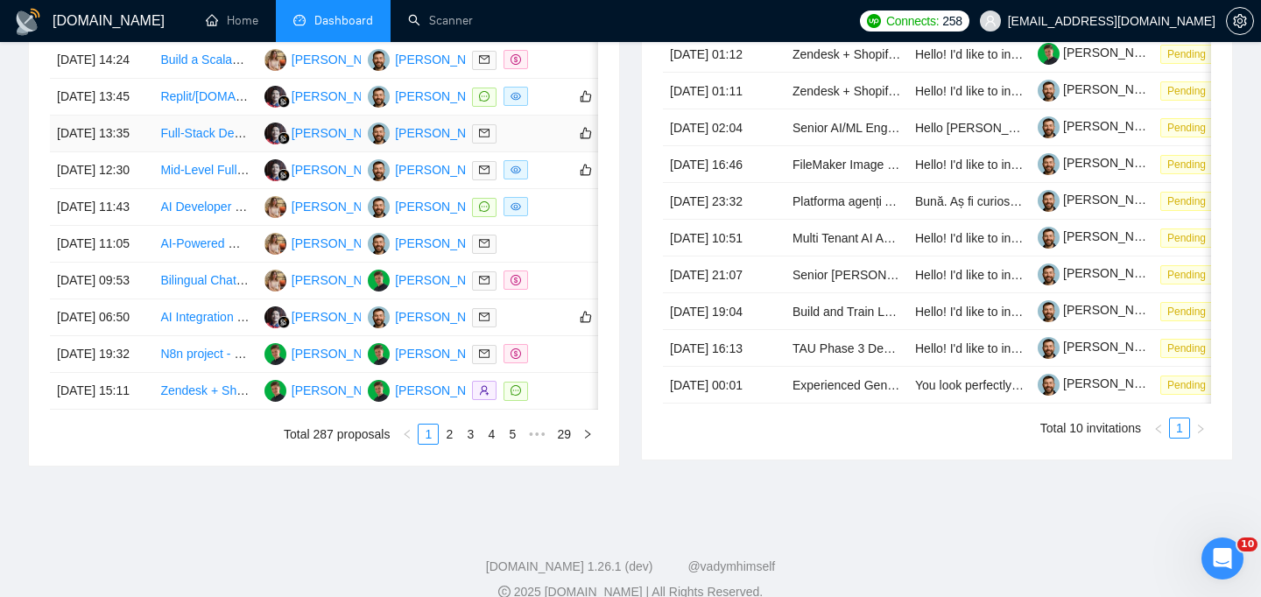
click at [139, 152] on td "[DATE] 13:35" at bounding box center [101, 134] width 103 height 37
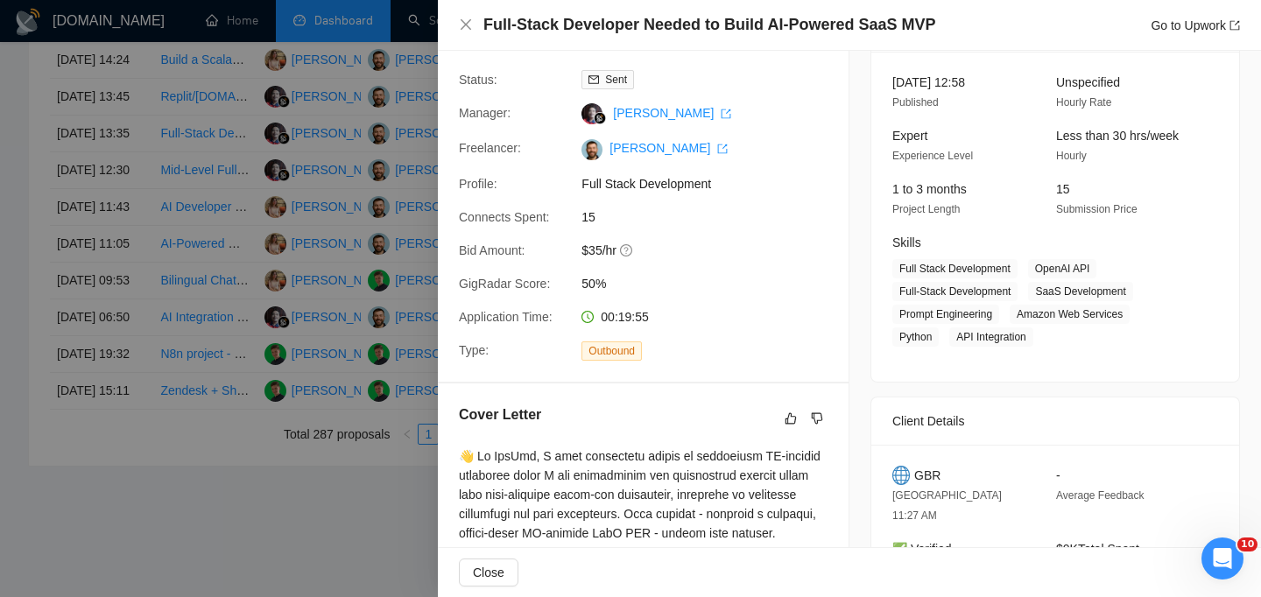
click at [657, 21] on h4 "Full-Stack Developer Needed to Build AI-Powered SaaS MVP" at bounding box center [709, 25] width 452 height 22
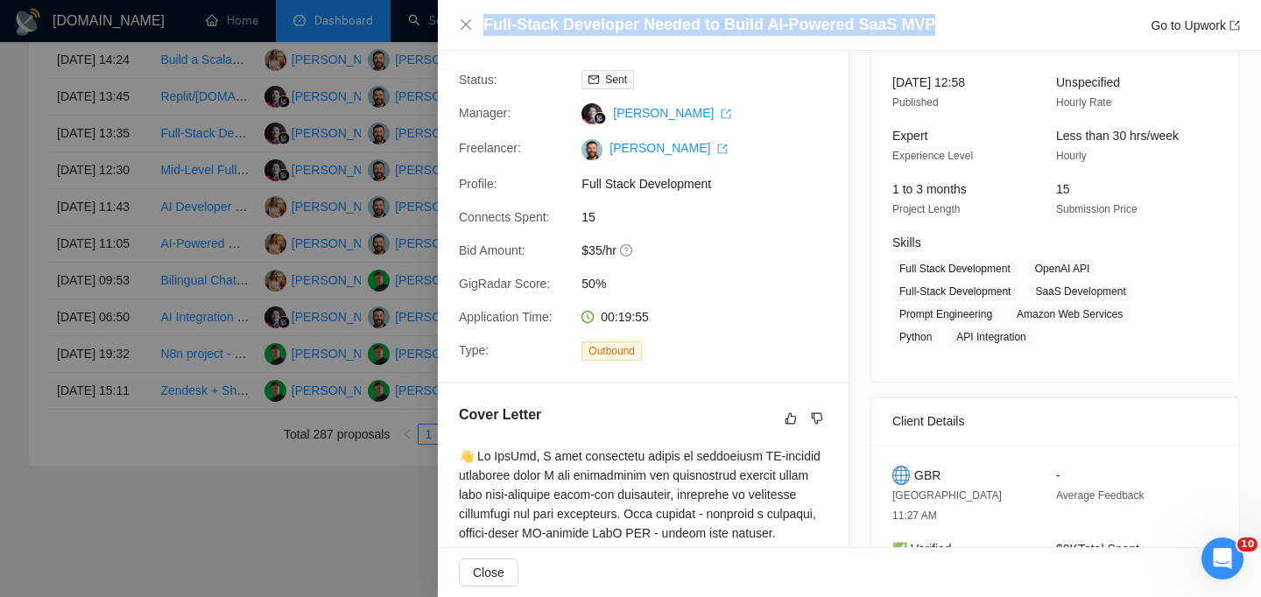
click at [657, 21] on h4 "Full-Stack Developer Needed to Build AI-Powered SaaS MVP" at bounding box center [709, 25] width 452 height 22
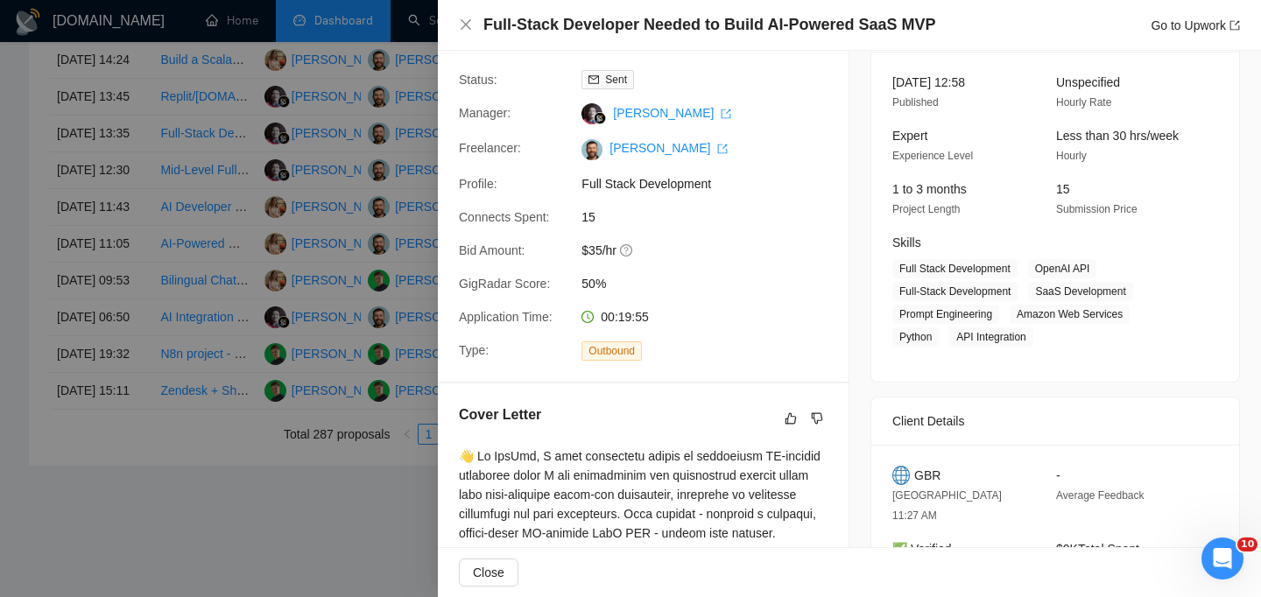
click at [137, 214] on div at bounding box center [630, 298] width 1261 height 597
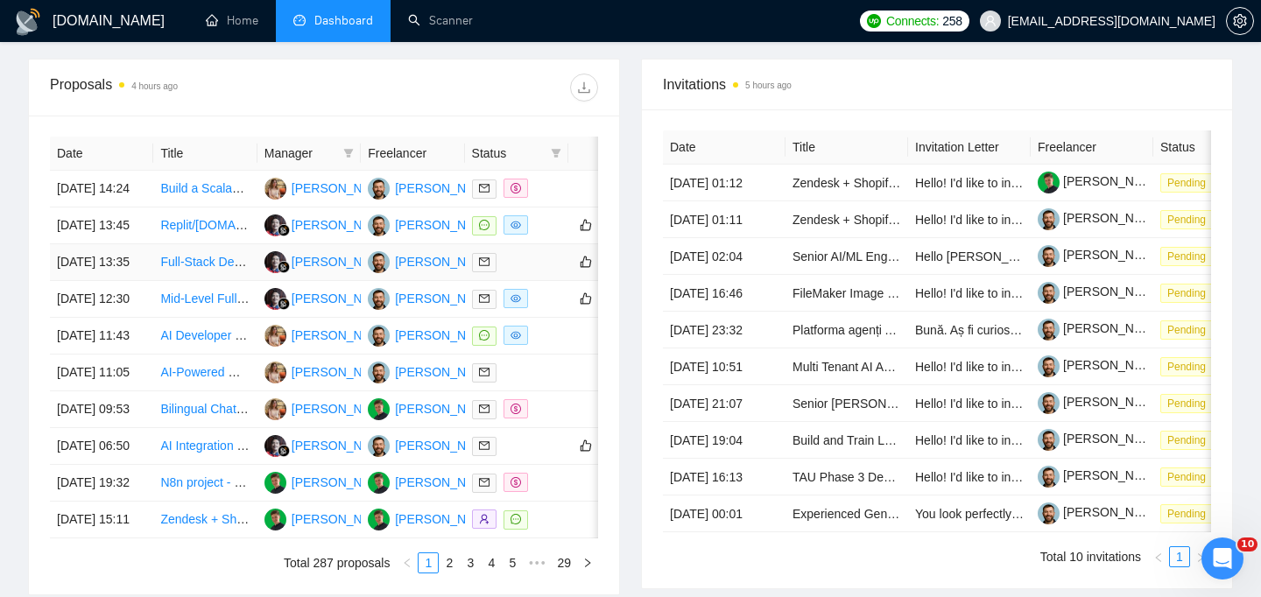
scroll to position [648, 0]
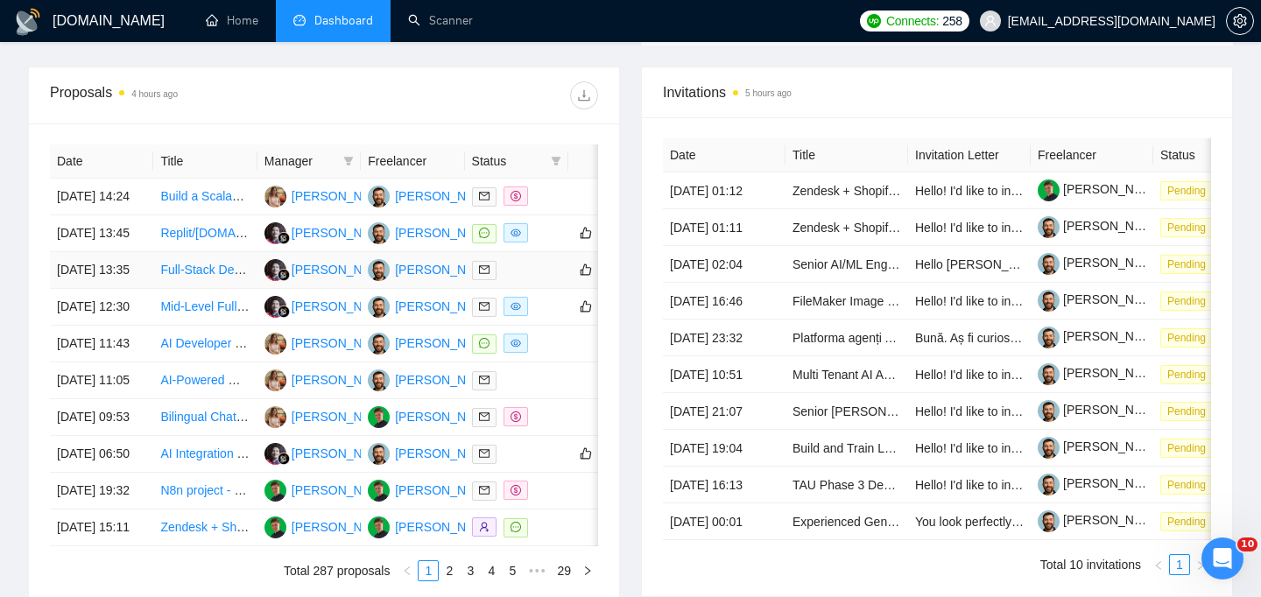
click at [139, 289] on td "[DATE] 13:35" at bounding box center [101, 270] width 103 height 37
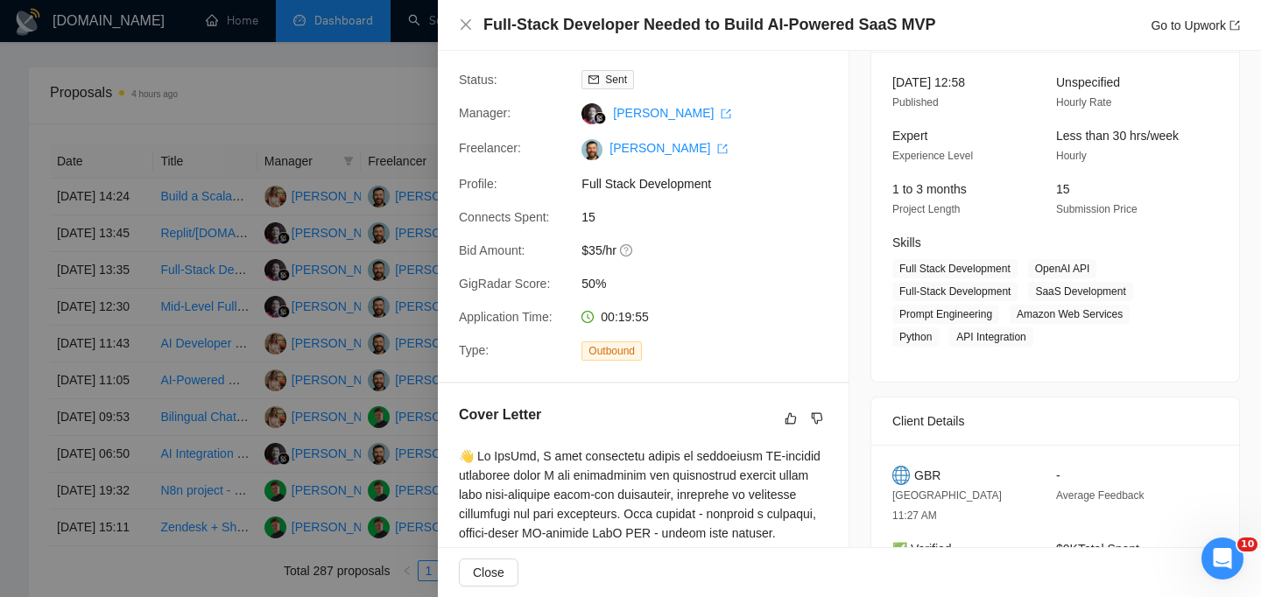
click at [926, 477] on span "GBR" at bounding box center [927, 475] width 26 height 19
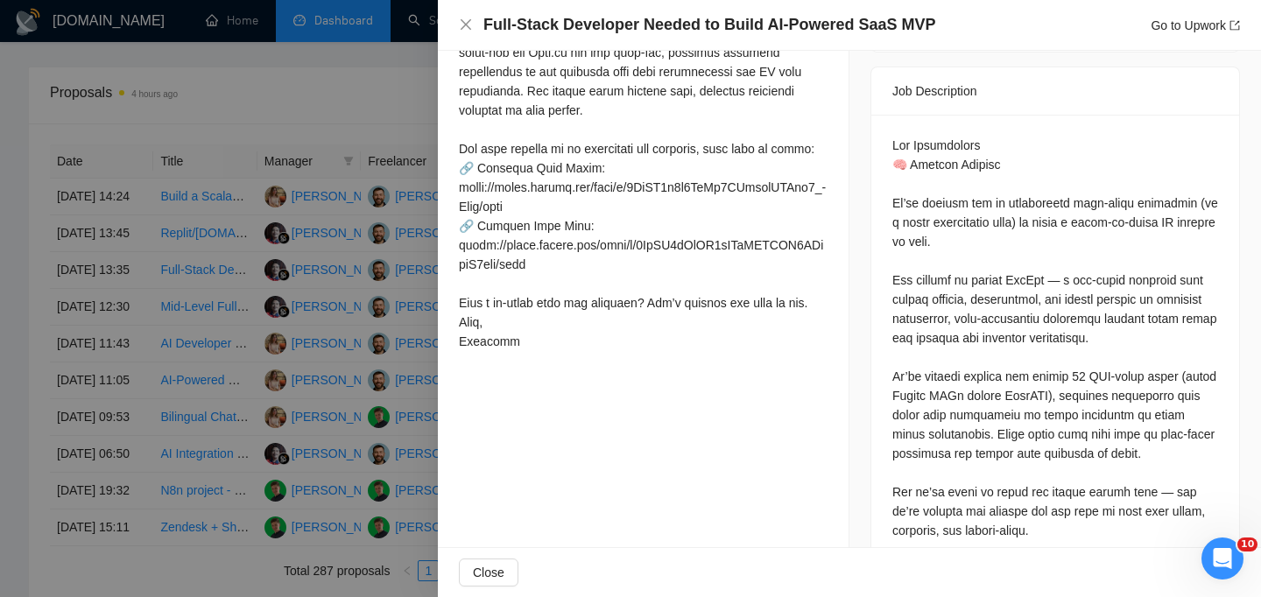
scroll to position [804, 0]
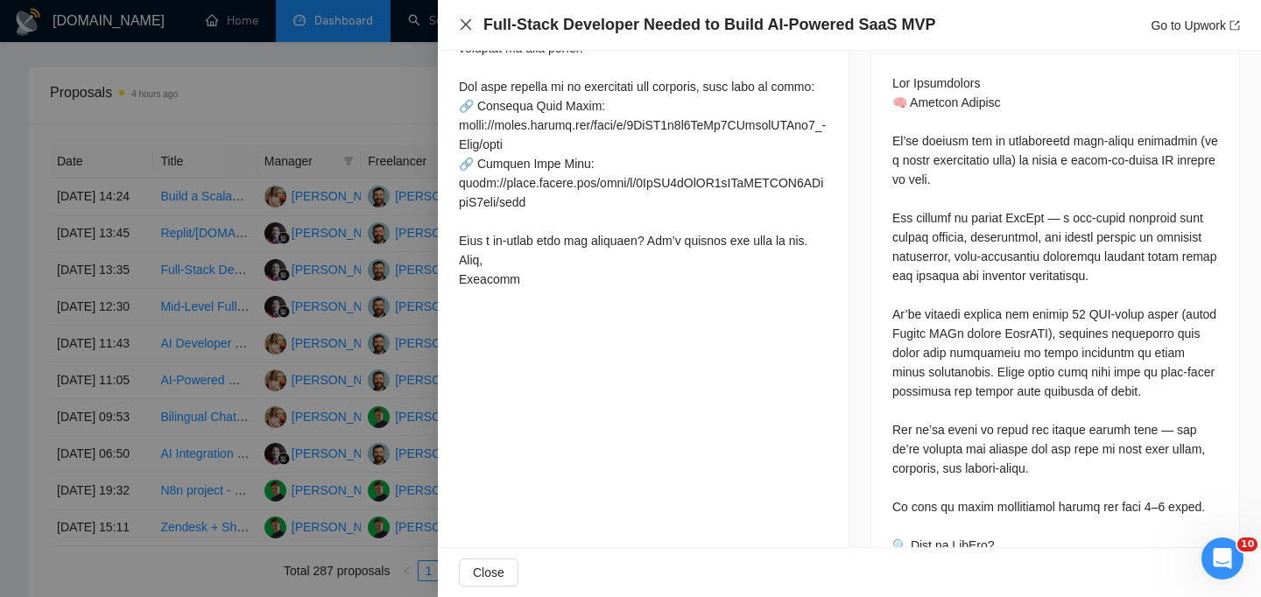
click at [468, 23] on icon "close" at bounding box center [466, 25] width 14 height 14
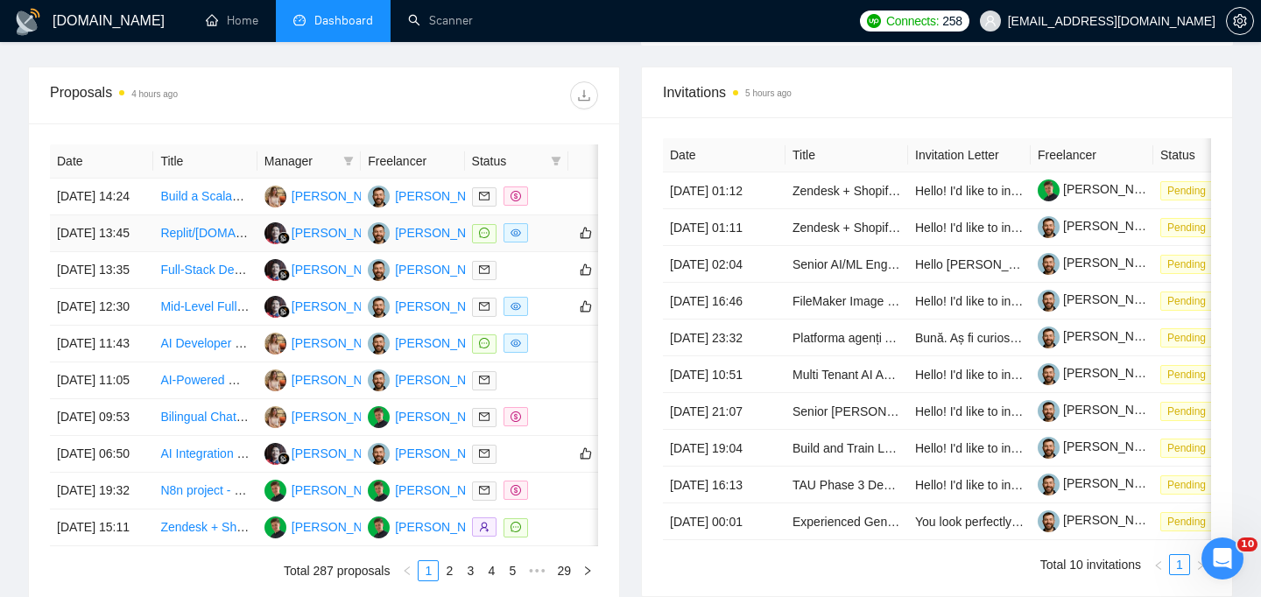
click at [130, 252] on td "[DATE] 13:45" at bounding box center [101, 233] width 103 height 37
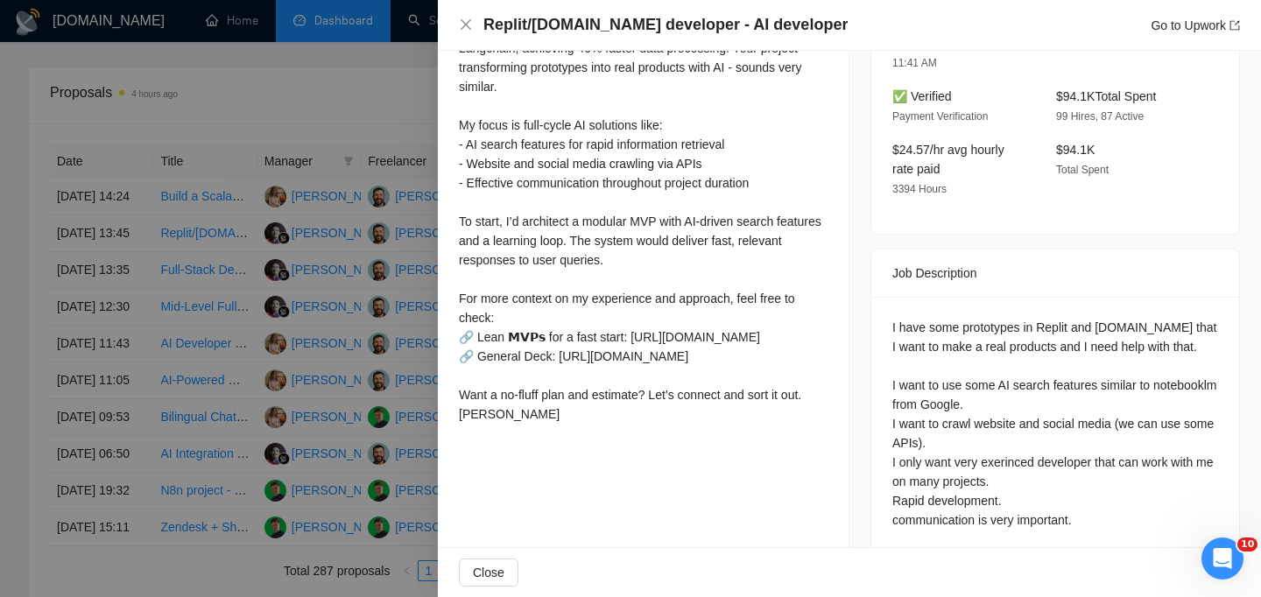
click at [615, 24] on h4 "Replit/[DOMAIN_NAME] developer - AI developer" at bounding box center [665, 25] width 364 height 22
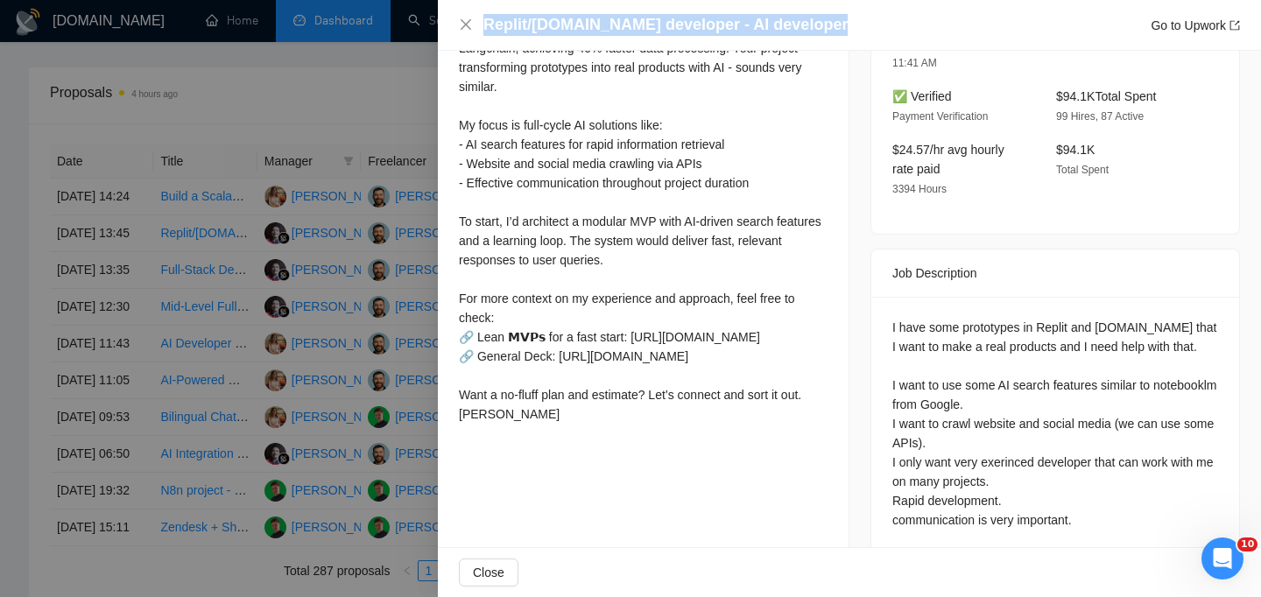
click at [615, 24] on h4 "Replit/[DOMAIN_NAME] developer - AI developer" at bounding box center [665, 25] width 364 height 22
click at [464, 28] on icon "close" at bounding box center [466, 25] width 14 height 14
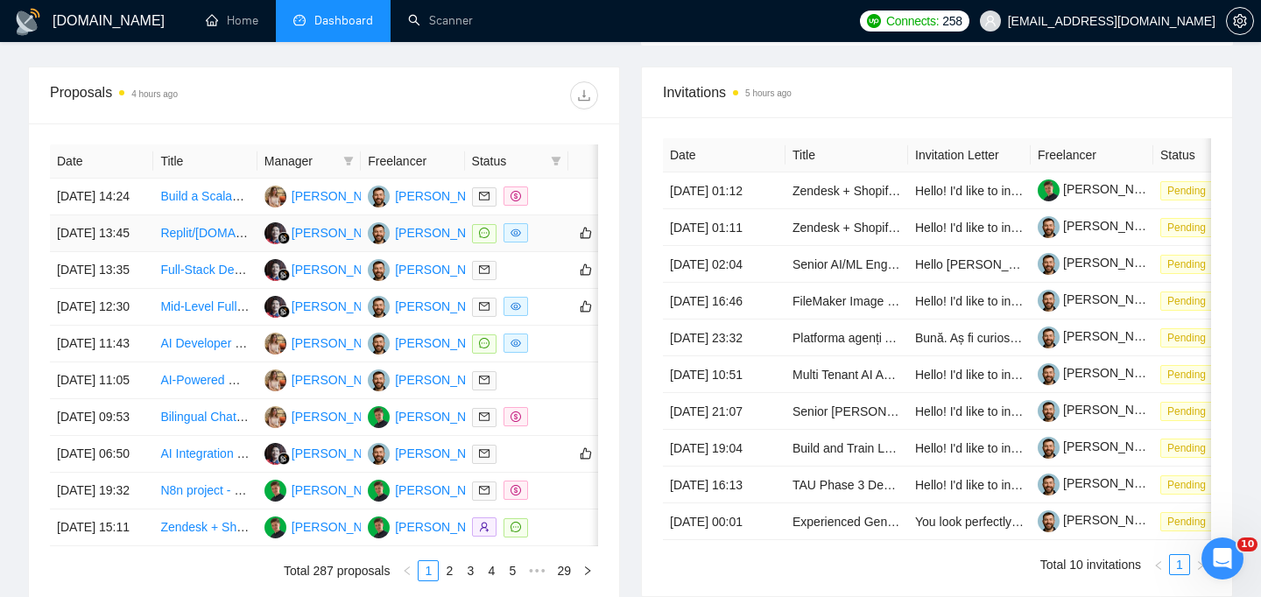
click at [131, 252] on td "[DATE] 13:45" at bounding box center [101, 233] width 103 height 37
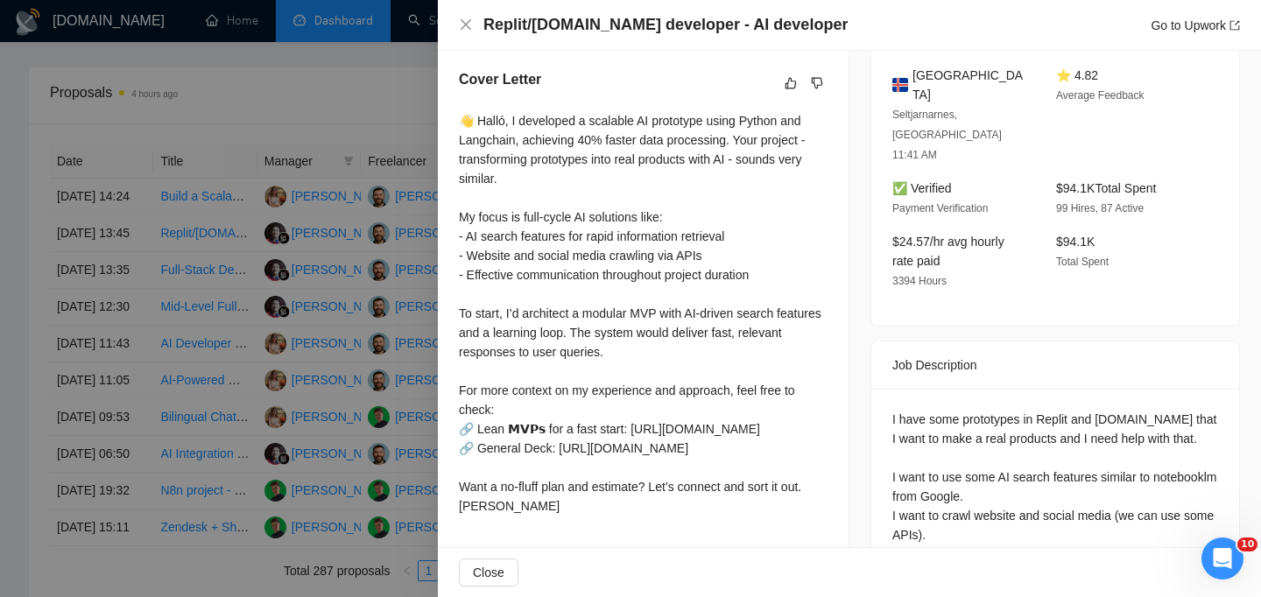
scroll to position [456, 0]
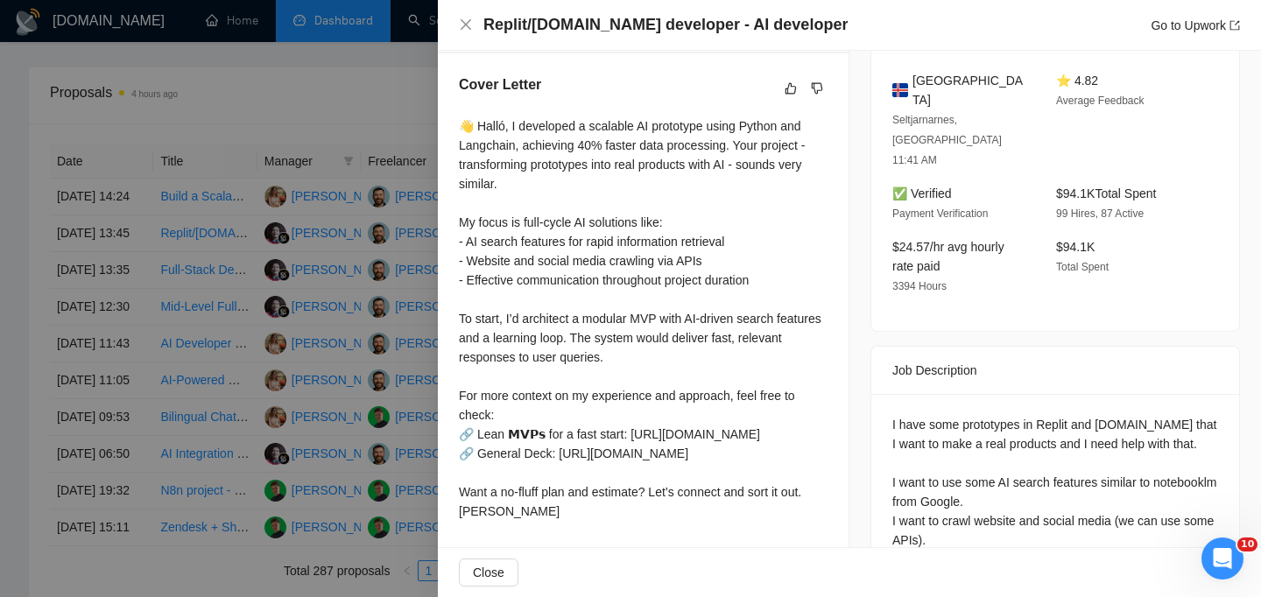
click at [934, 80] on span "Iceland" at bounding box center [970, 90] width 116 height 39
click at [467, 25] on icon "close" at bounding box center [466, 25] width 14 height 14
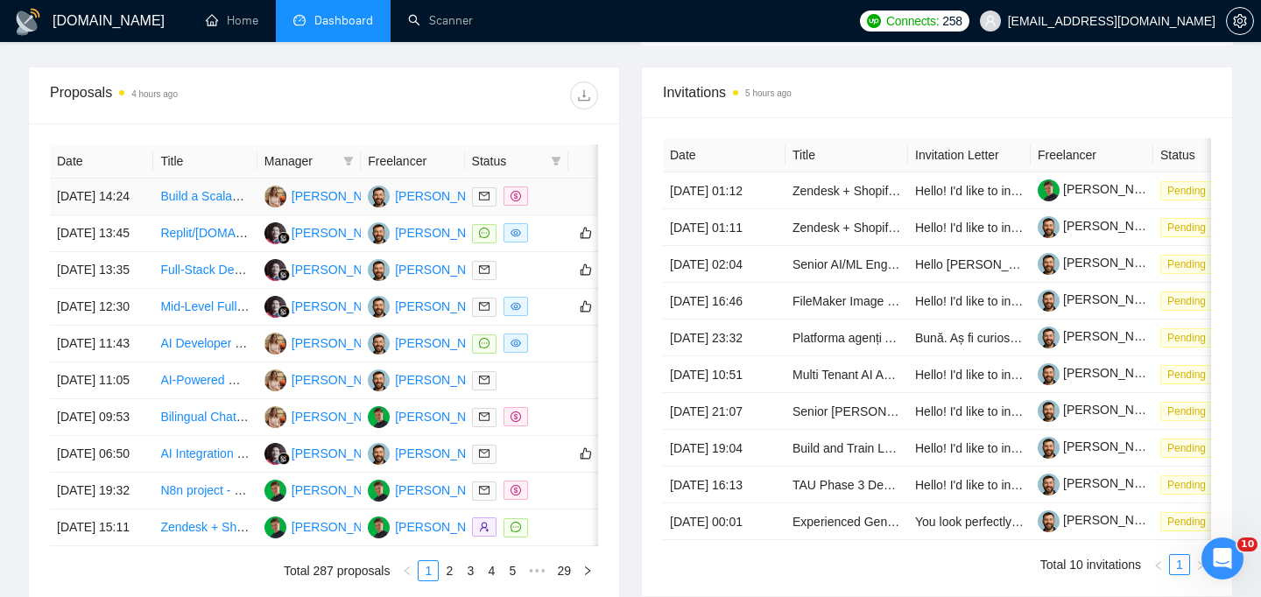
click at [130, 215] on td "[DATE] 14:24" at bounding box center [101, 197] width 103 height 37
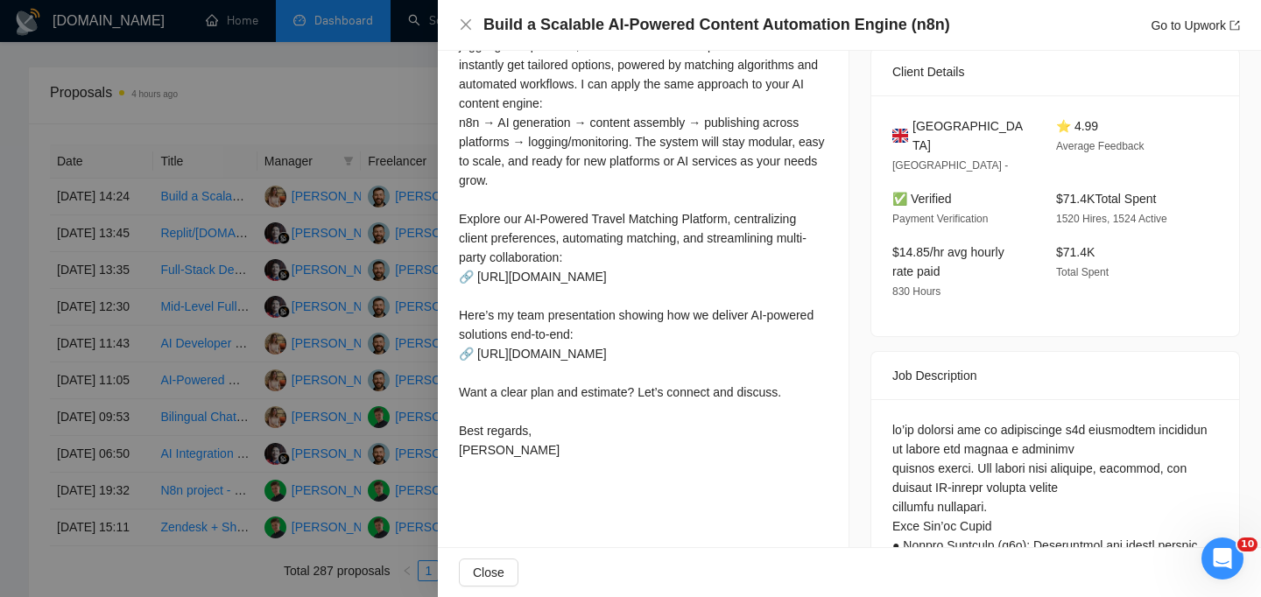
click at [642, 33] on h4 "Build a Scalable AI-Powered Content Automation Engine (n8n)" at bounding box center [716, 25] width 467 height 22
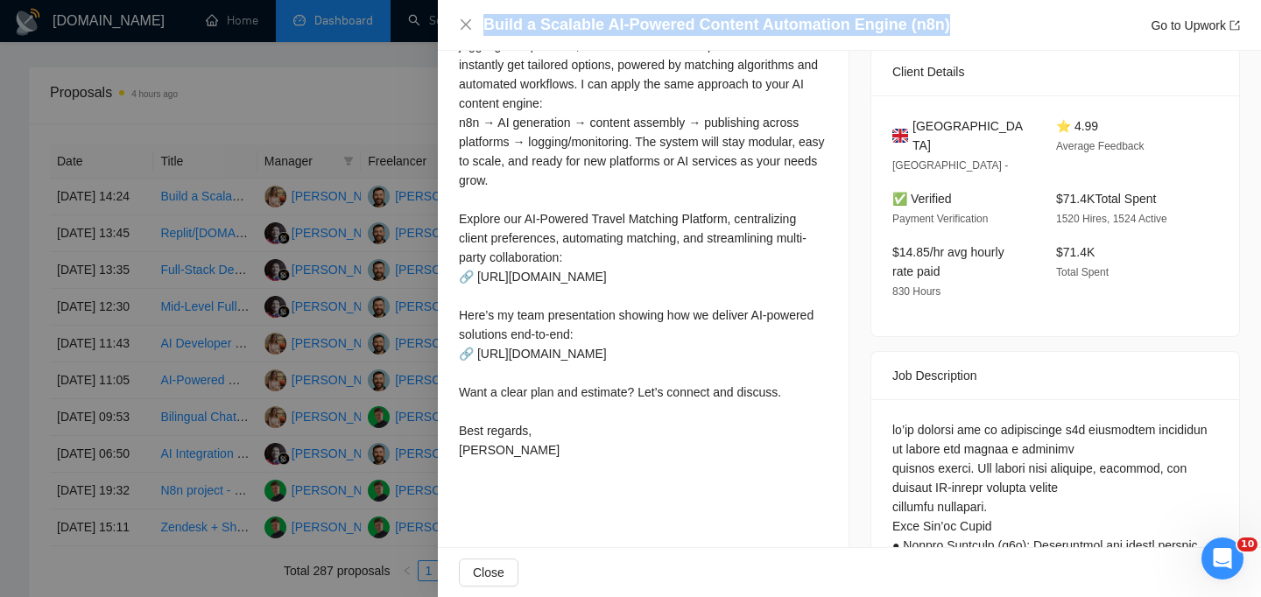
click at [642, 33] on h4 "Build a Scalable AI-Powered Content Automation Engine (n8n)" at bounding box center [716, 25] width 467 height 22
click at [463, 25] on icon "close" at bounding box center [466, 25] width 14 height 14
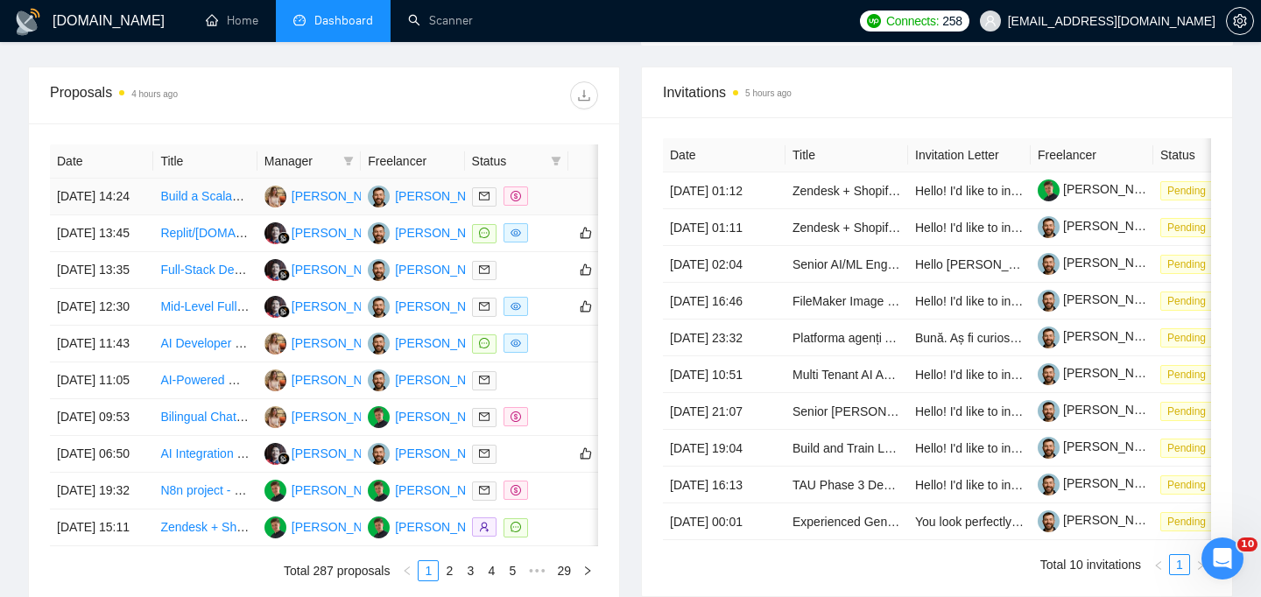
click at [107, 215] on td "[DATE] 14:24" at bounding box center [101, 197] width 103 height 37
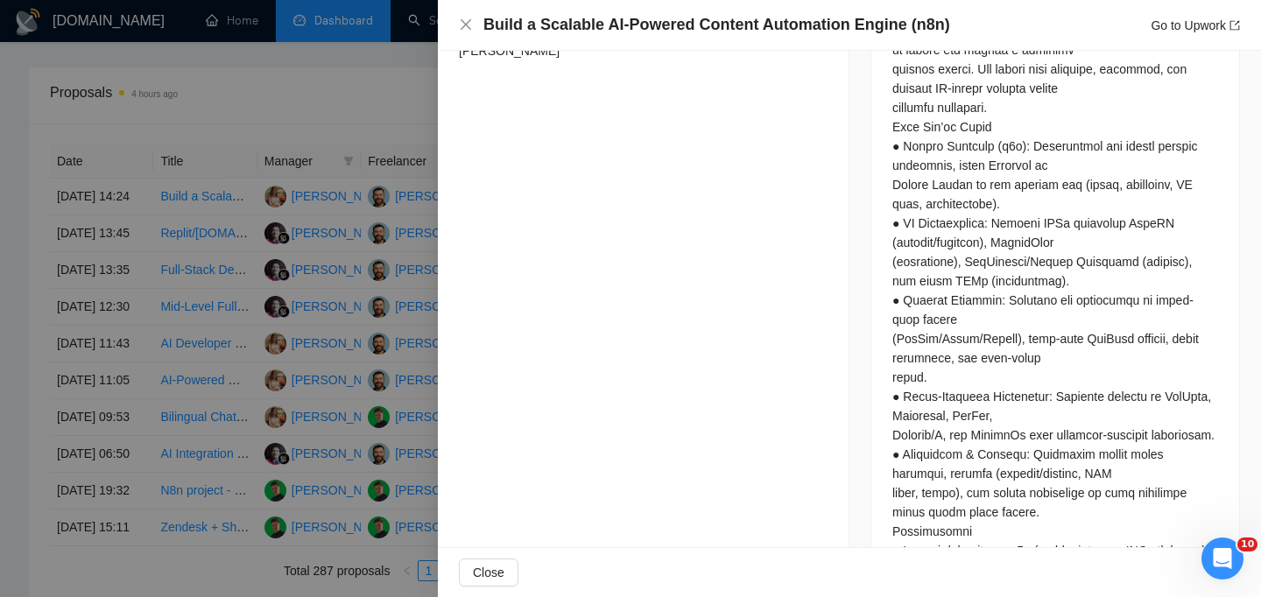
scroll to position [959, 0]
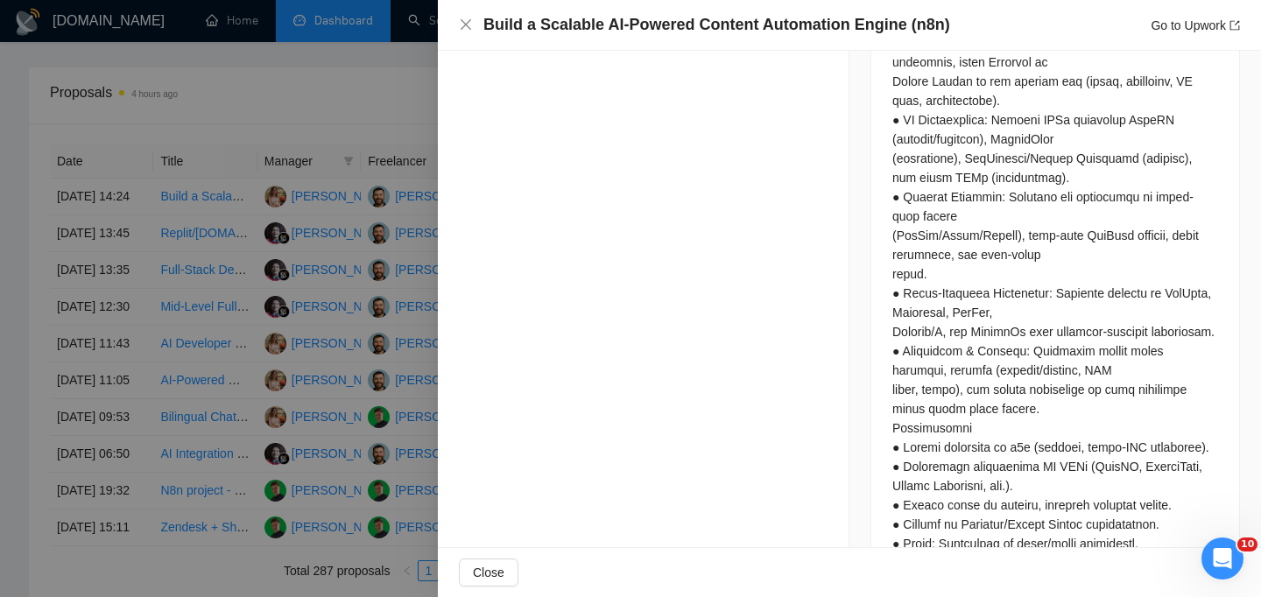
click at [463, 12] on div "Build a Scalable AI-Powered Content Automation Engine (n8n) Go to Upwork" at bounding box center [849, 25] width 823 height 51
click at [460, 23] on icon "close" at bounding box center [466, 25] width 14 height 14
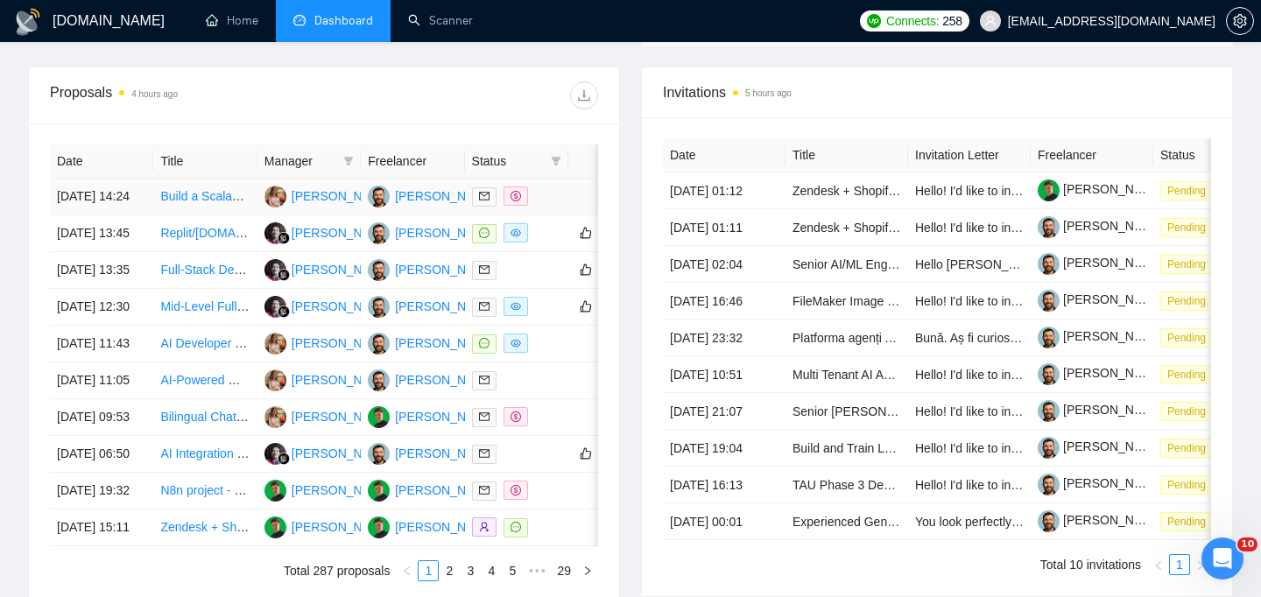
click at [129, 211] on td "[DATE] 14:24" at bounding box center [101, 197] width 103 height 37
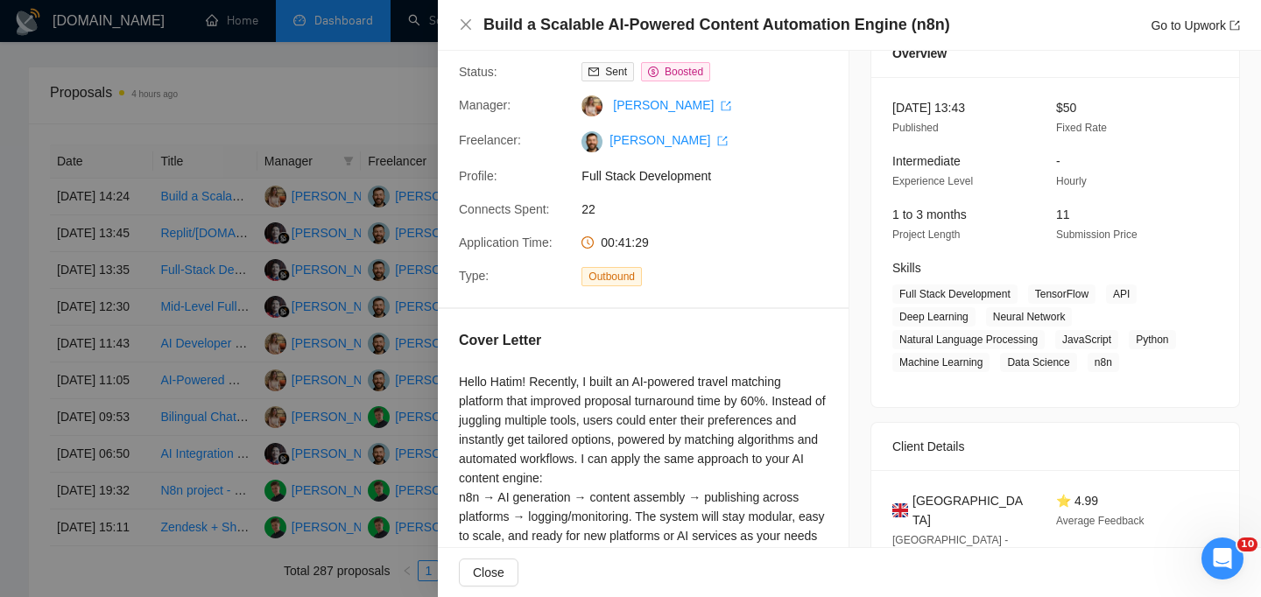
scroll to position [301, 0]
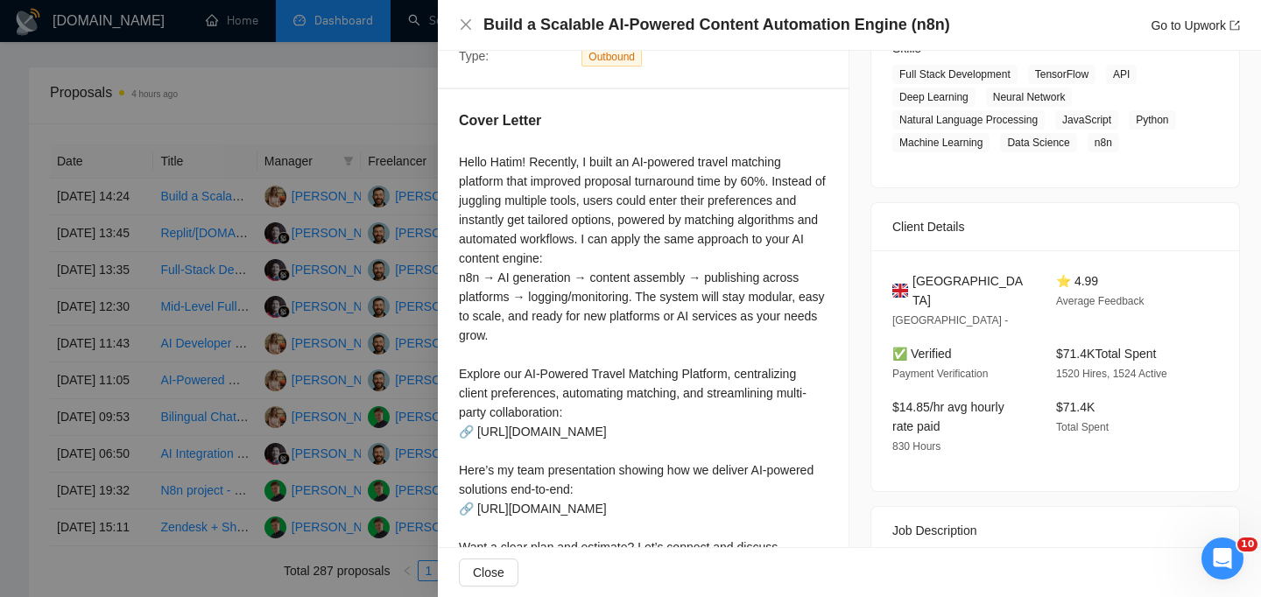
click at [934, 310] on span "United Kingdom" at bounding box center [970, 290] width 116 height 39
click at [467, 20] on icon "close" at bounding box center [466, 25] width 14 height 14
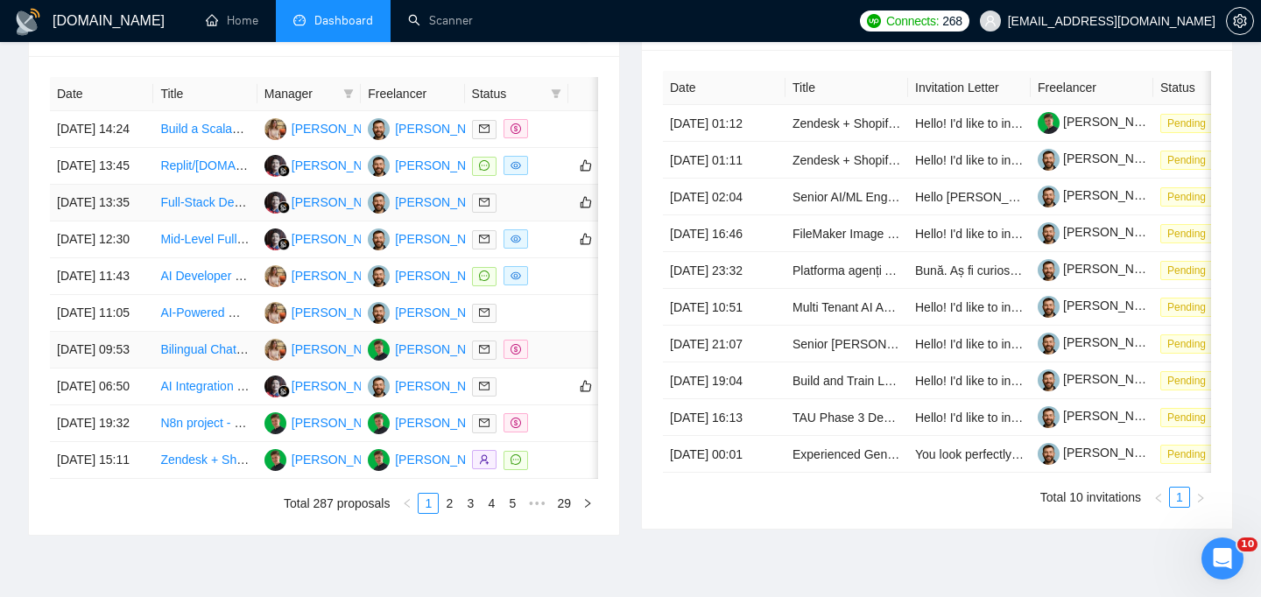
scroll to position [719, 0]
